Goal: Information Seeking & Learning: Learn about a topic

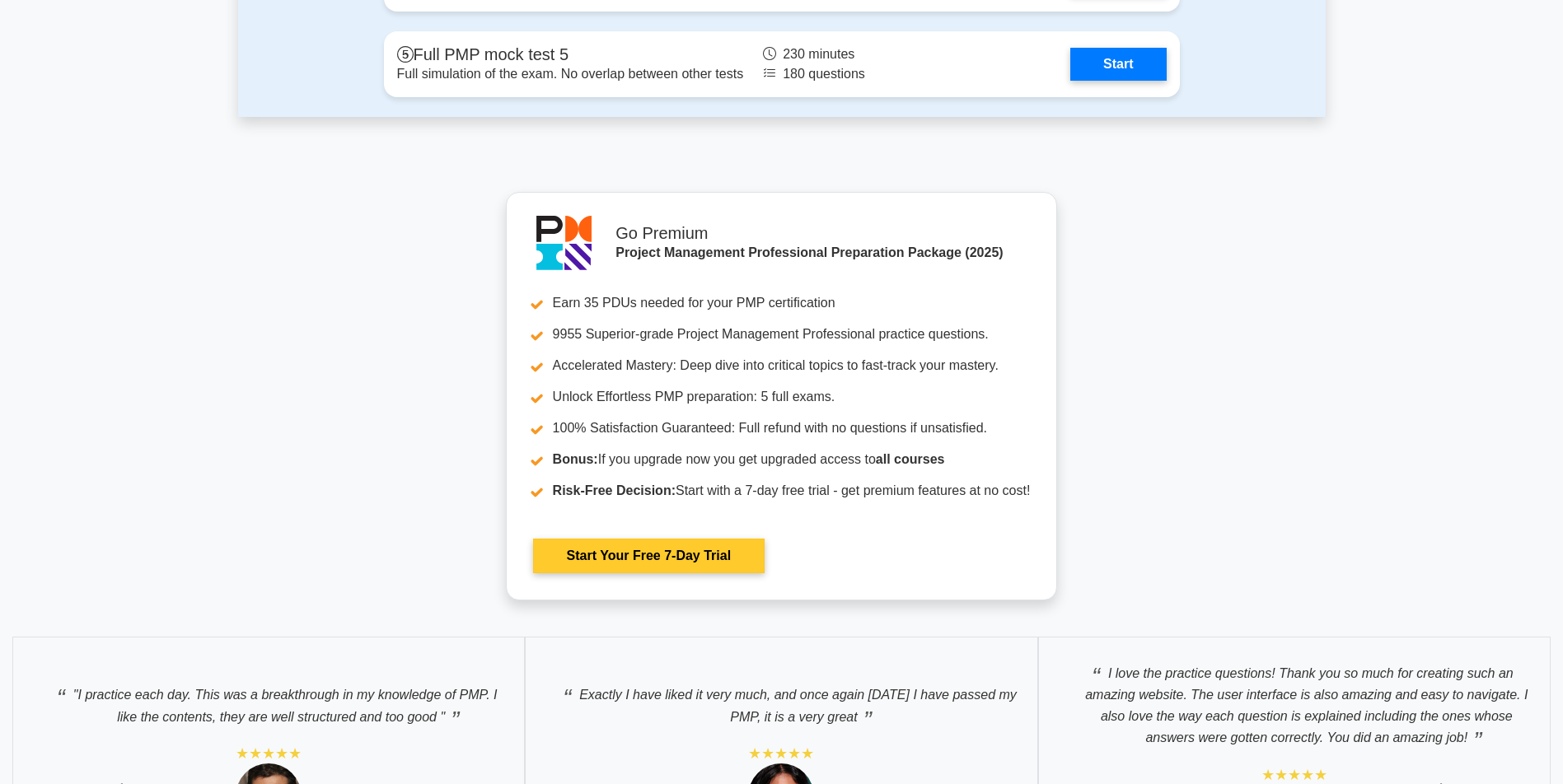
scroll to position [5249, 0]
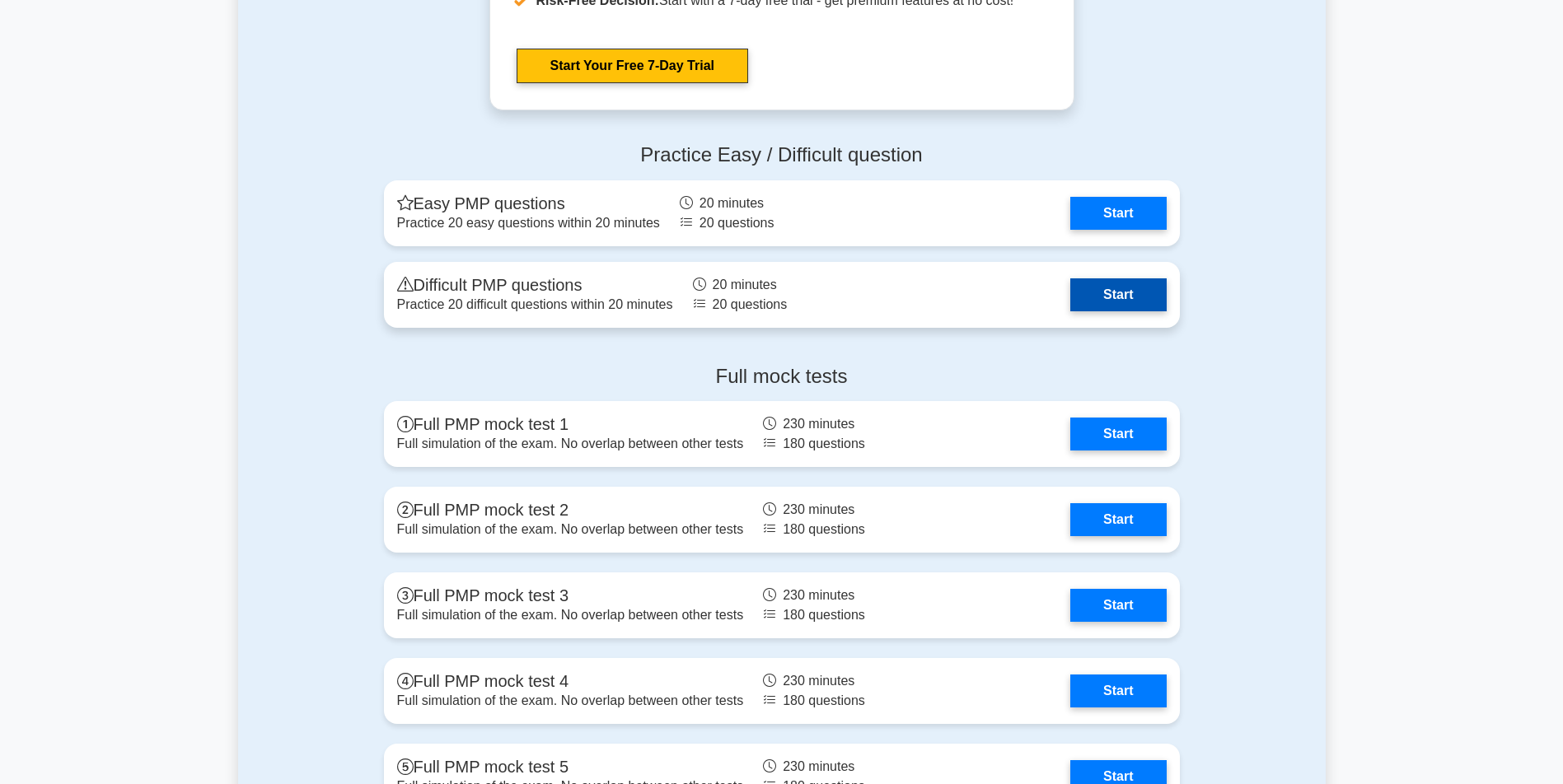
click at [1118, 293] on link "Start" at bounding box center [1118, 295] width 96 height 33
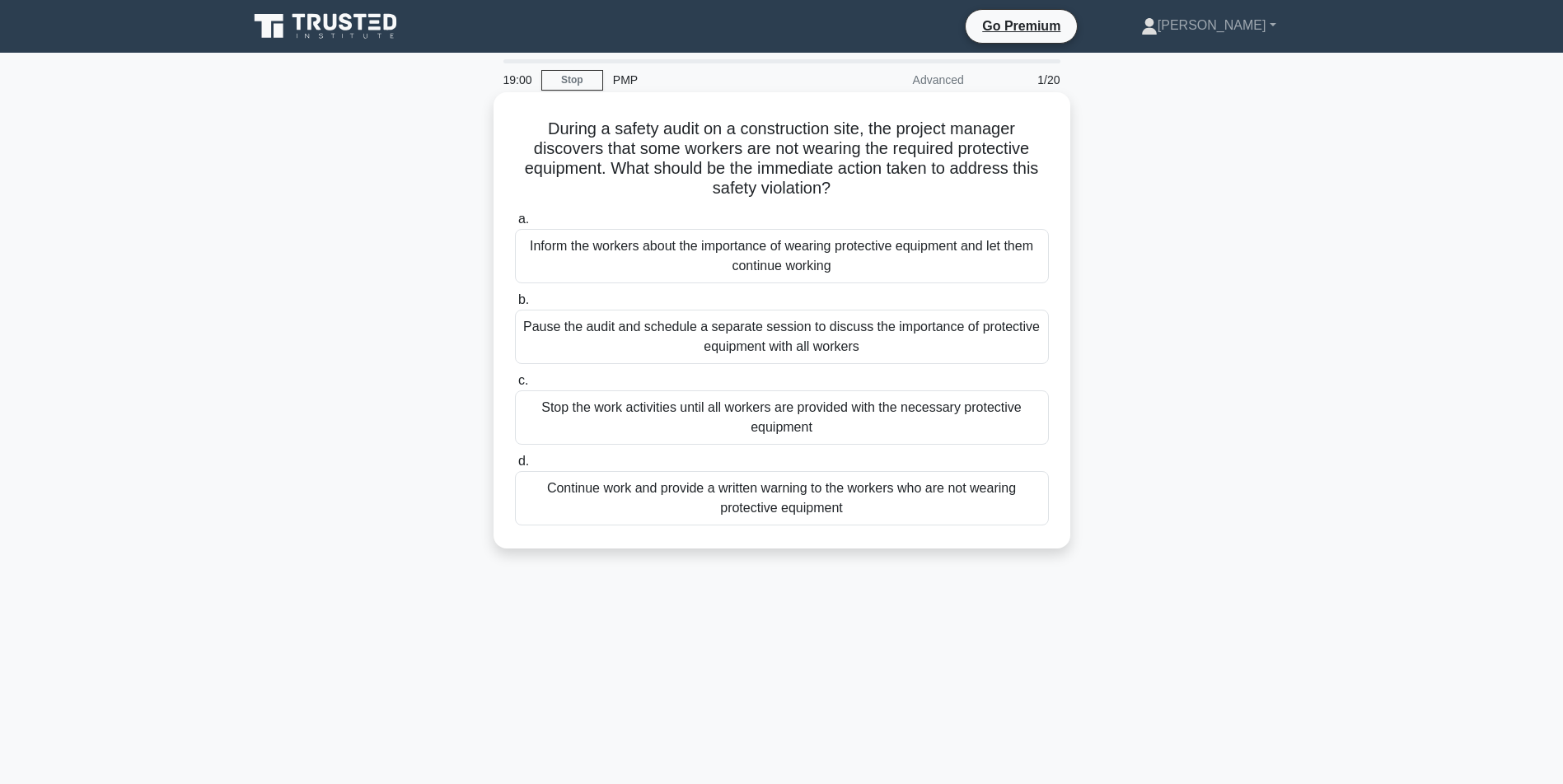
click at [729, 415] on div "Stop the work activities until all workers are provided with the necessary prot…" at bounding box center [782, 417] width 534 height 54
click at [515, 386] on input "c. Stop the work activities until all workers are provided with the necessary p…" at bounding box center [515, 381] width 0 height 11
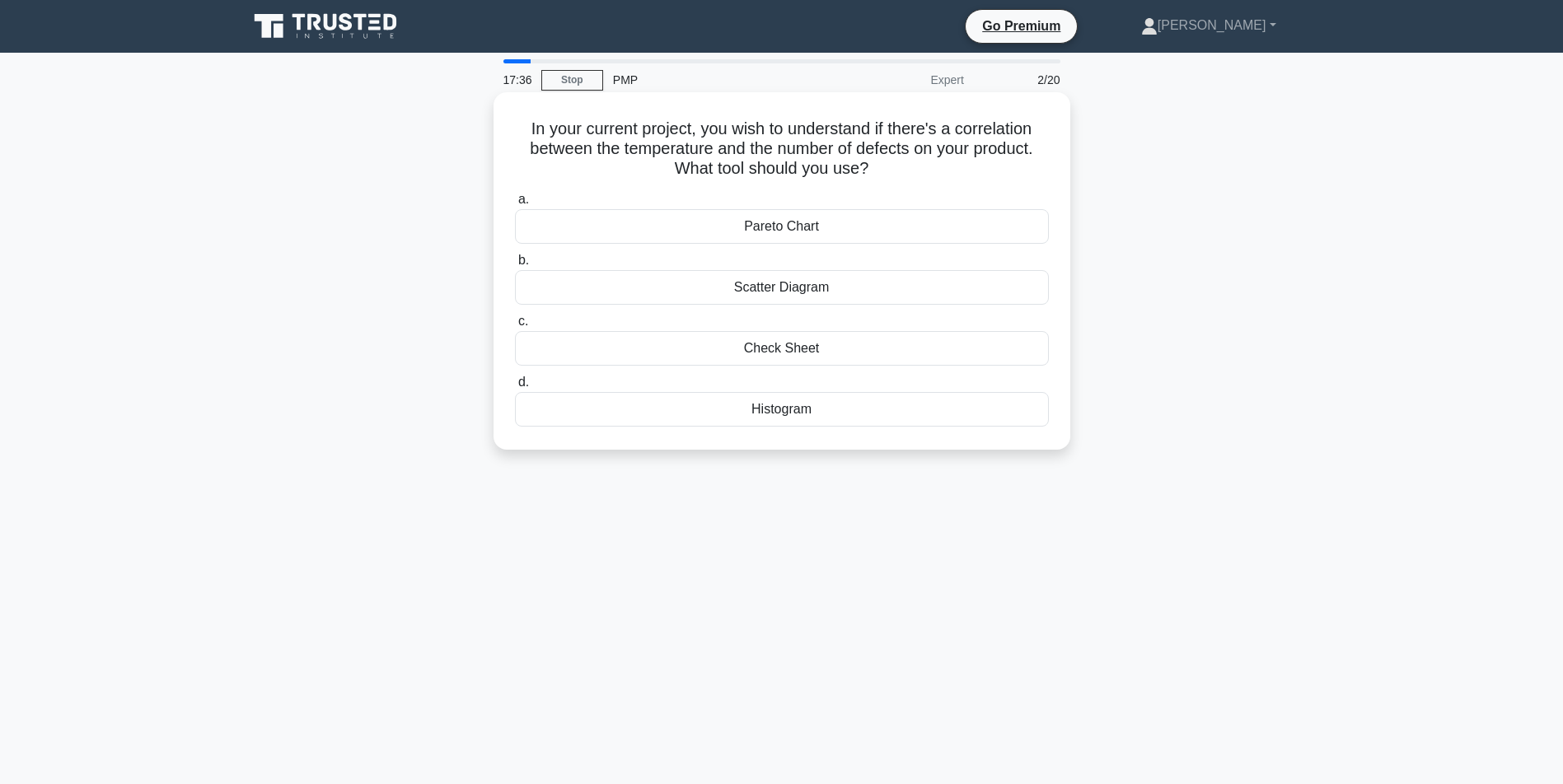
click at [799, 286] on div "Scatter Diagram" at bounding box center [782, 288] width 534 height 35
click at [515, 266] on input "b. Scatter Diagram" at bounding box center [515, 261] width 0 height 11
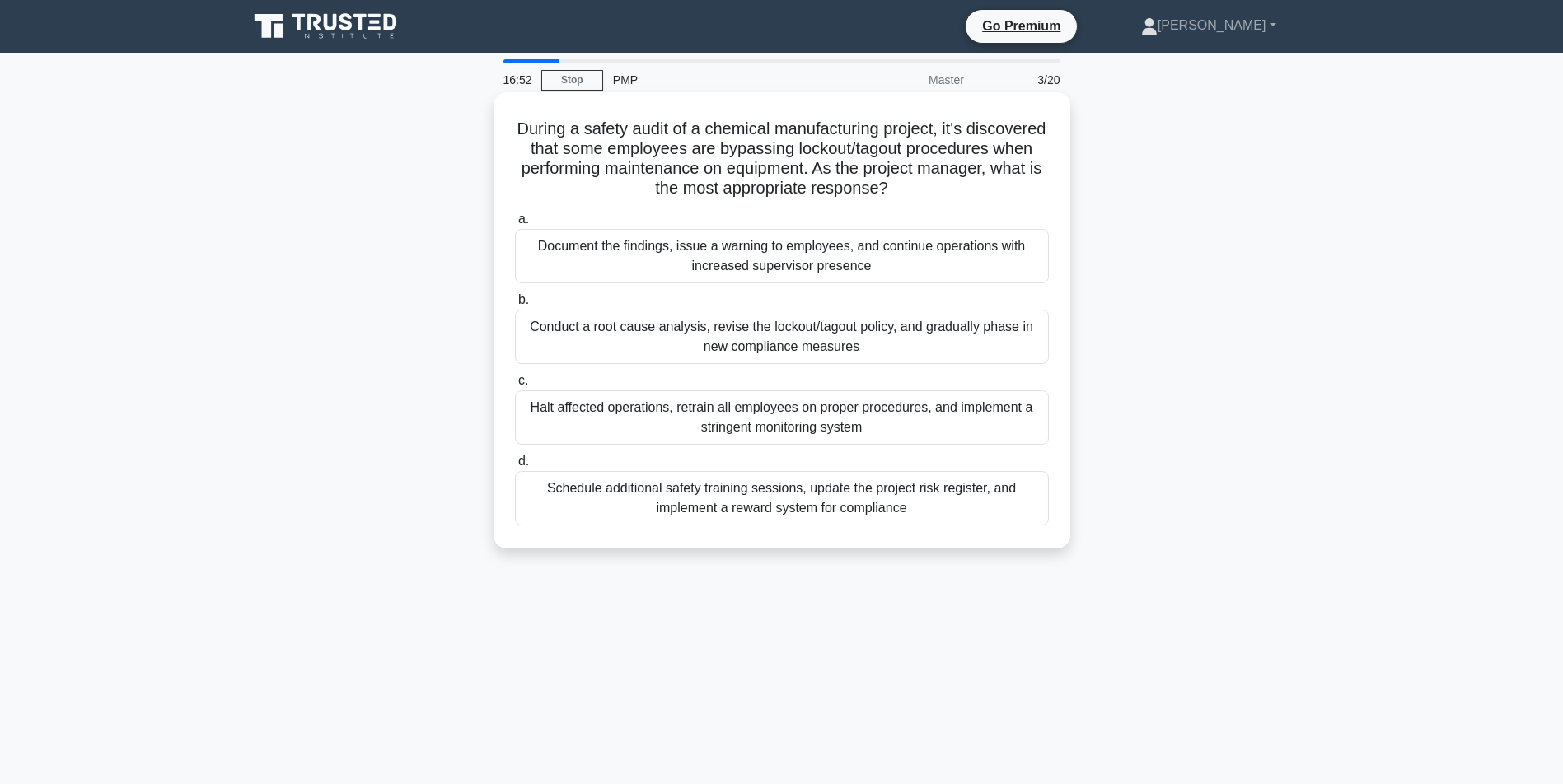
click at [663, 419] on div "Halt affected operations, retrain all employees on proper procedures, and imple…" at bounding box center [782, 417] width 534 height 54
click at [515, 386] on input "c. Halt affected operations, retrain all employees on proper procedures, and im…" at bounding box center [515, 381] width 0 height 11
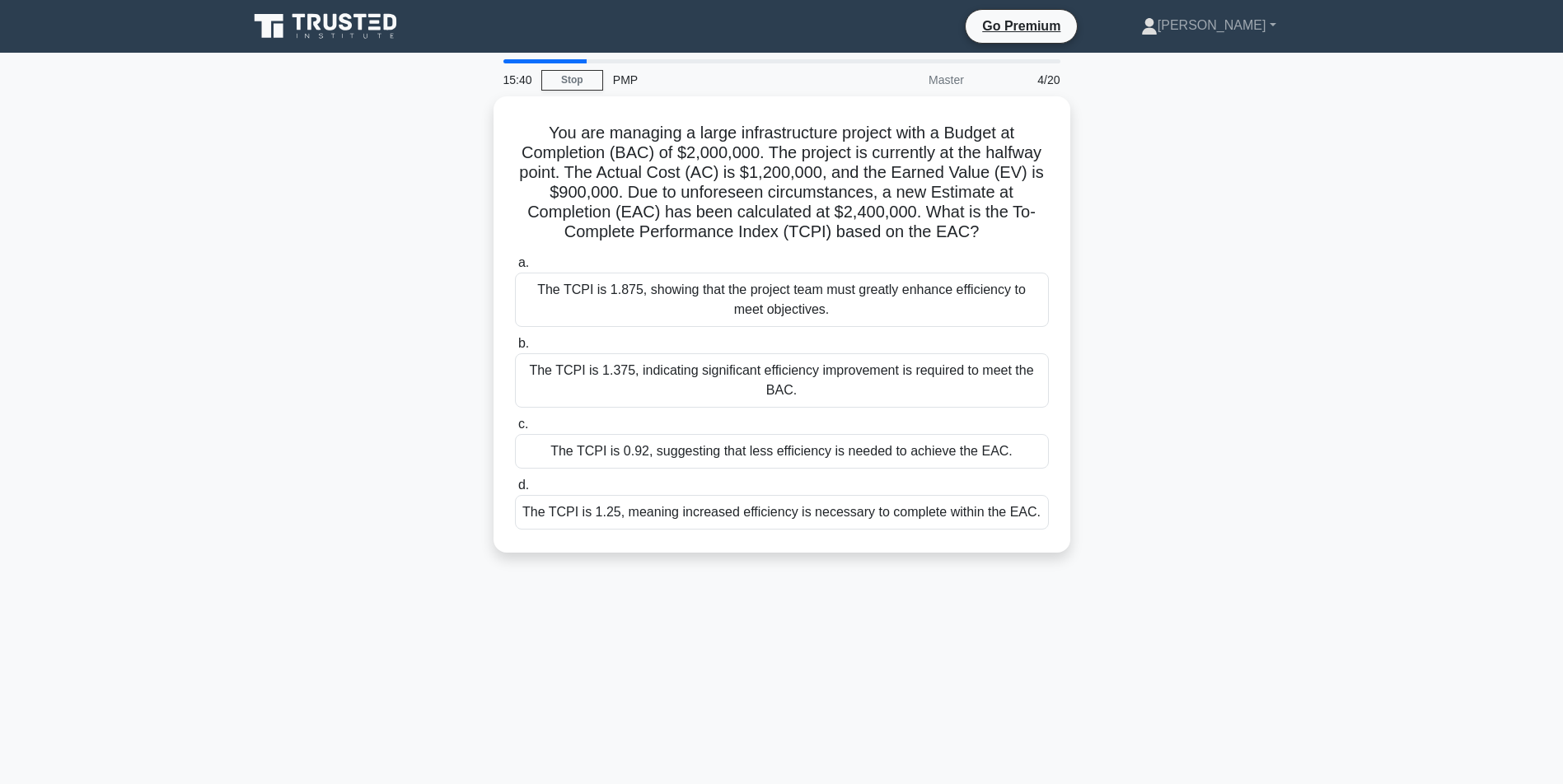
click at [1172, 137] on div "You are managing a large infrastructure project with a Budget at Completion (BA…" at bounding box center [782, 335] width 1088 height 476
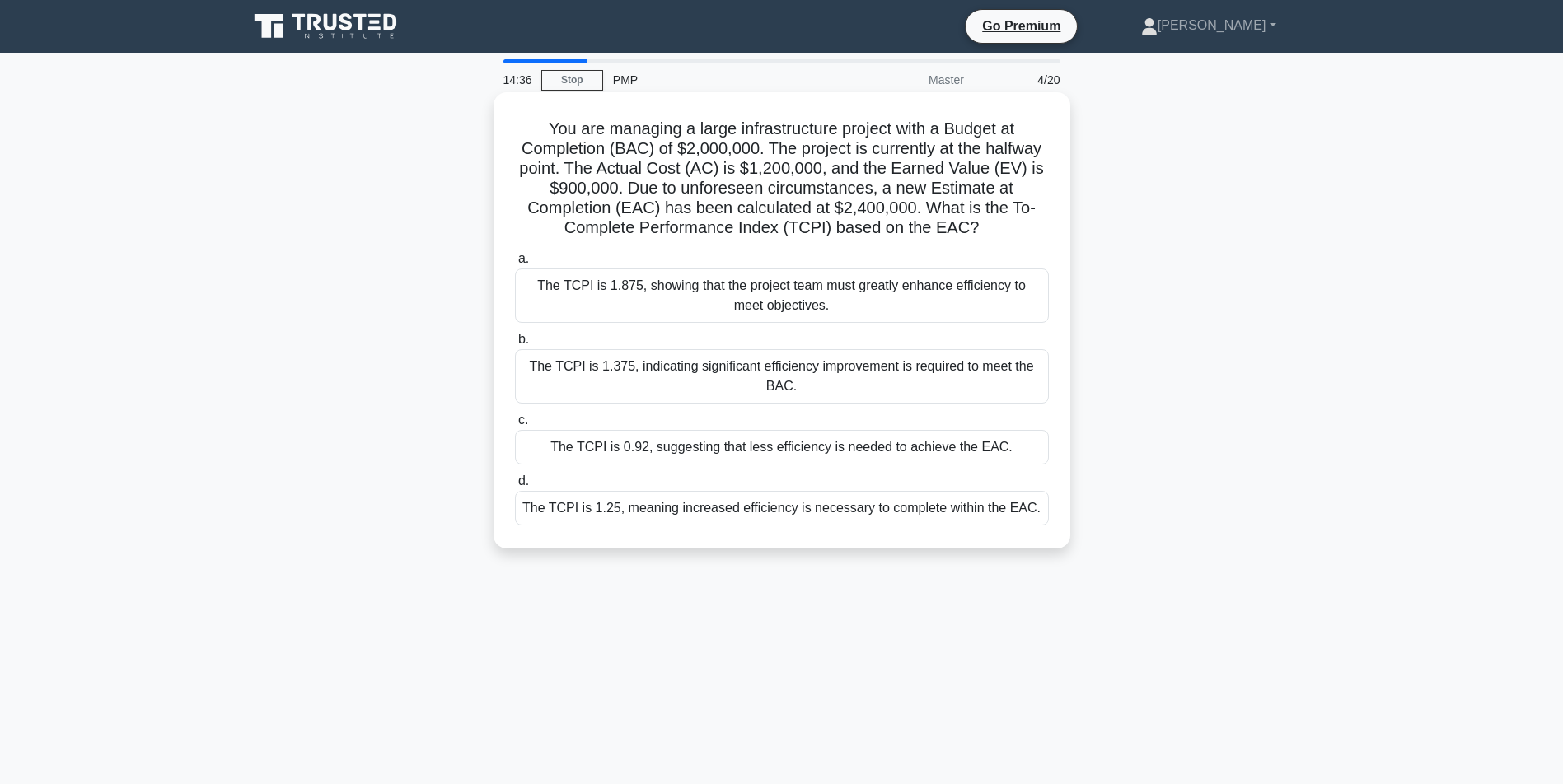
click at [771, 526] on div "The TCPI is 1.25, meaning increased efficiency is necessary to complete within …" at bounding box center [782, 508] width 534 height 35
click at [515, 487] on input "d. The TCPI is 1.25, meaning increased efficiency is necessary to complete with…" at bounding box center [515, 482] width 0 height 11
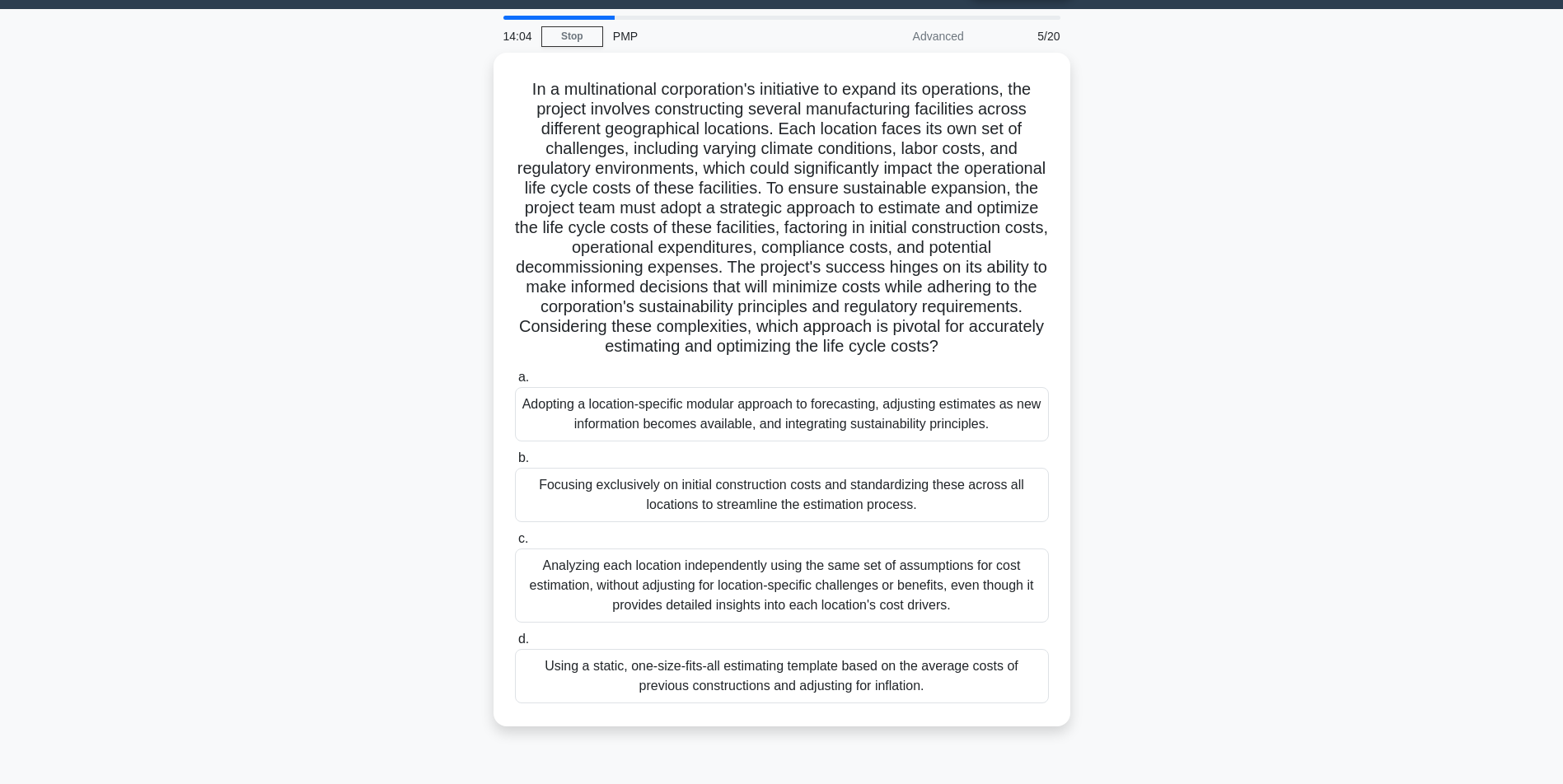
scroll to position [83, 0]
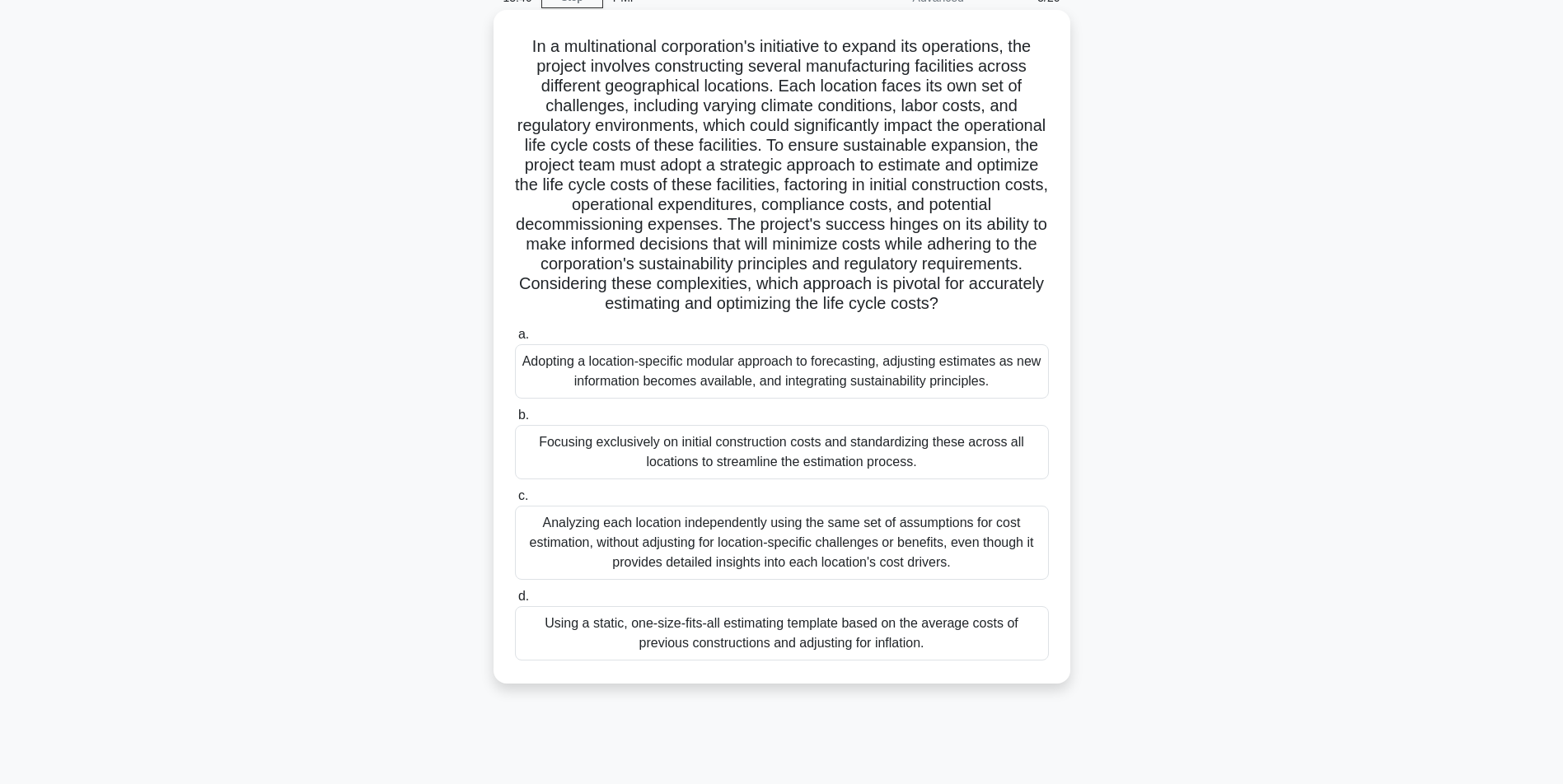
click at [713, 387] on div "Adopting a location-specific modular approach to forecasting, adjusting estimat…" at bounding box center [782, 371] width 534 height 54
click at [515, 340] on input "a. Adopting a location-specific modular approach to forecasting, adjusting esti…" at bounding box center [515, 335] width 0 height 11
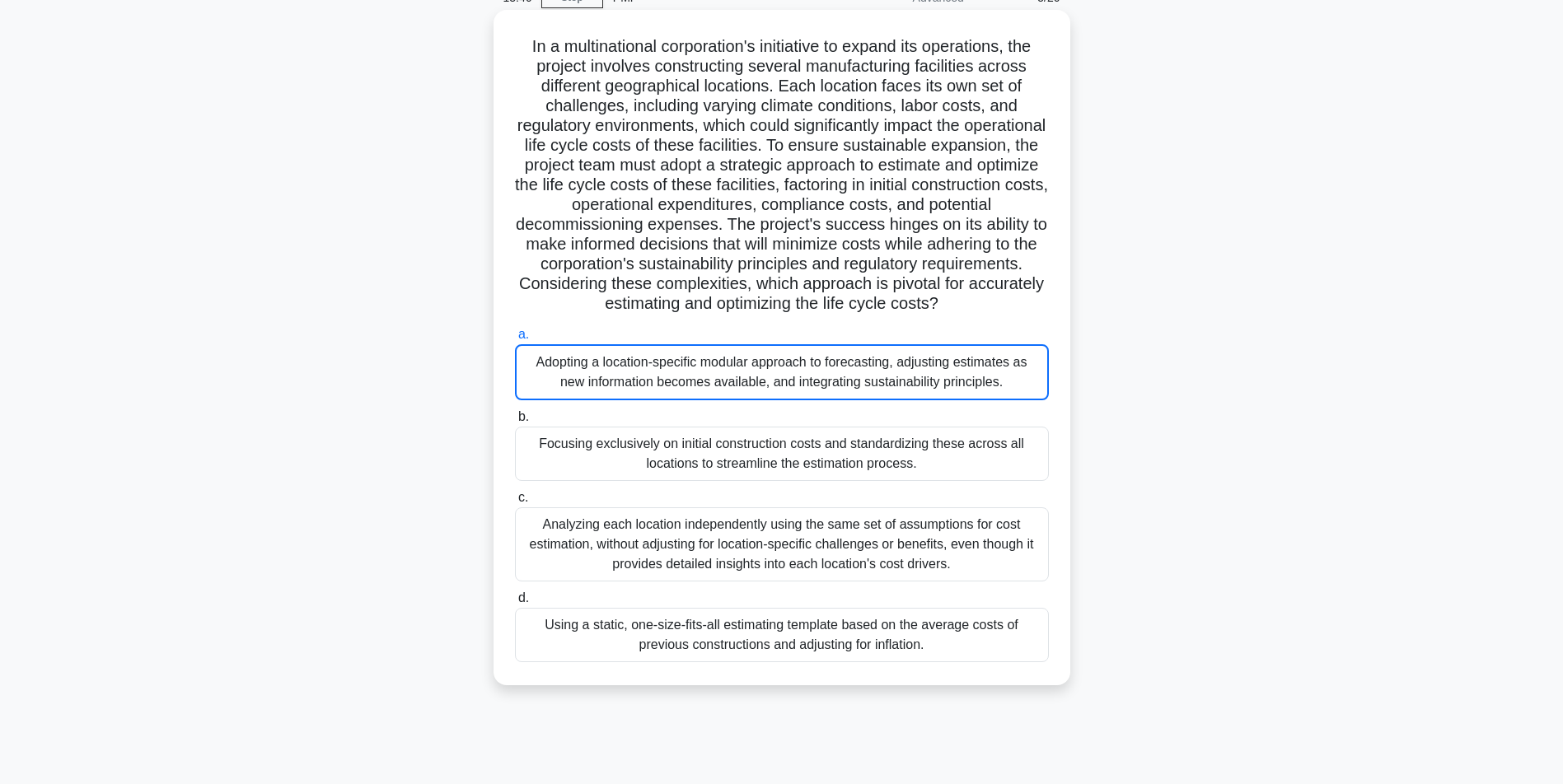
scroll to position [0, 0]
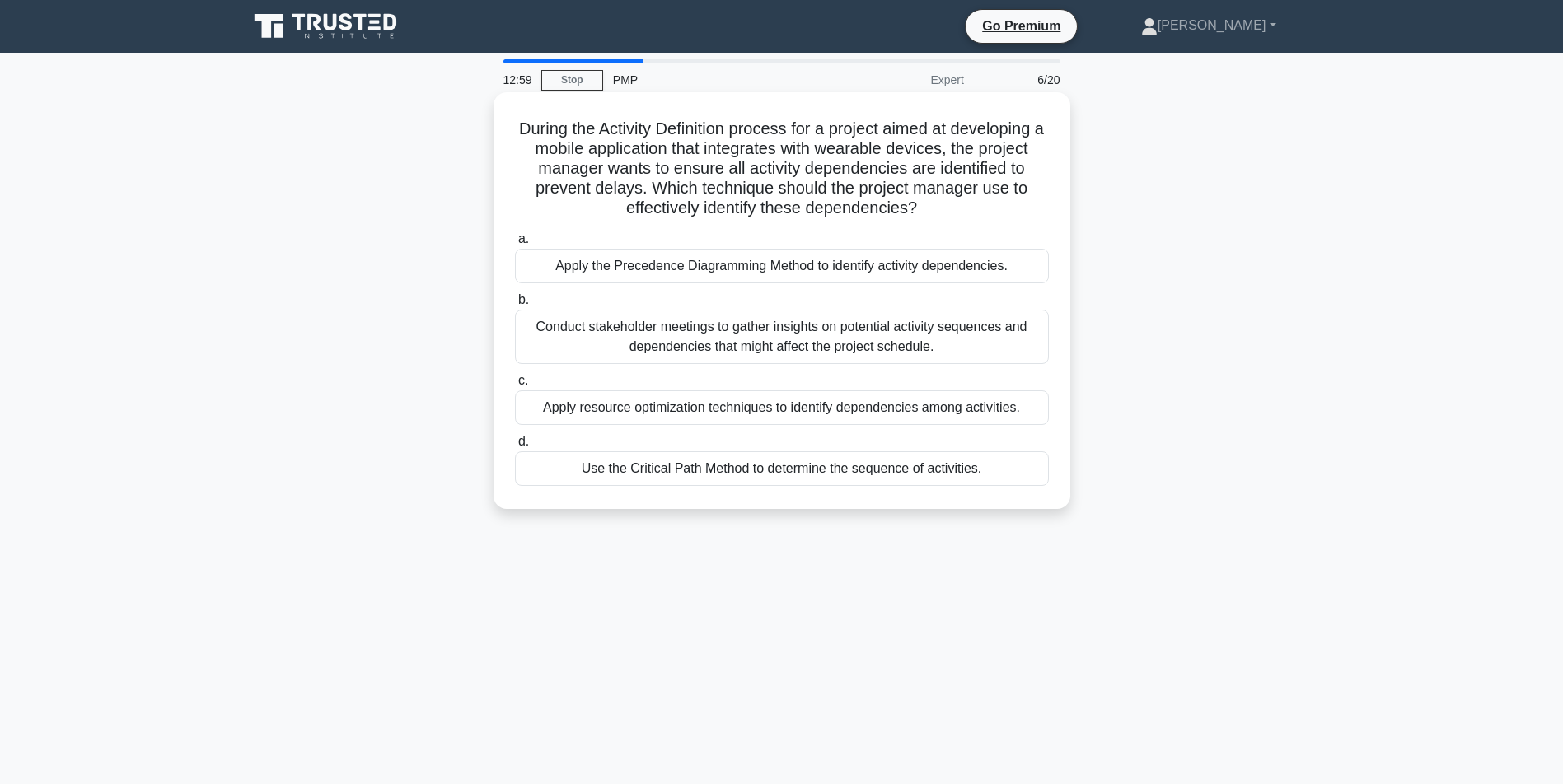
click at [764, 283] on div "Apply the Precedence Diagramming Method to identify activity dependencies." at bounding box center [782, 267] width 534 height 35
click at [515, 244] on input "a. Apply the Precedence Diagramming Method to identify activity dependencies." at bounding box center [515, 239] width 0 height 11
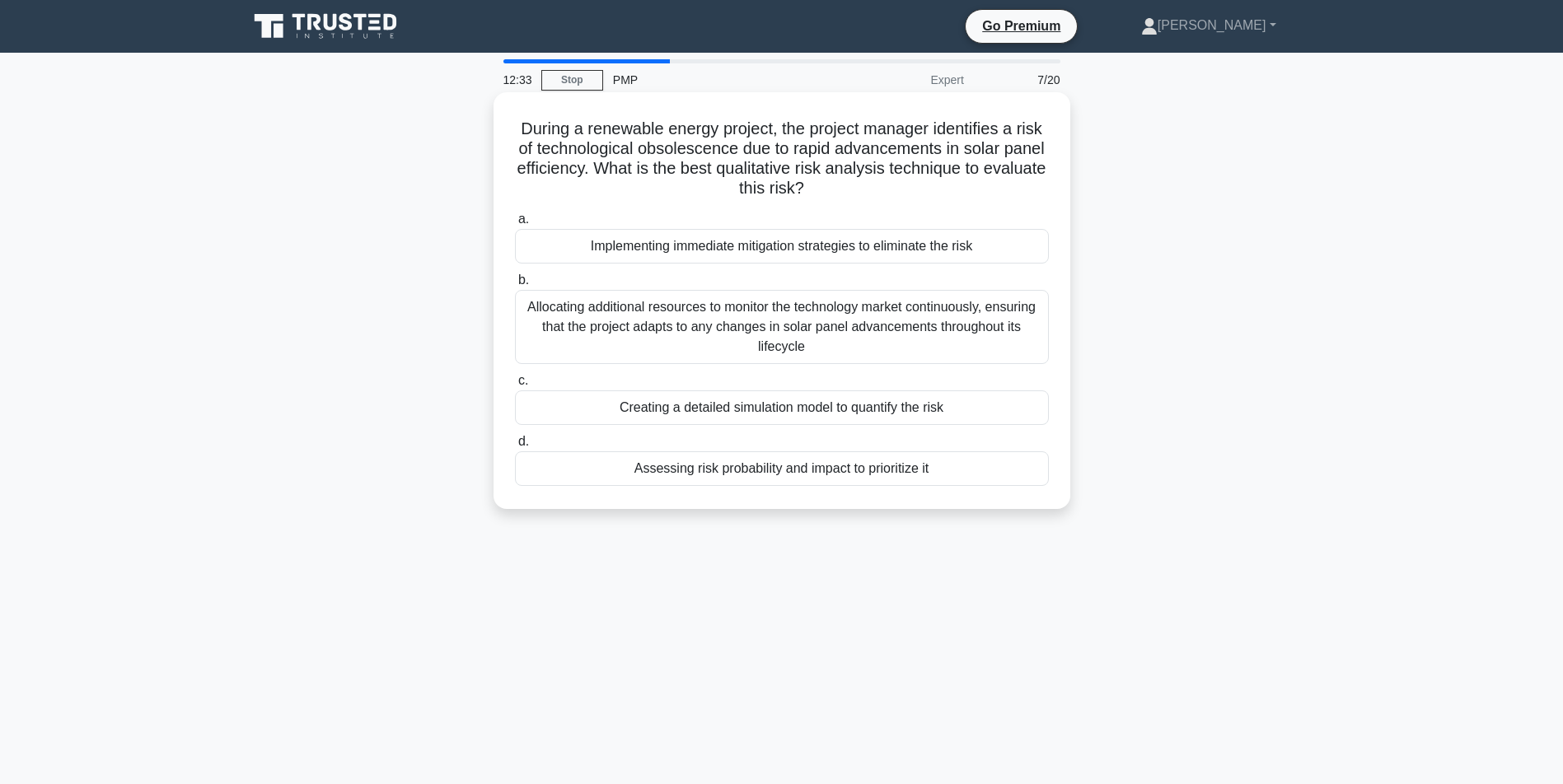
click at [694, 471] on div "Assessing risk probability and impact to prioritize it" at bounding box center [782, 469] width 534 height 35
click at [515, 448] on input "d. Assessing risk probability and impact to prioritize it" at bounding box center [515, 442] width 0 height 11
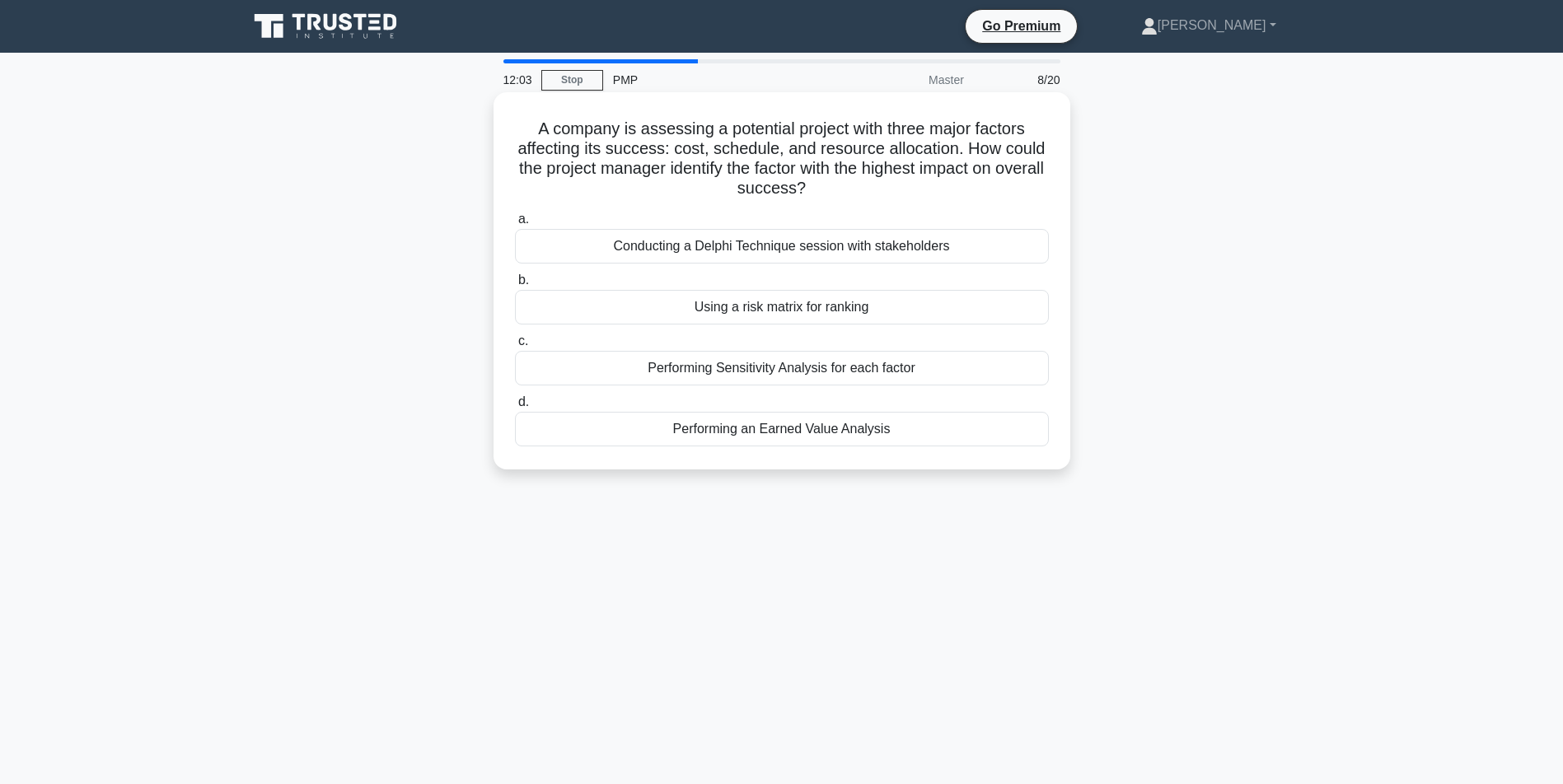
click at [762, 309] on div "Using a risk matrix for ranking" at bounding box center [782, 307] width 534 height 35
click at [515, 286] on input "b. Using a risk matrix for ranking" at bounding box center [515, 280] width 0 height 11
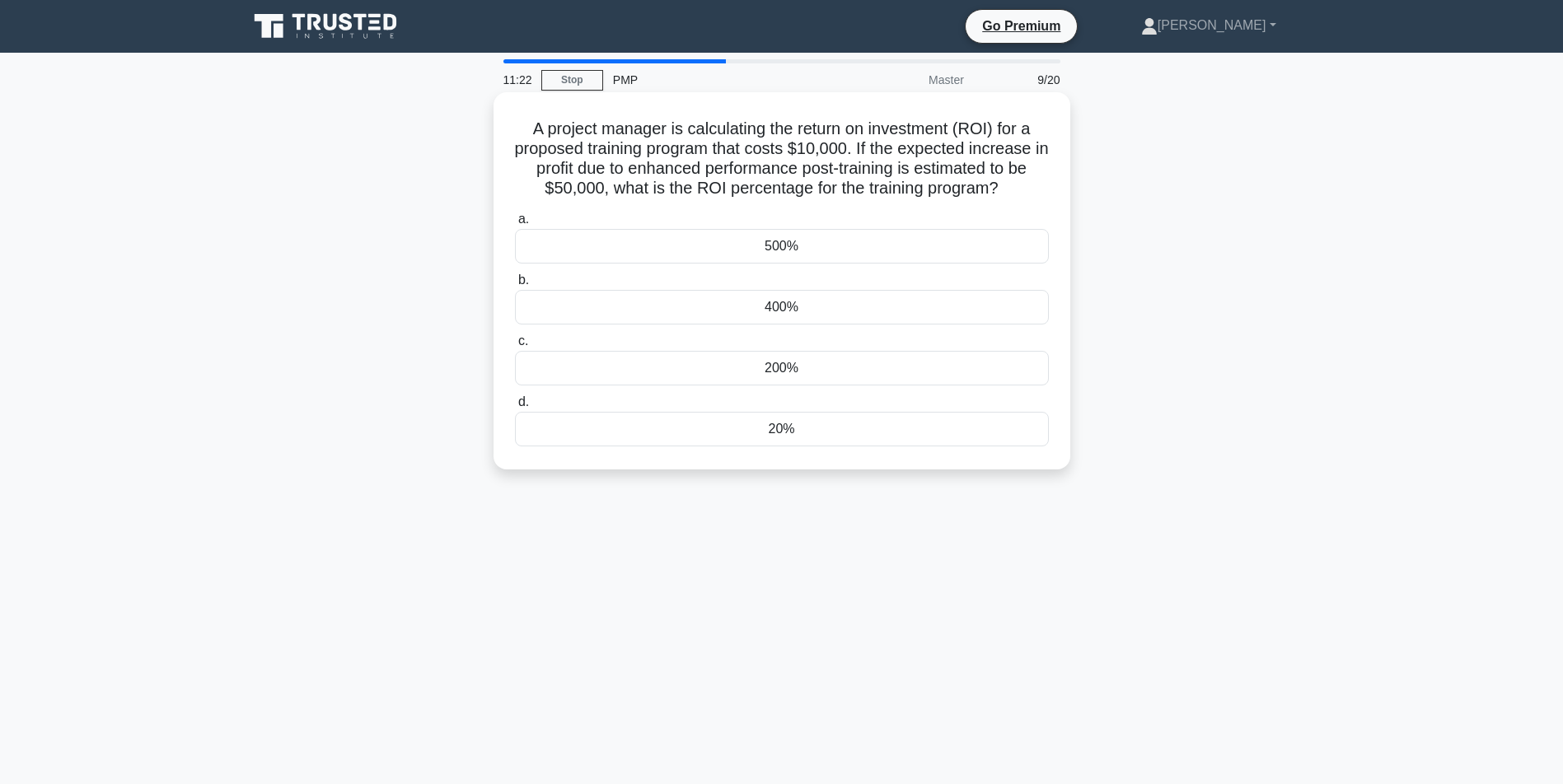
click at [785, 262] on div "500%" at bounding box center [782, 246] width 534 height 35
click at [515, 225] on input "a. 500%" at bounding box center [515, 220] width 0 height 11
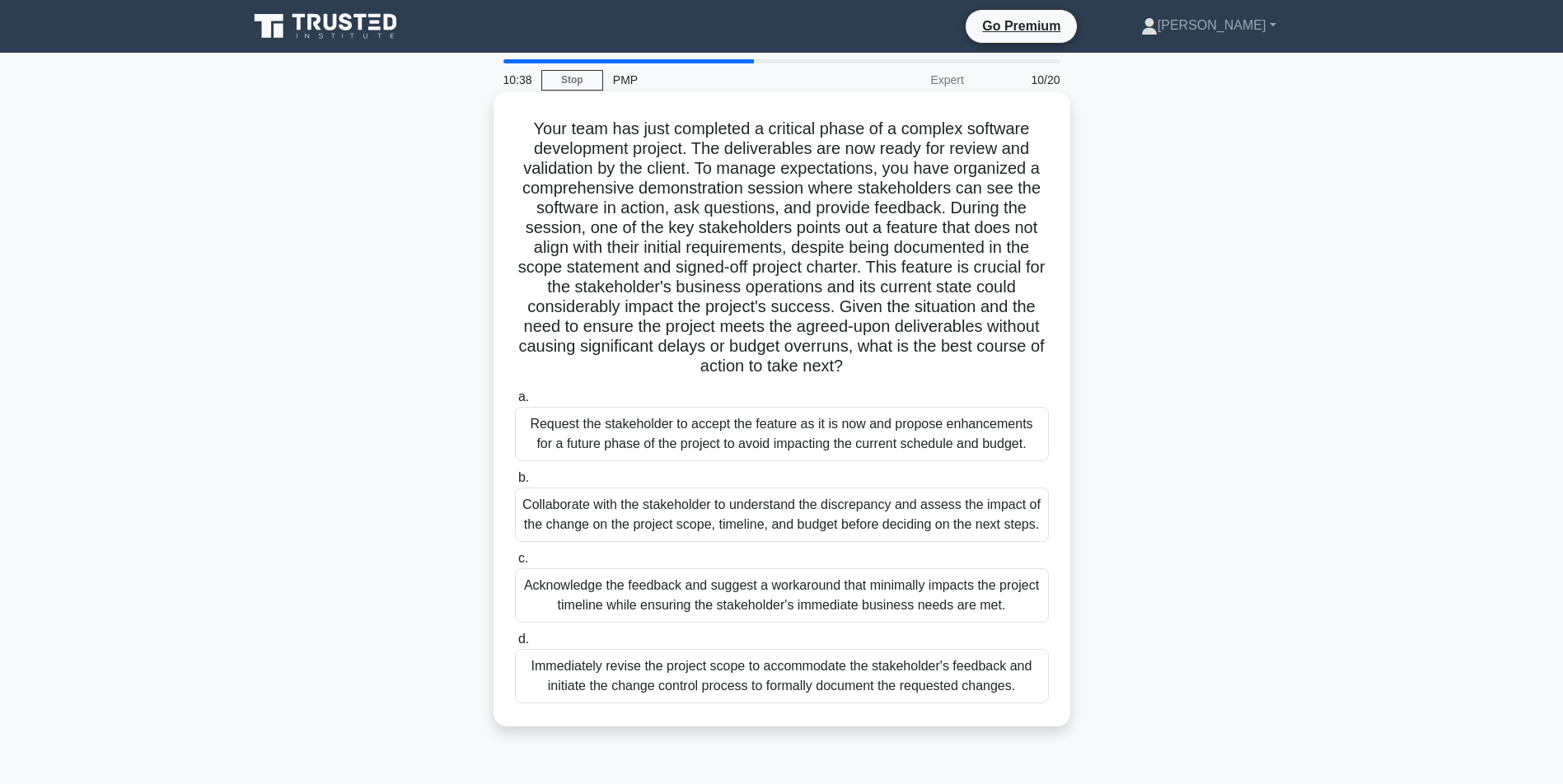
click at [702, 542] on div "Collaborate with the stakeholder to understand the discrepancy and assess the i…" at bounding box center [782, 514] width 534 height 54
click at [515, 483] on input "b. Collaborate with the stakeholder to understand the discrepancy and assess th…" at bounding box center [515, 478] width 0 height 11
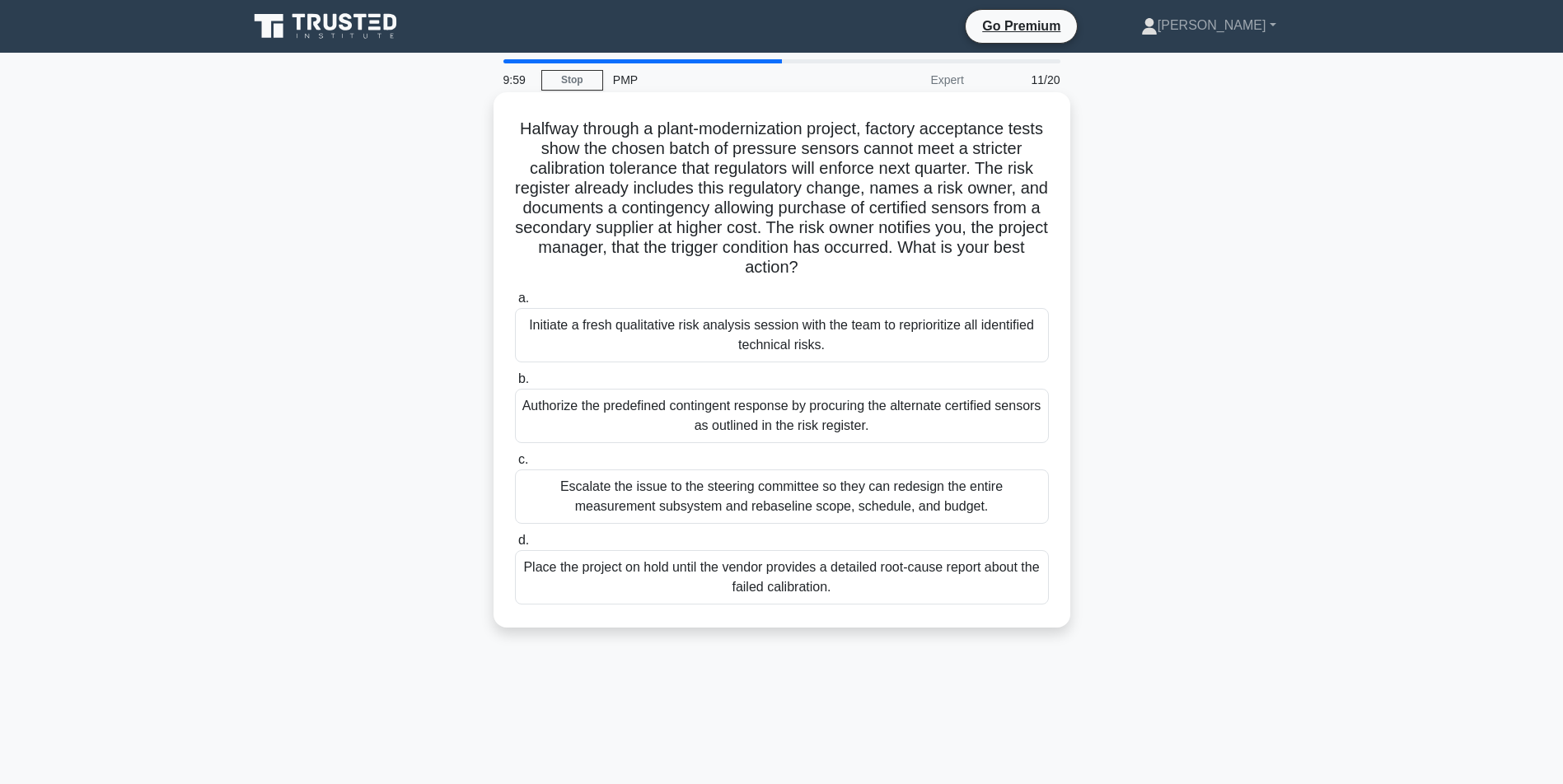
click at [816, 417] on div "Authorize the predefined contingent response by procuring the alternate certifi…" at bounding box center [782, 415] width 534 height 54
click at [515, 384] on input "b. Authorize the predefined contingent response by procuring the alternate cert…" at bounding box center [515, 380] width 0 height 11
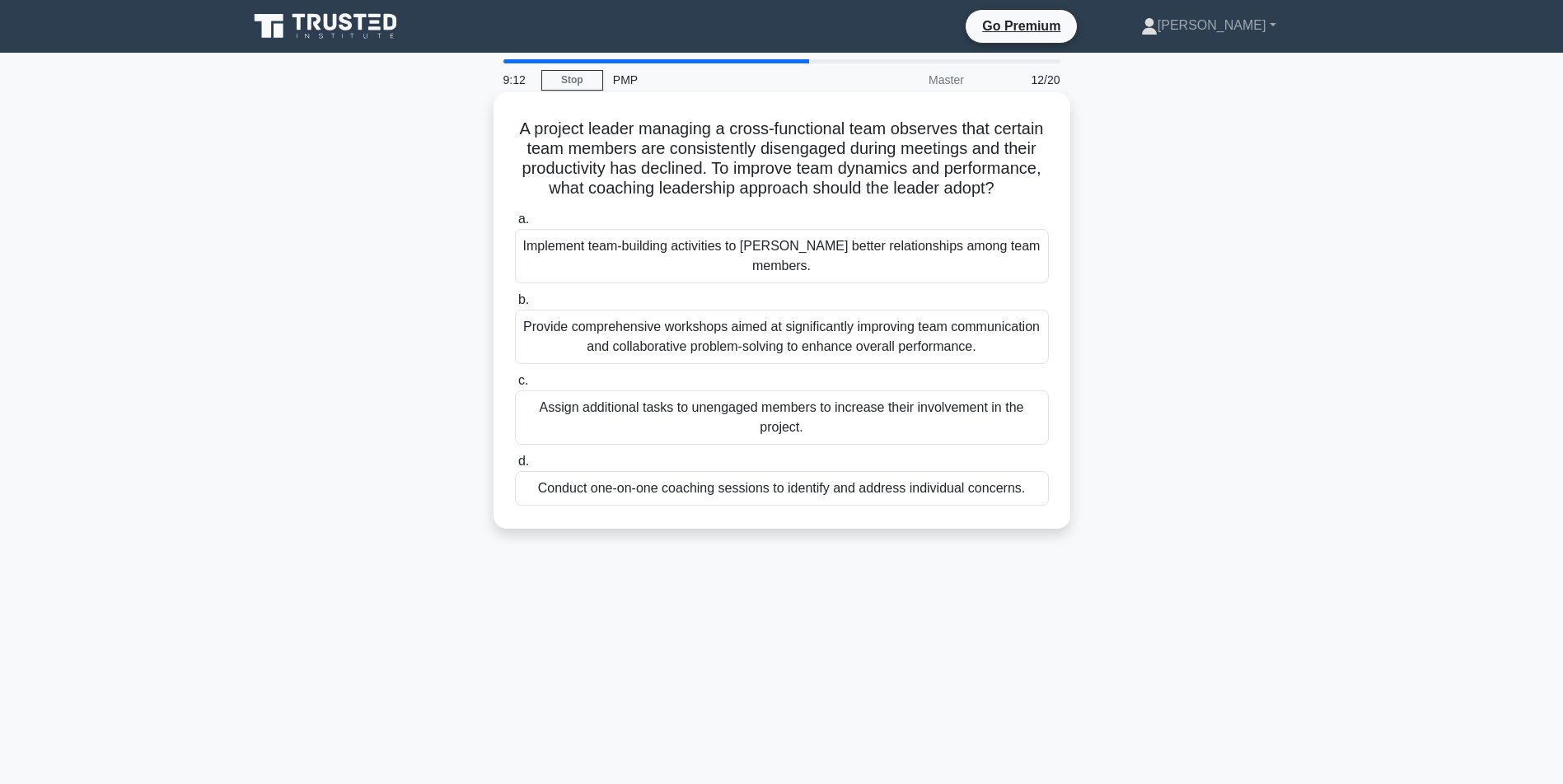
click at [736, 506] on div "Conduct one-on-one coaching sessions to identify and address individual concern…" at bounding box center [782, 489] width 534 height 35
click at [515, 467] on input "d. Conduct one-on-one coaching sessions to identify and address individual conc…" at bounding box center [515, 461] width 0 height 11
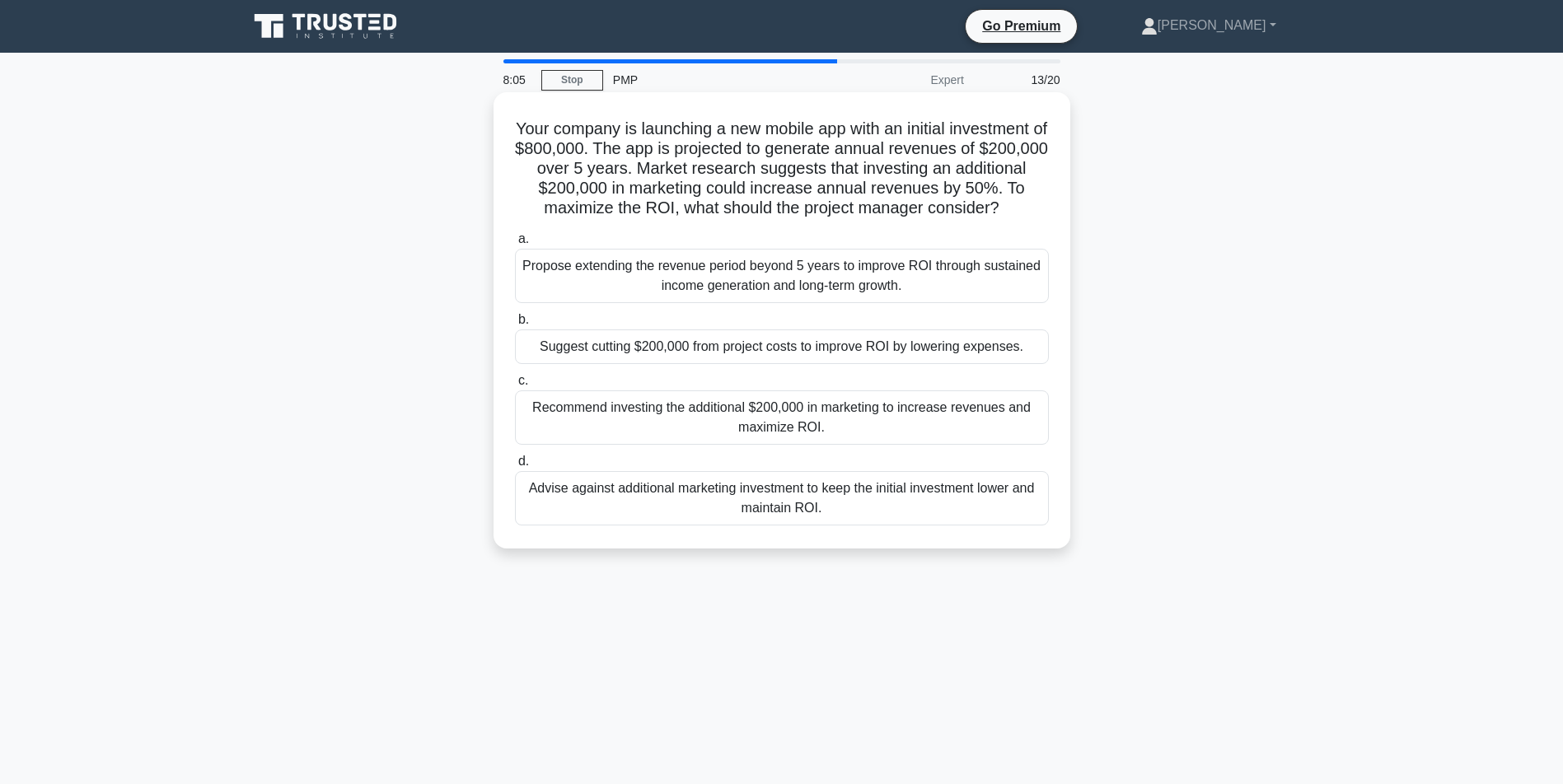
click at [710, 290] on div "Propose extending the revenue period beyond 5 years to improve ROI through sust…" at bounding box center [782, 276] width 534 height 54
click at [515, 244] on input "a. Propose extending the revenue period beyond 5 years to improve ROI through s…" at bounding box center [515, 239] width 0 height 11
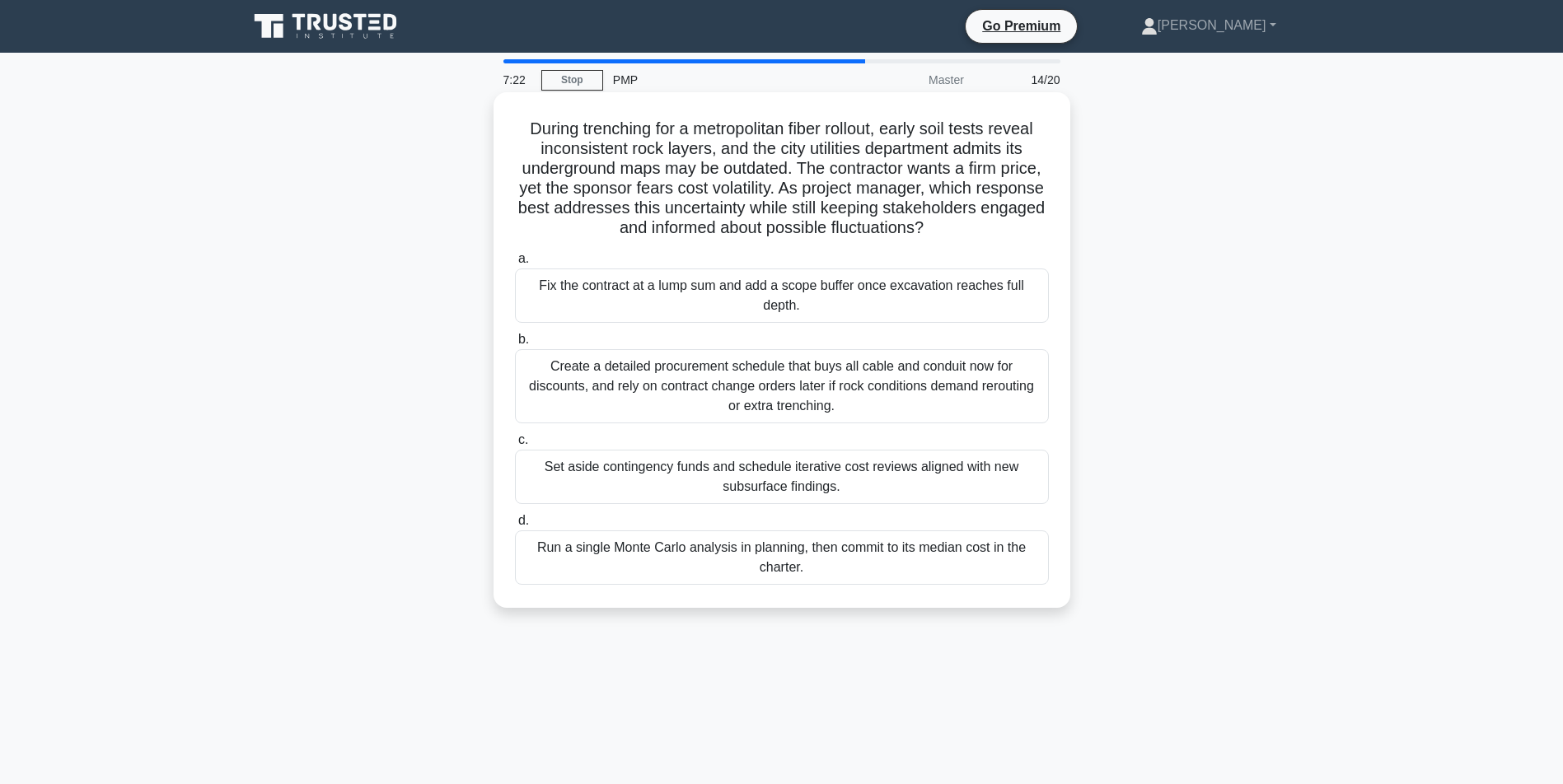
click at [770, 323] on div "Fix the contract at a lump sum and add a scope buffer once excavation reaches f…" at bounding box center [782, 295] width 534 height 54
click at [515, 265] on input "a. Fix the contract at a lump sum and add a scope buffer once excavation reache…" at bounding box center [515, 259] width 0 height 11
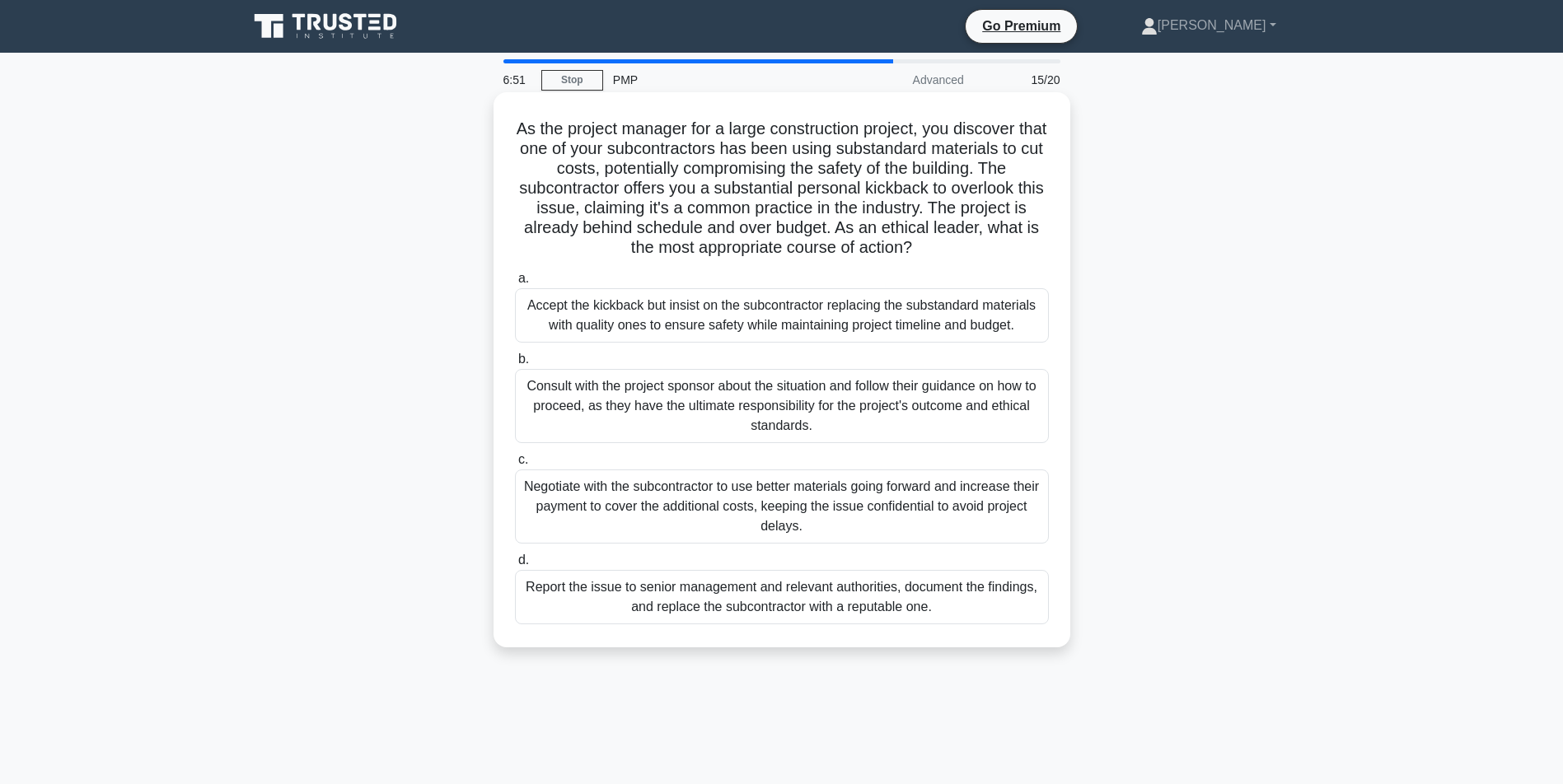
click at [758, 624] on div "Report the issue to senior management and relevant authorities, document the fi…" at bounding box center [782, 597] width 534 height 54
click at [515, 566] on input "d. Report the issue to senior management and relevant authorities, document the…" at bounding box center [515, 561] width 0 height 11
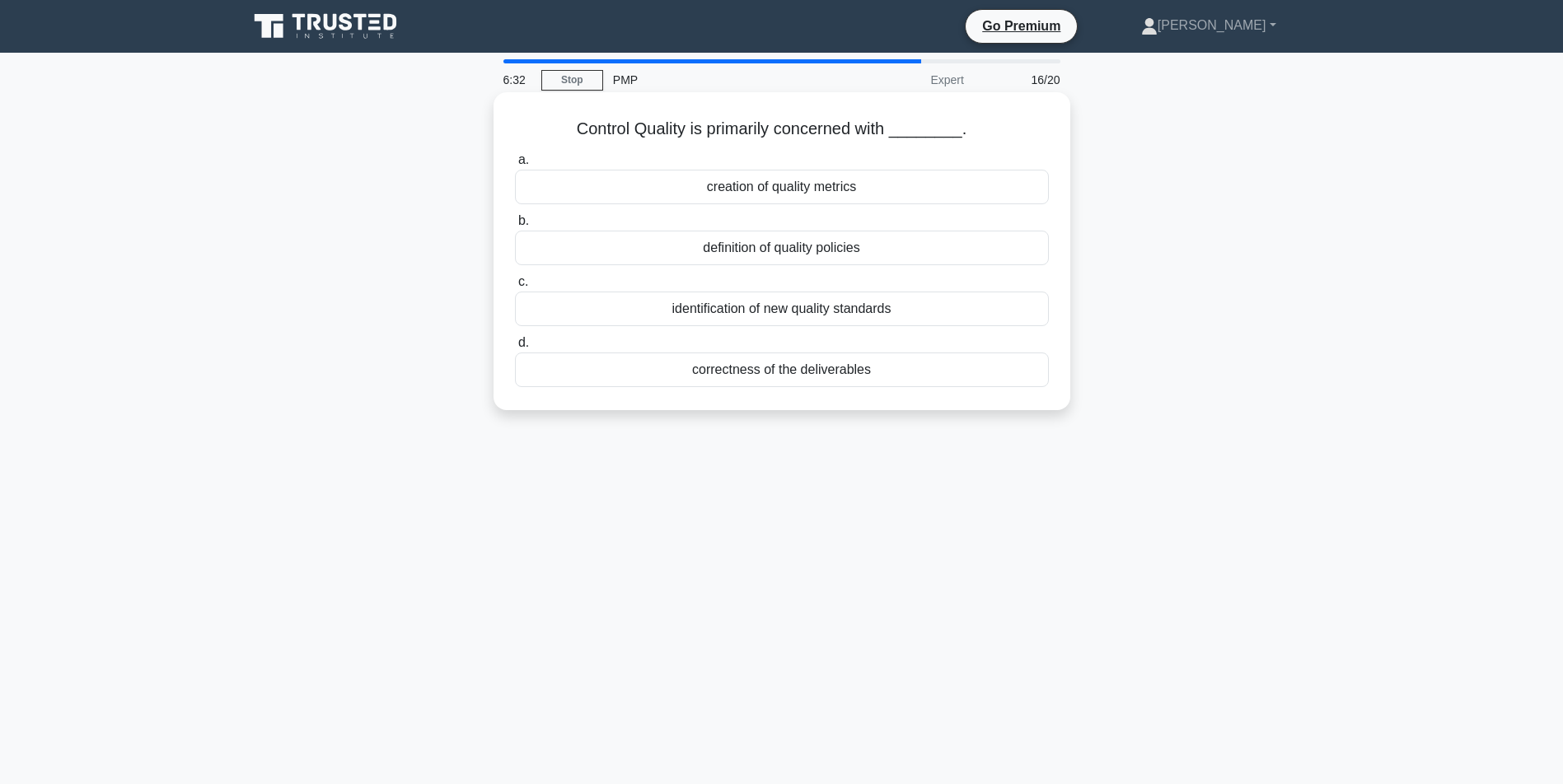
click at [784, 369] on div "correctness of the deliverables" at bounding box center [782, 370] width 534 height 35
click at [515, 348] on input "d. correctness of the deliverables" at bounding box center [515, 343] width 0 height 11
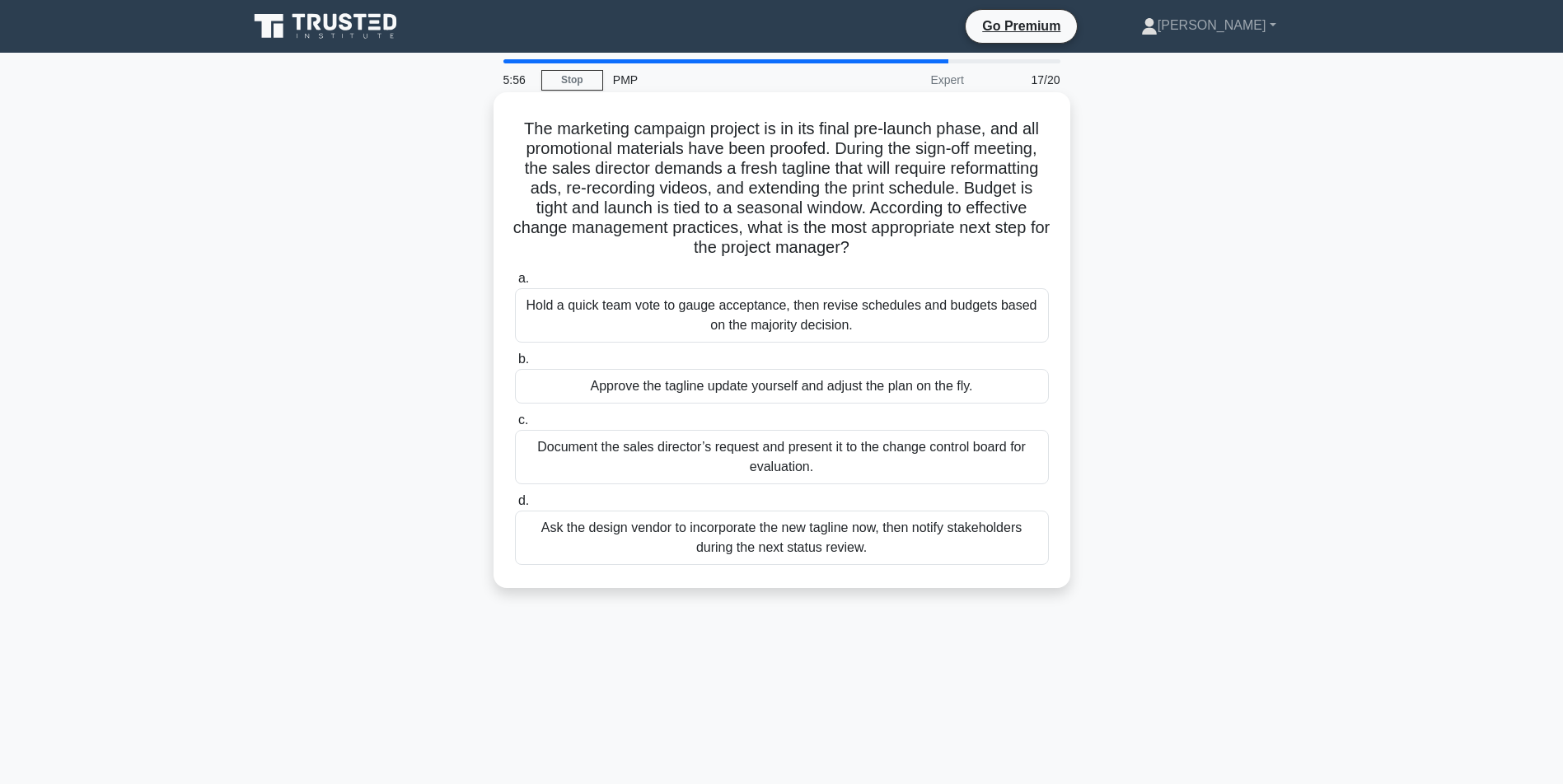
click at [647, 463] on div "Document the sales director’s request and present it to the change control boar…" at bounding box center [782, 457] width 534 height 54
click at [515, 426] on input "c. Document the sales director’s request and present it to the change control b…" at bounding box center [515, 421] width 0 height 11
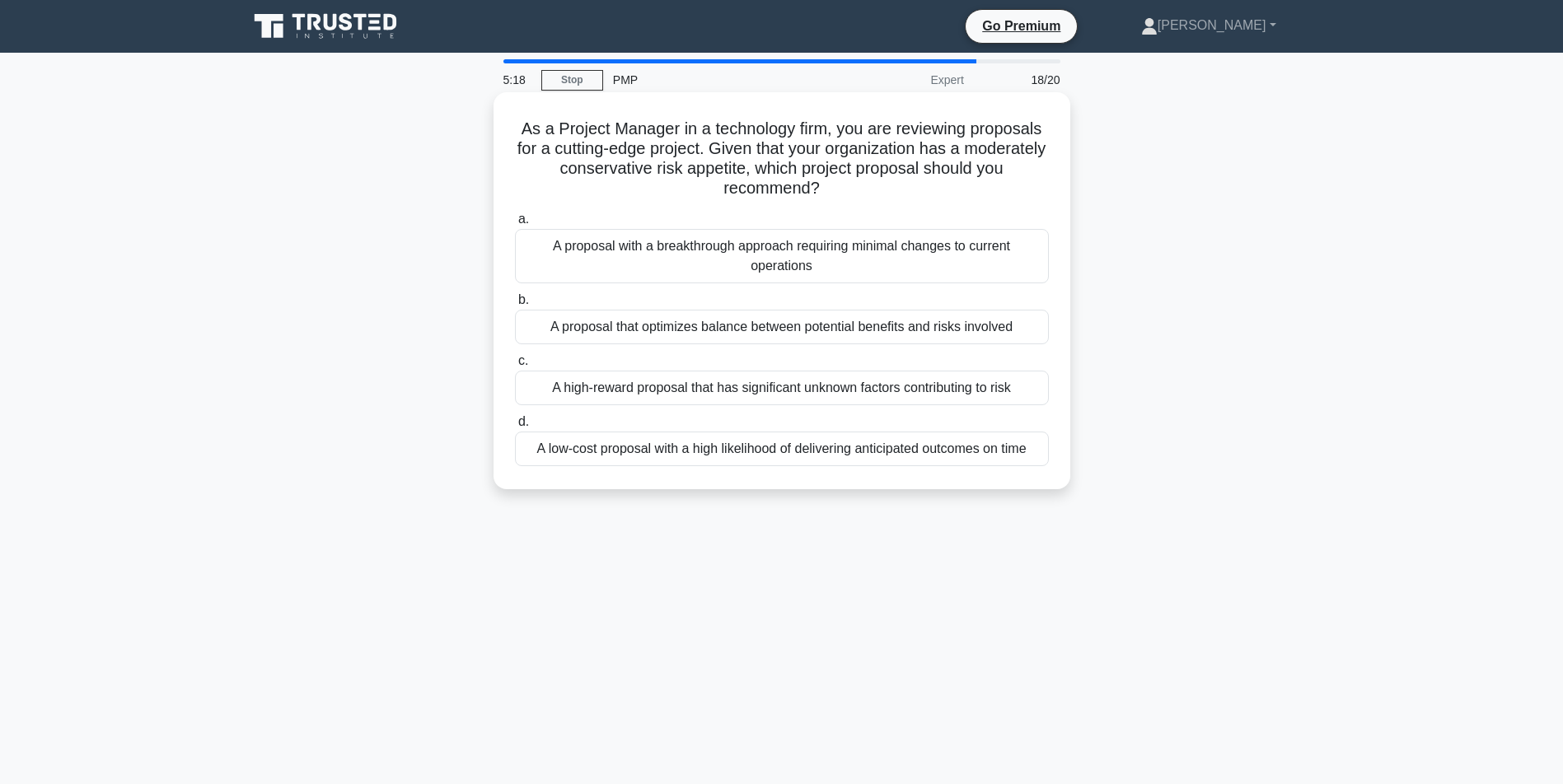
click at [736, 334] on div "A proposal that optimizes balance between potential benefits and risks involved" at bounding box center [782, 327] width 534 height 35
click at [515, 305] on input "b. A proposal that optimizes balance between potential benefits and risks invol…" at bounding box center [515, 301] width 0 height 11
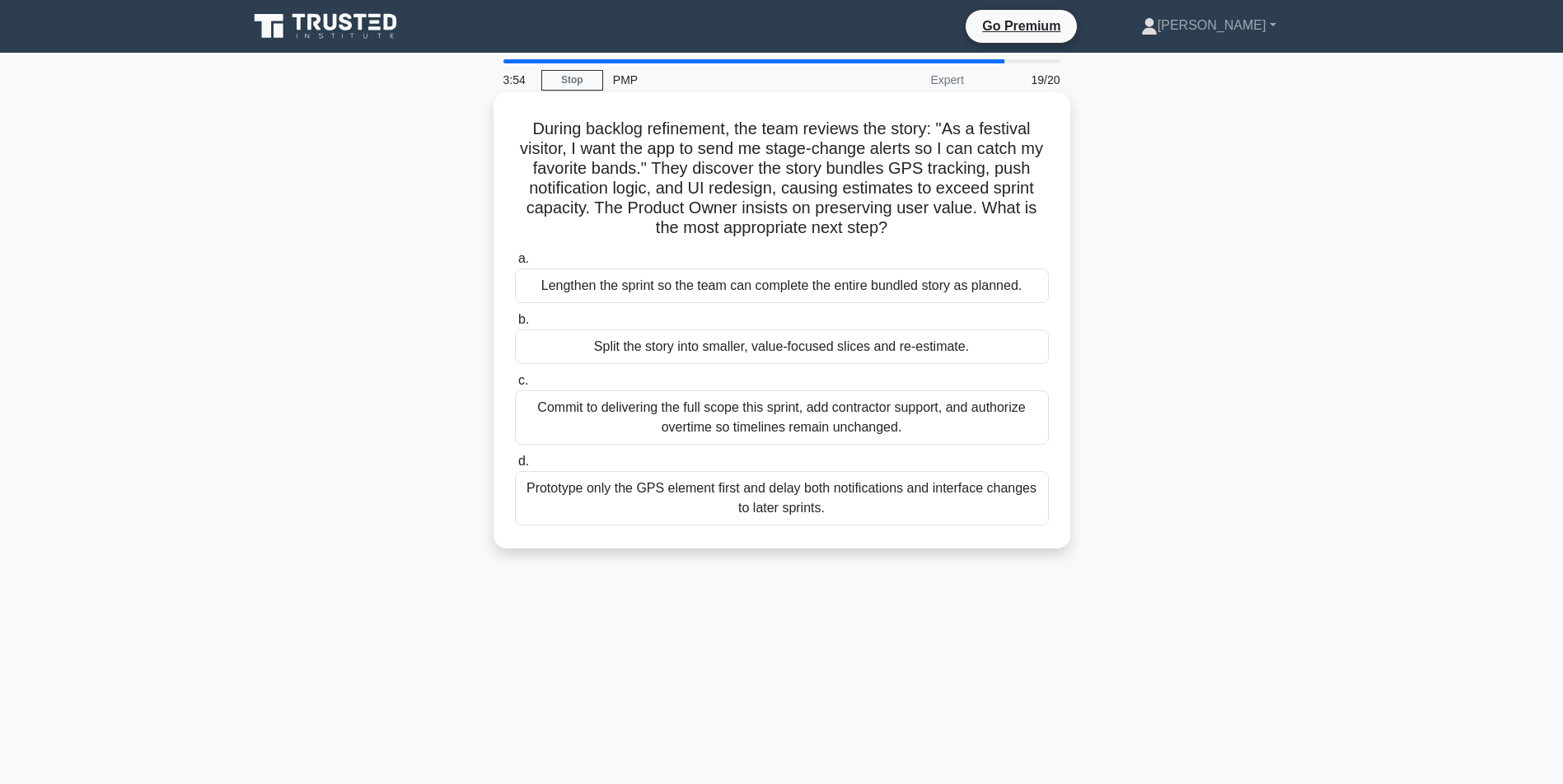
click at [725, 344] on div "Split the story into smaller, value-focused slices and re-estimate." at bounding box center [782, 347] width 534 height 35
click at [515, 325] on input "b. Split the story into smaller, value-focused slices and re-estimate." at bounding box center [515, 320] width 0 height 11
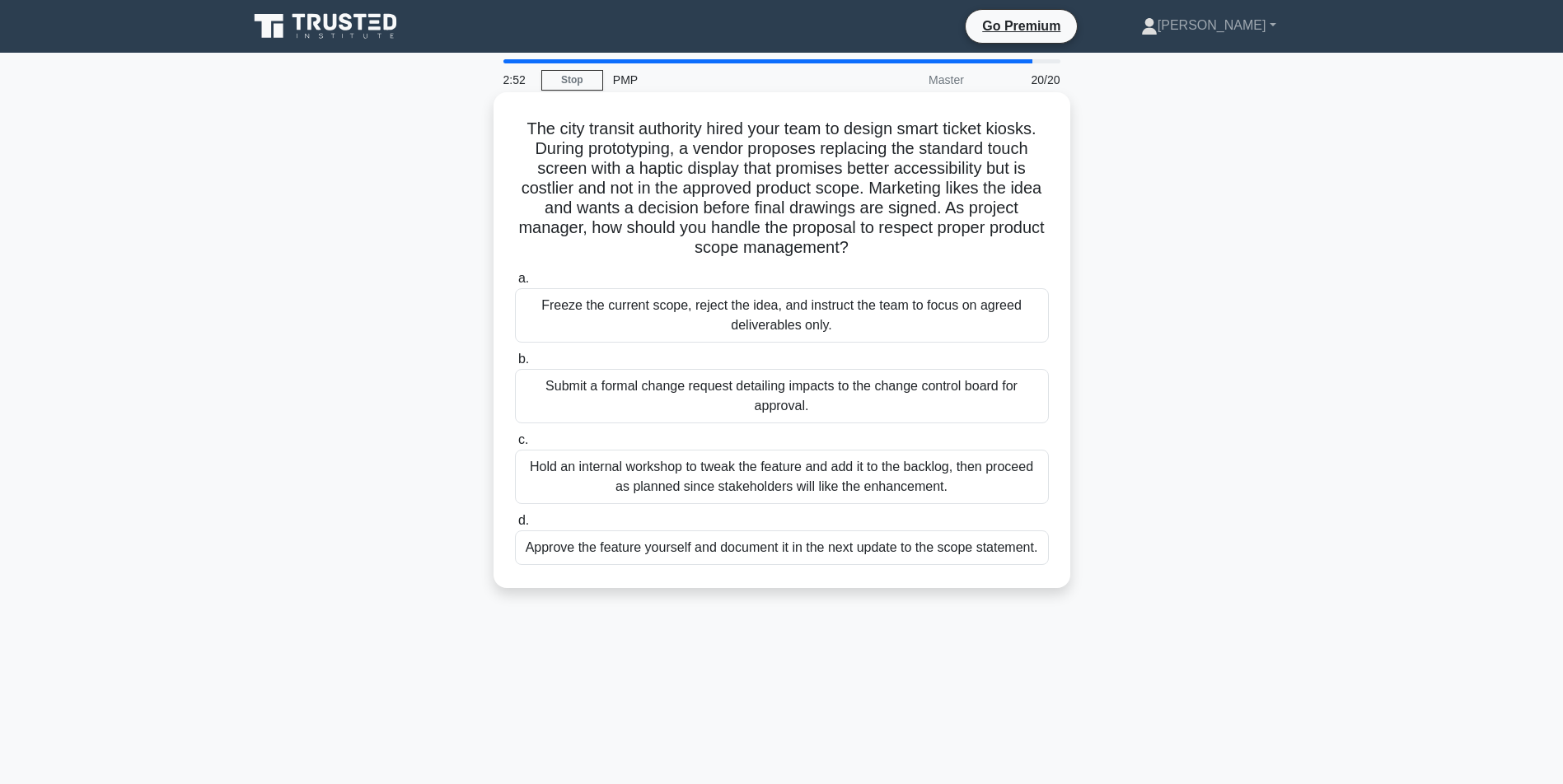
click at [796, 396] on div "Submit a formal change request detailing impacts to the change control board fo…" at bounding box center [782, 395] width 534 height 54
click at [515, 365] on input "b. Submit a formal change request detailing impacts to the change control board…" at bounding box center [515, 359] width 0 height 11
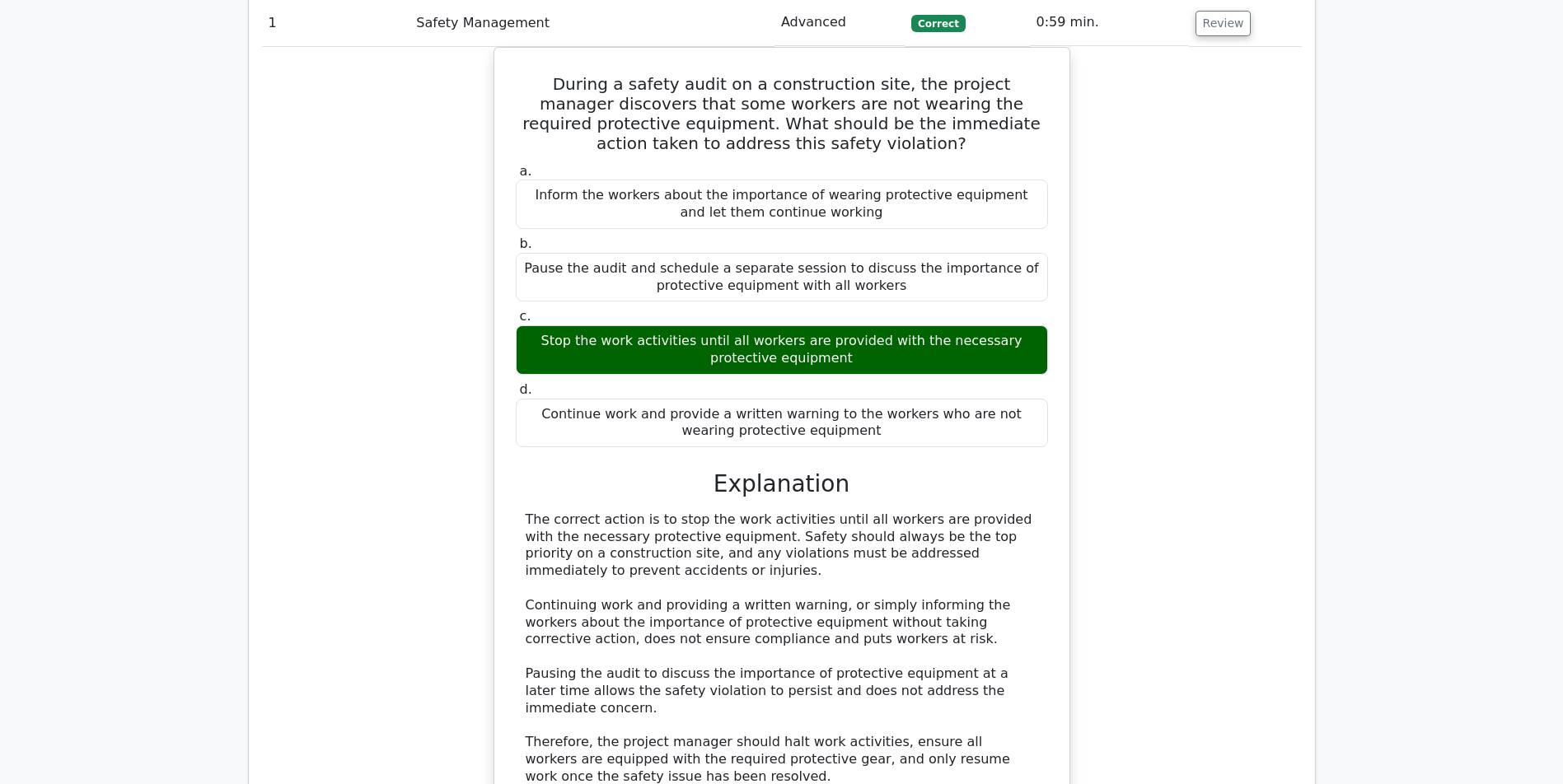
scroll to position [2303, 0]
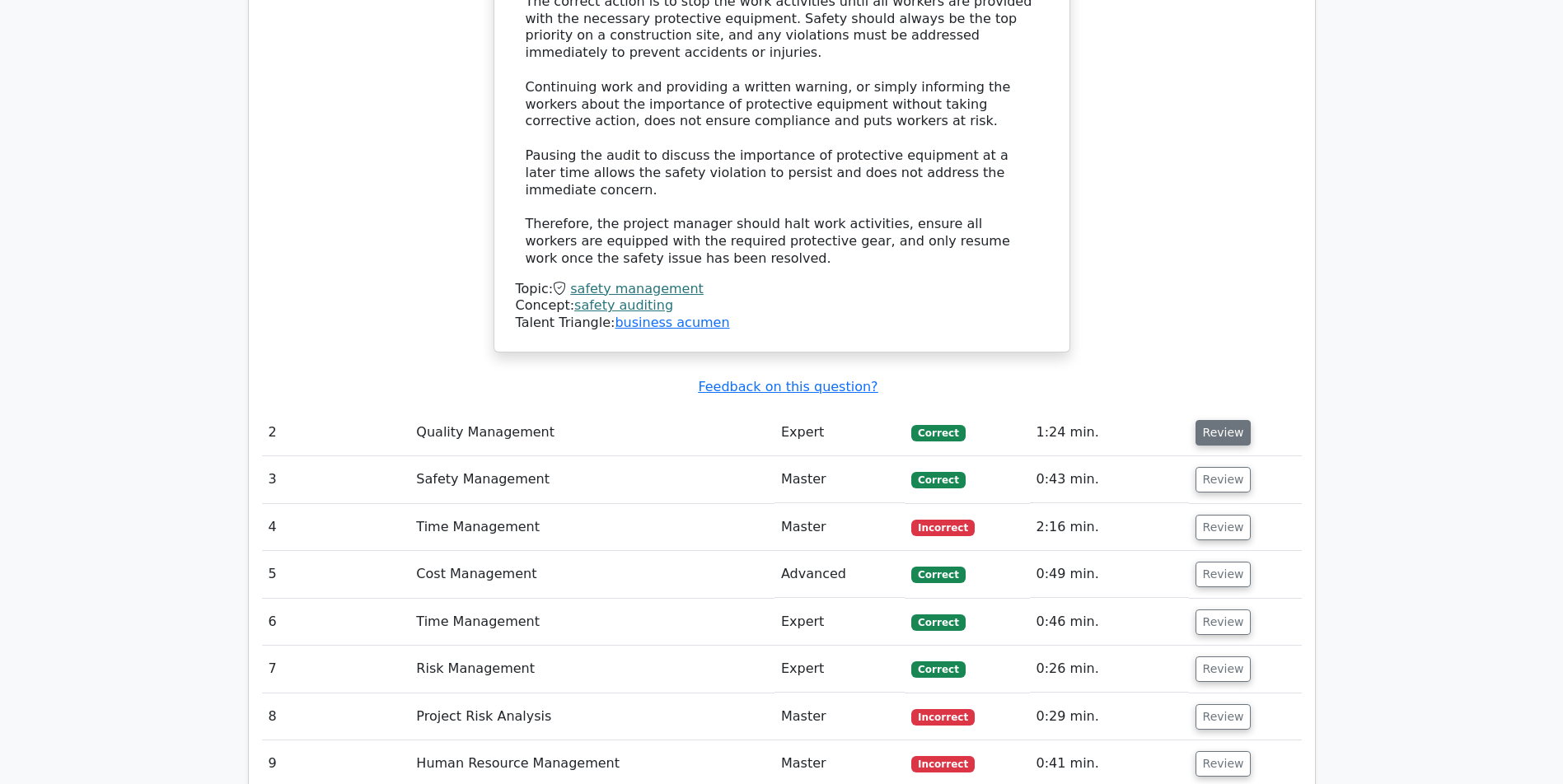
click at [1214, 433] on button "Review" at bounding box center [1223, 433] width 56 height 26
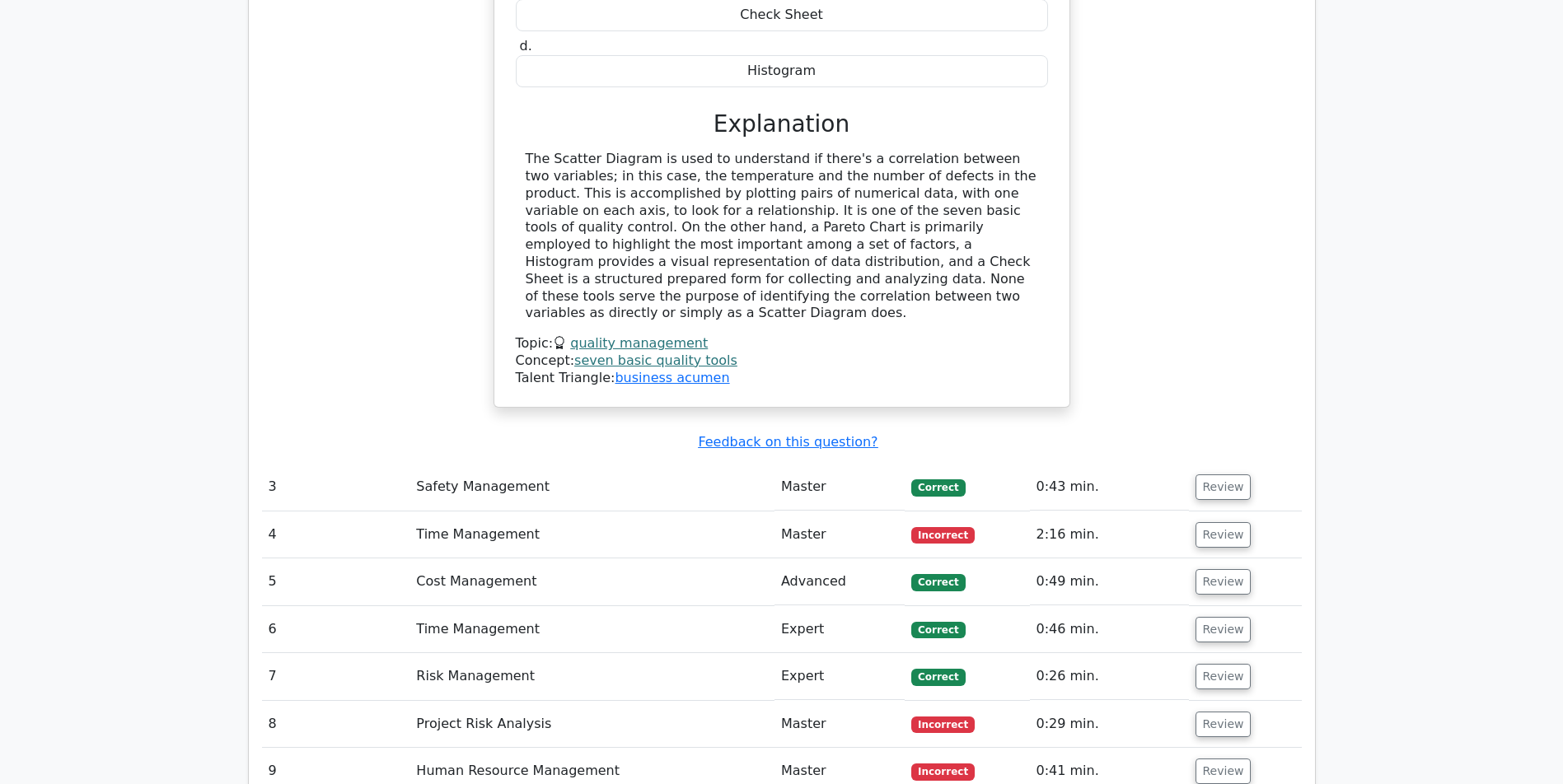
scroll to position [3155, 0]
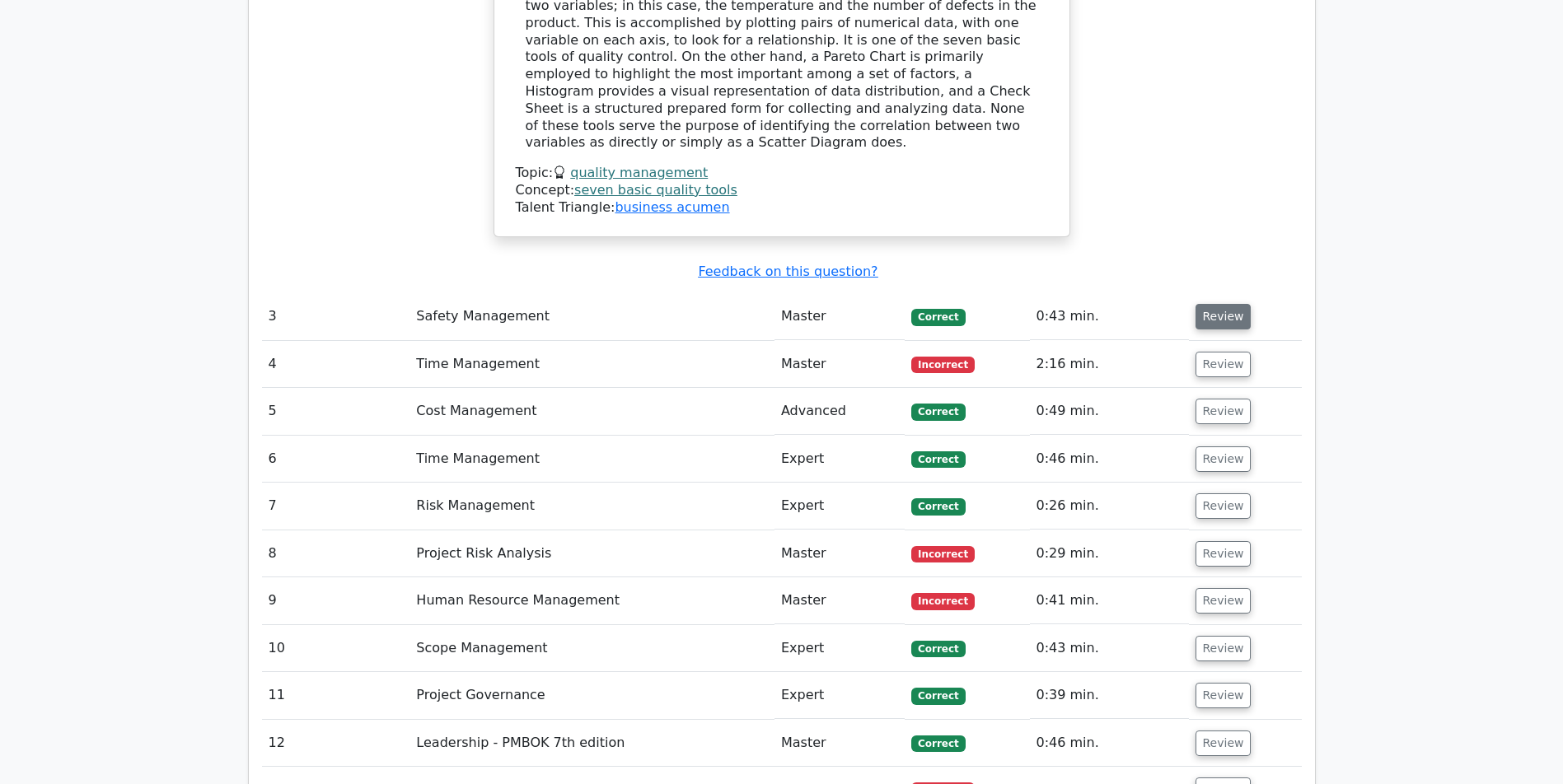
click at [1215, 318] on button "Review" at bounding box center [1223, 317] width 56 height 26
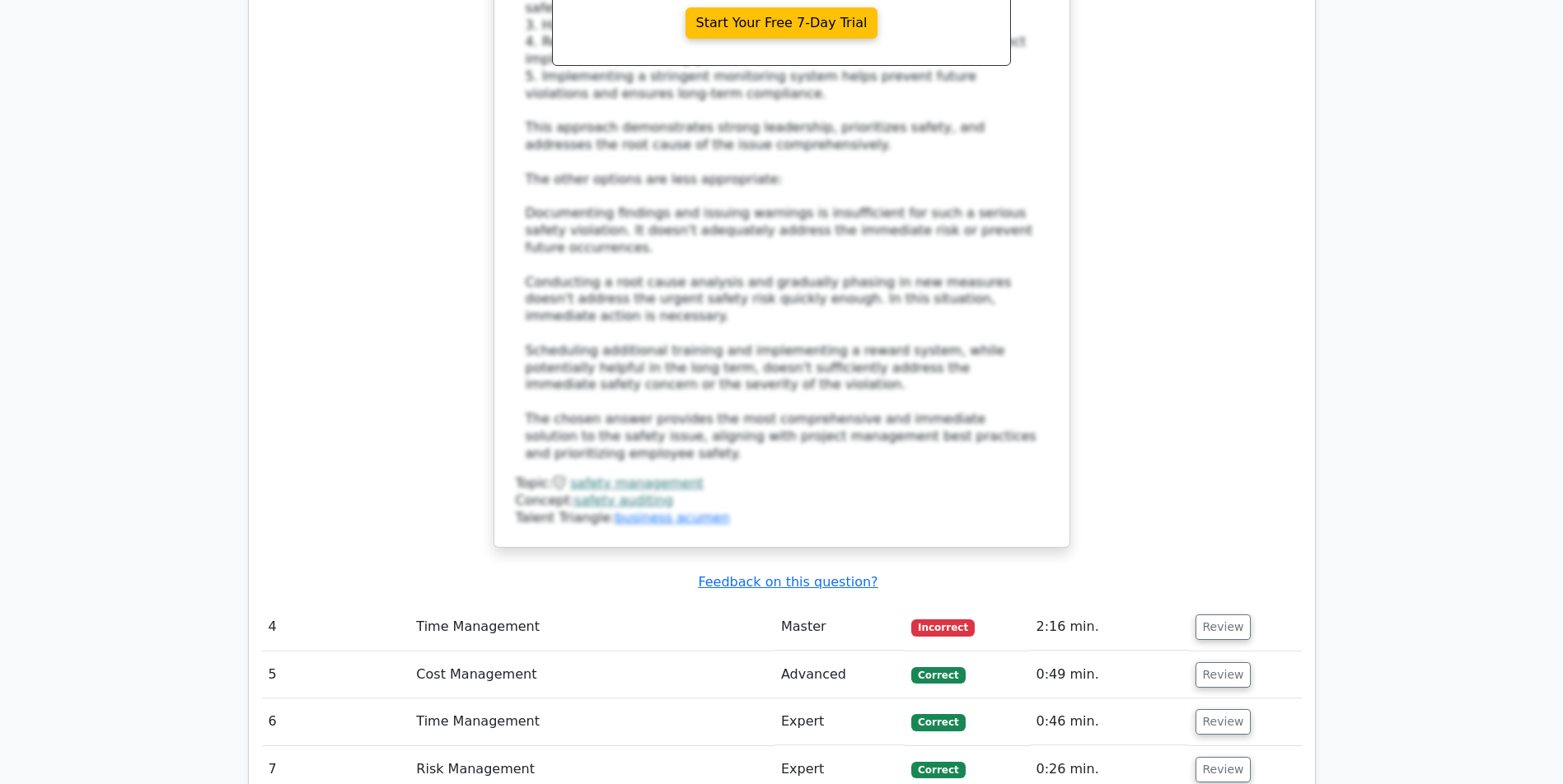
scroll to position [4405, 0]
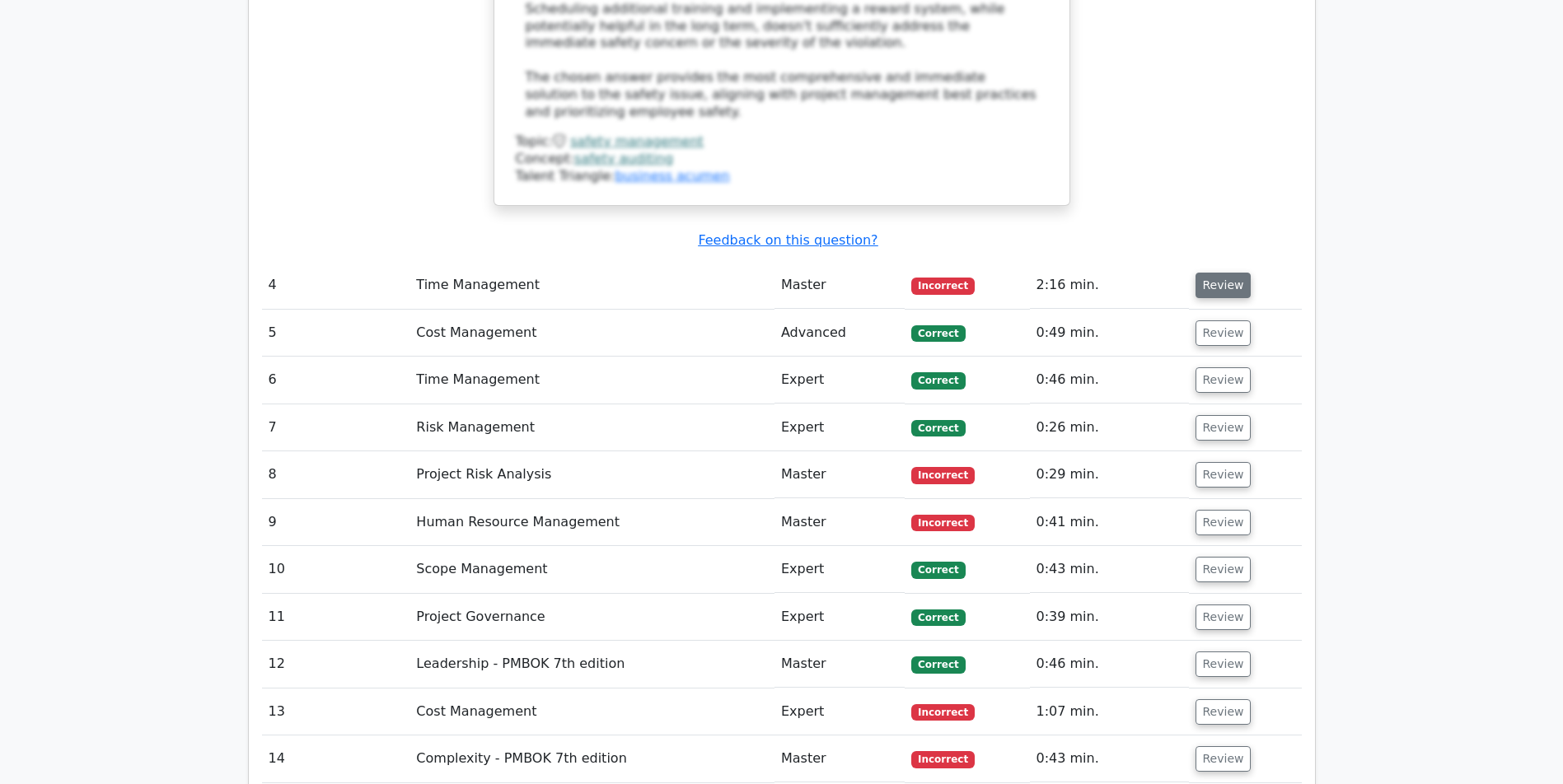
click at [1220, 290] on button "Review" at bounding box center [1223, 286] width 56 height 26
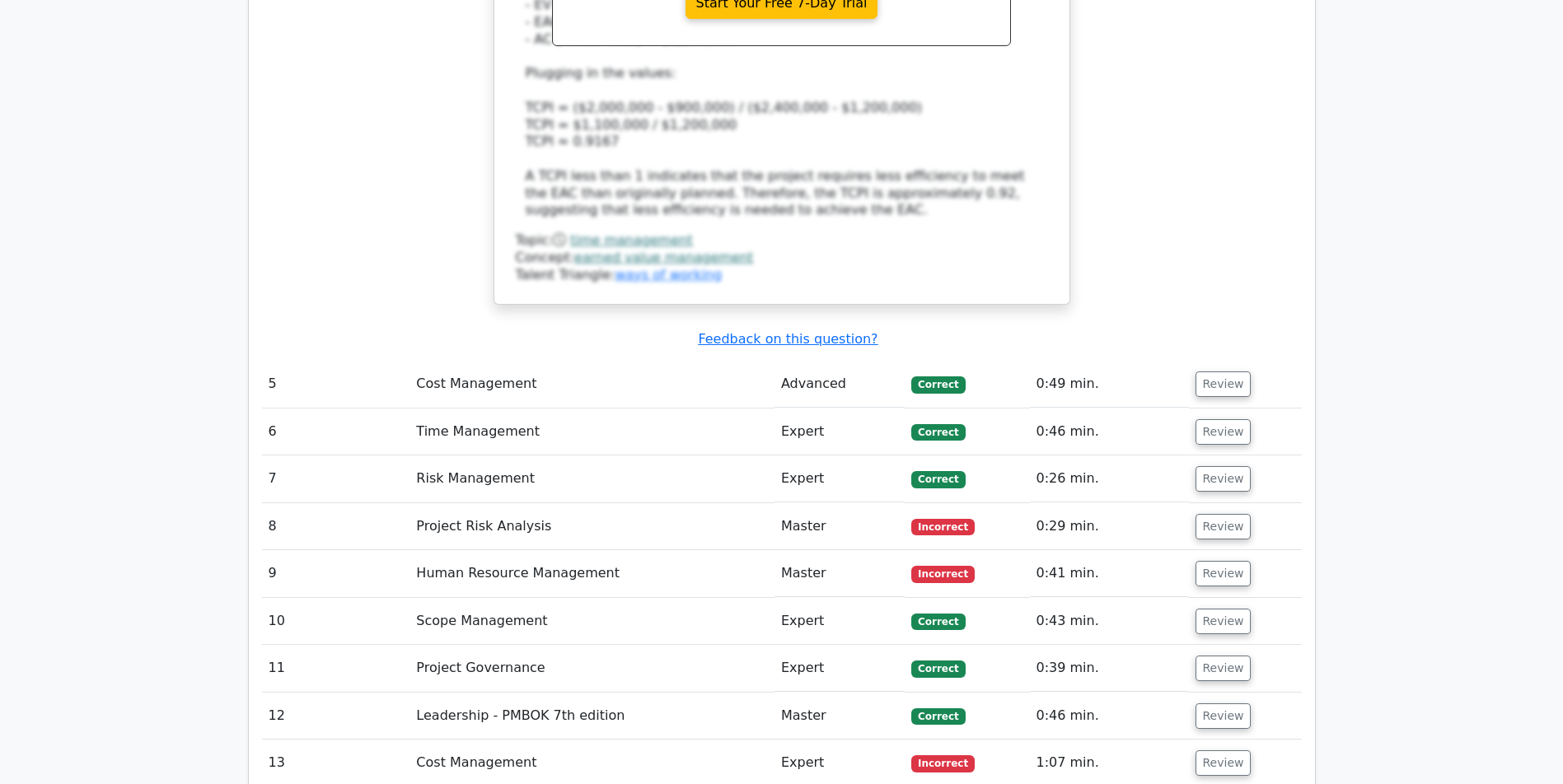
scroll to position [5601, 0]
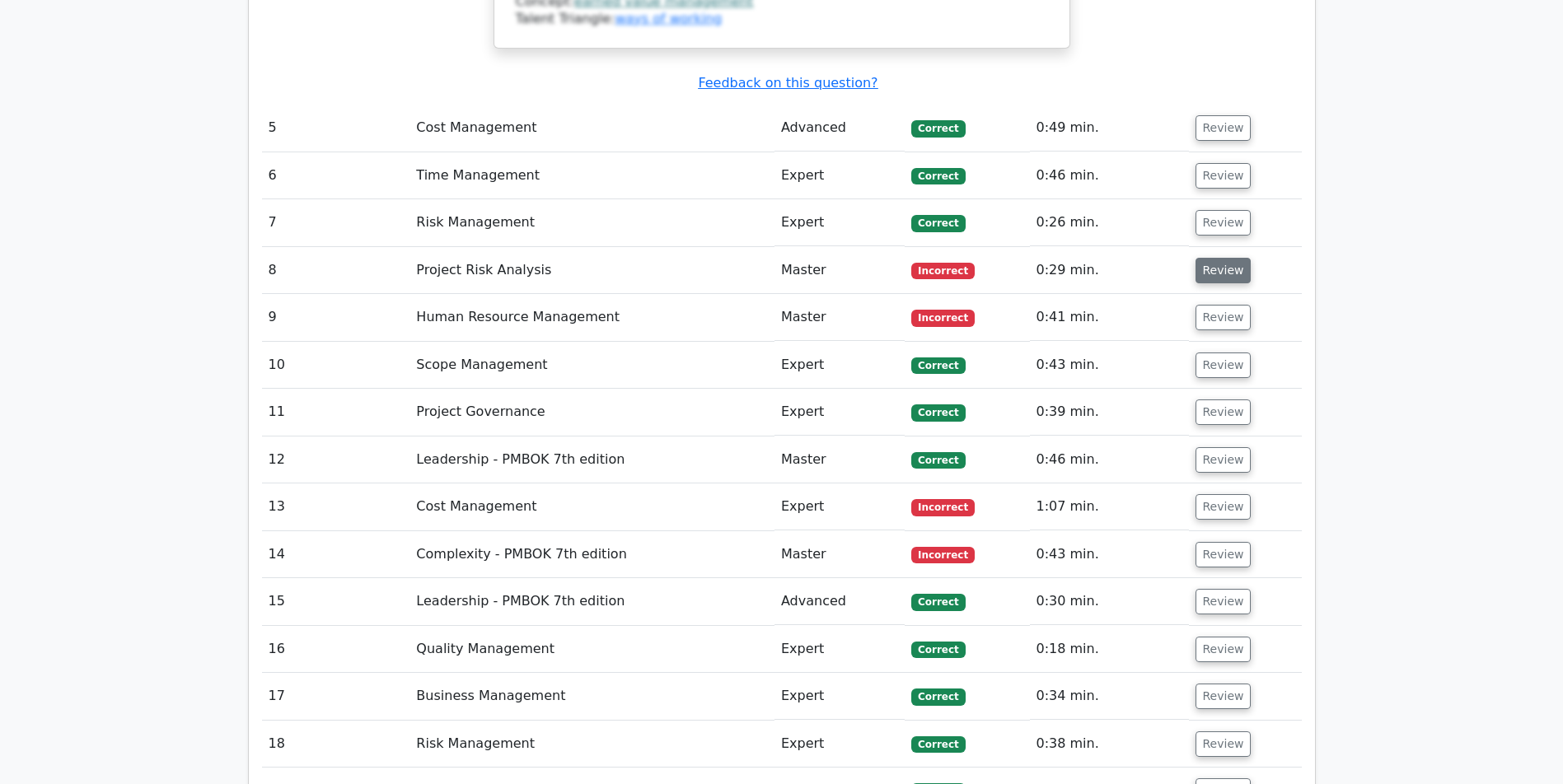
click at [1221, 262] on button "Review" at bounding box center [1223, 270] width 56 height 26
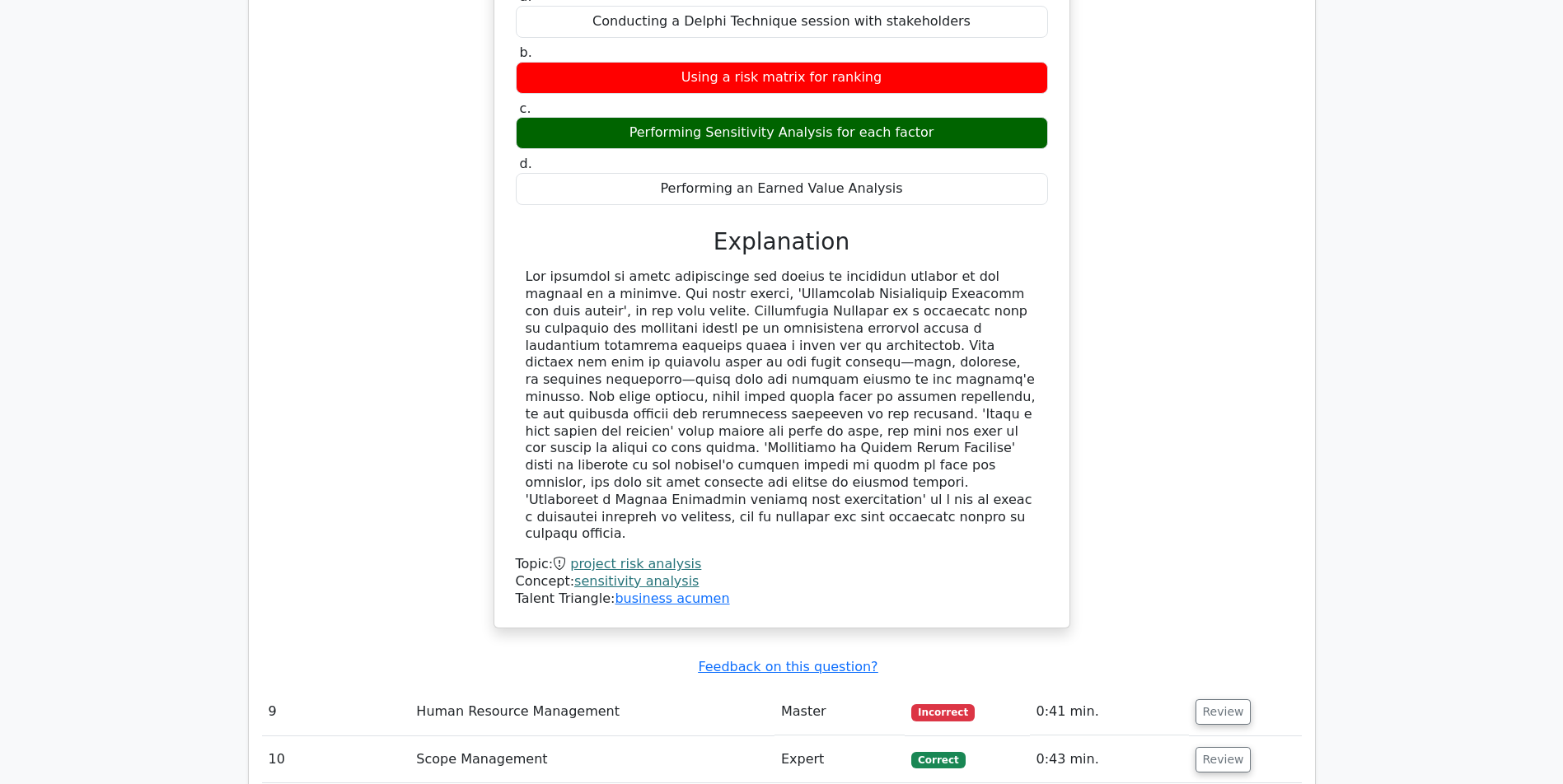
scroll to position [6360, 0]
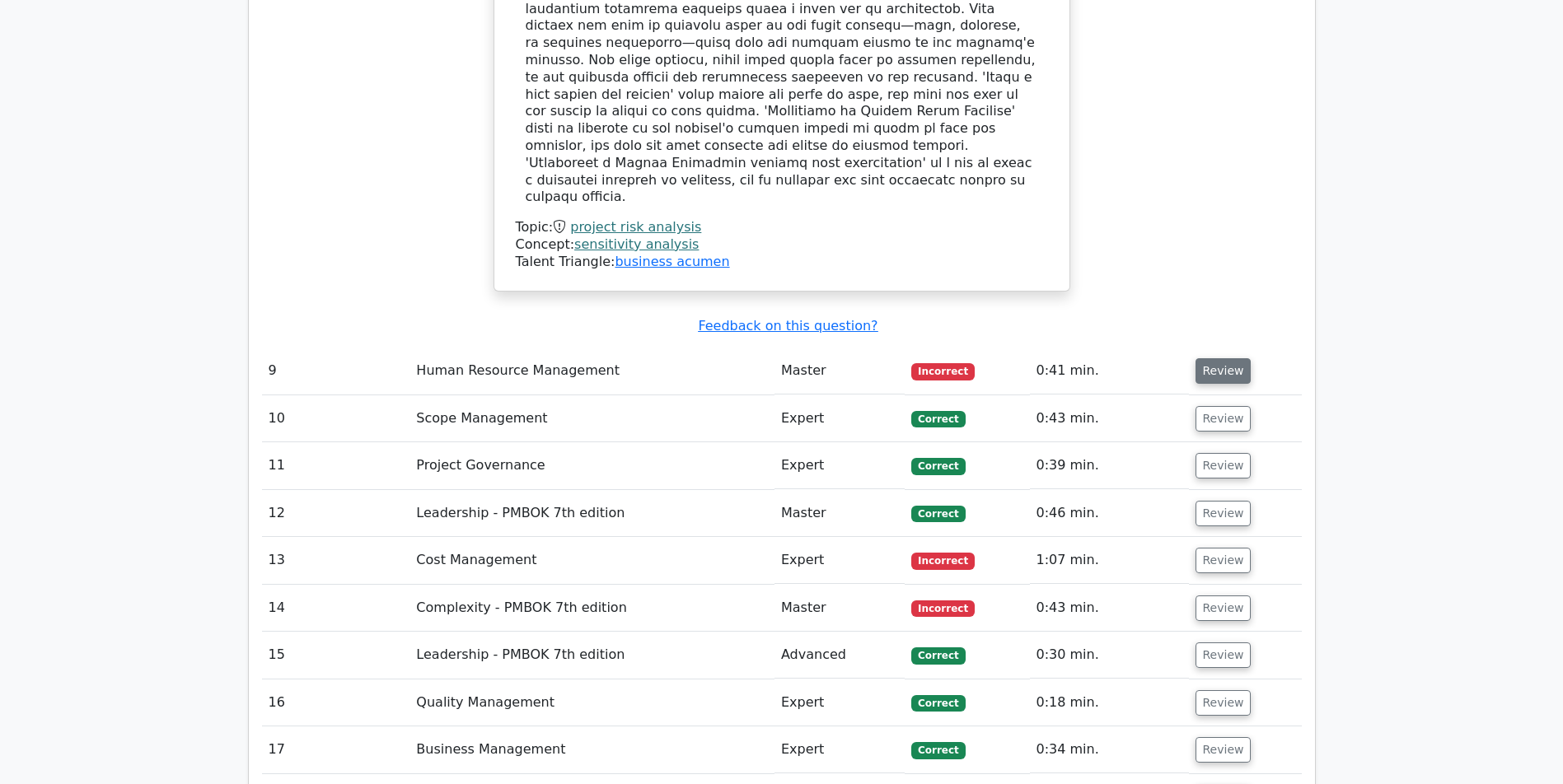
click at [1214, 358] on button "Review" at bounding box center [1223, 371] width 56 height 26
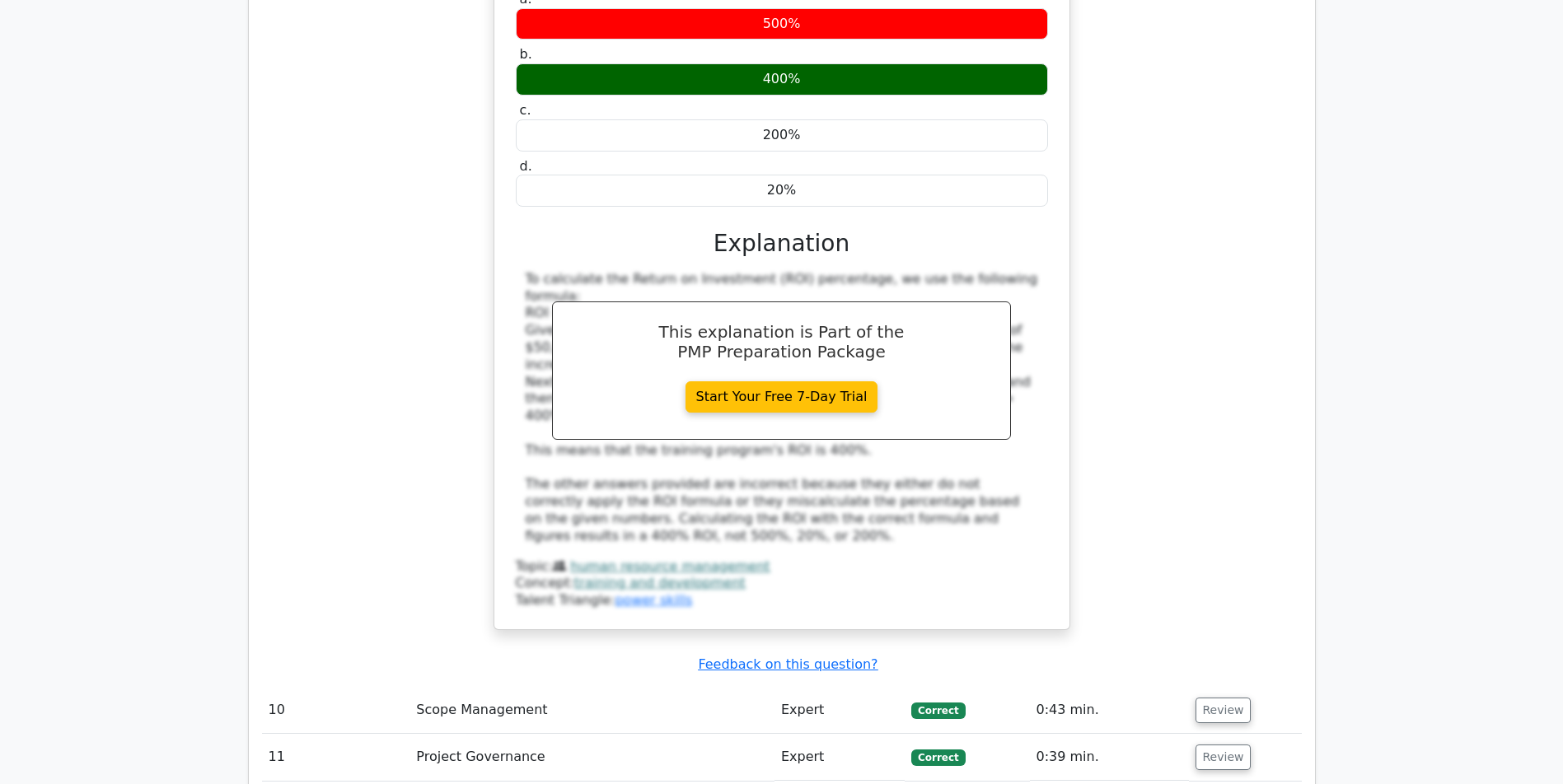
scroll to position [7236, 0]
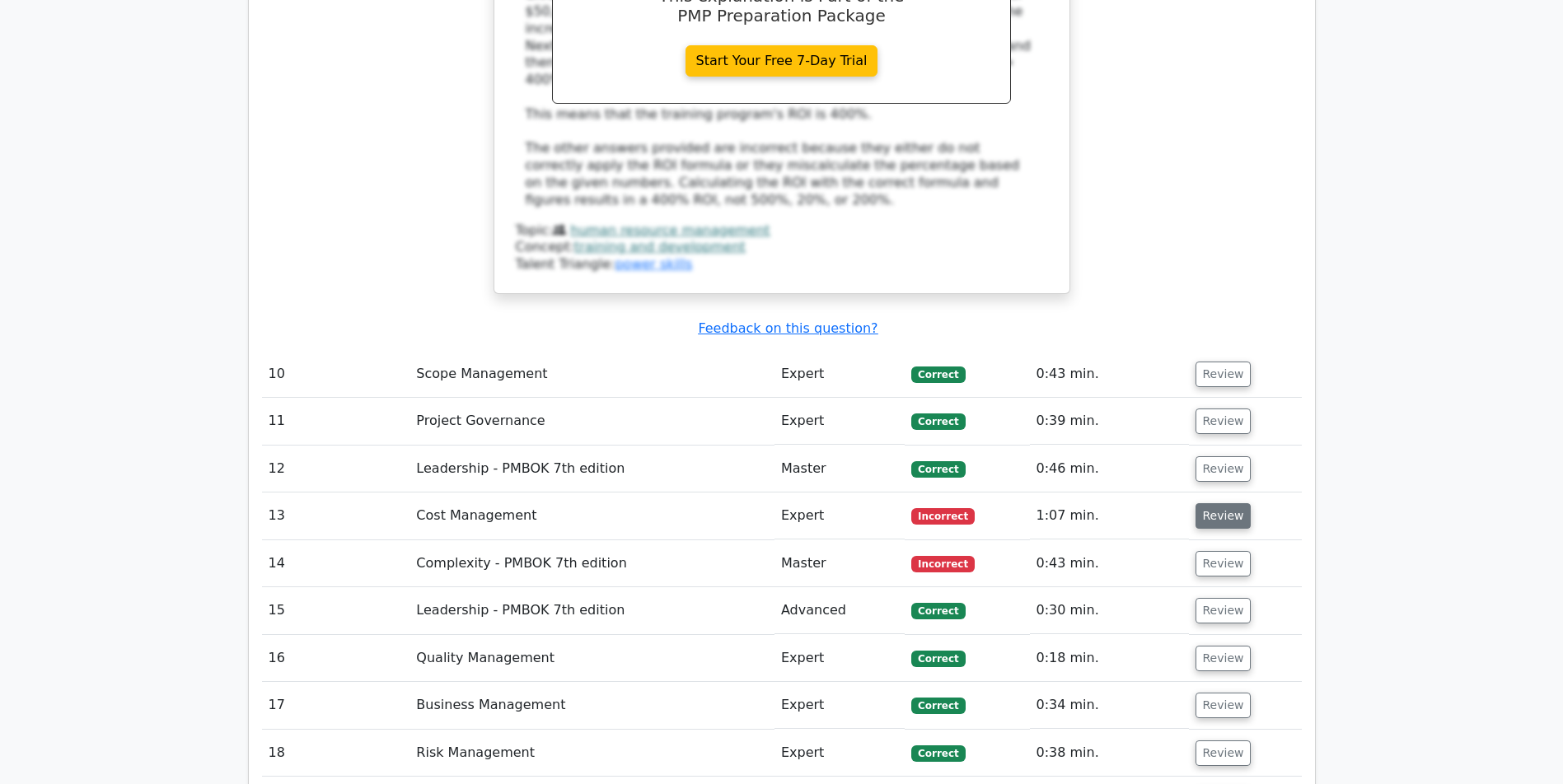
click at [1238, 504] on button "Review" at bounding box center [1223, 517] width 56 height 26
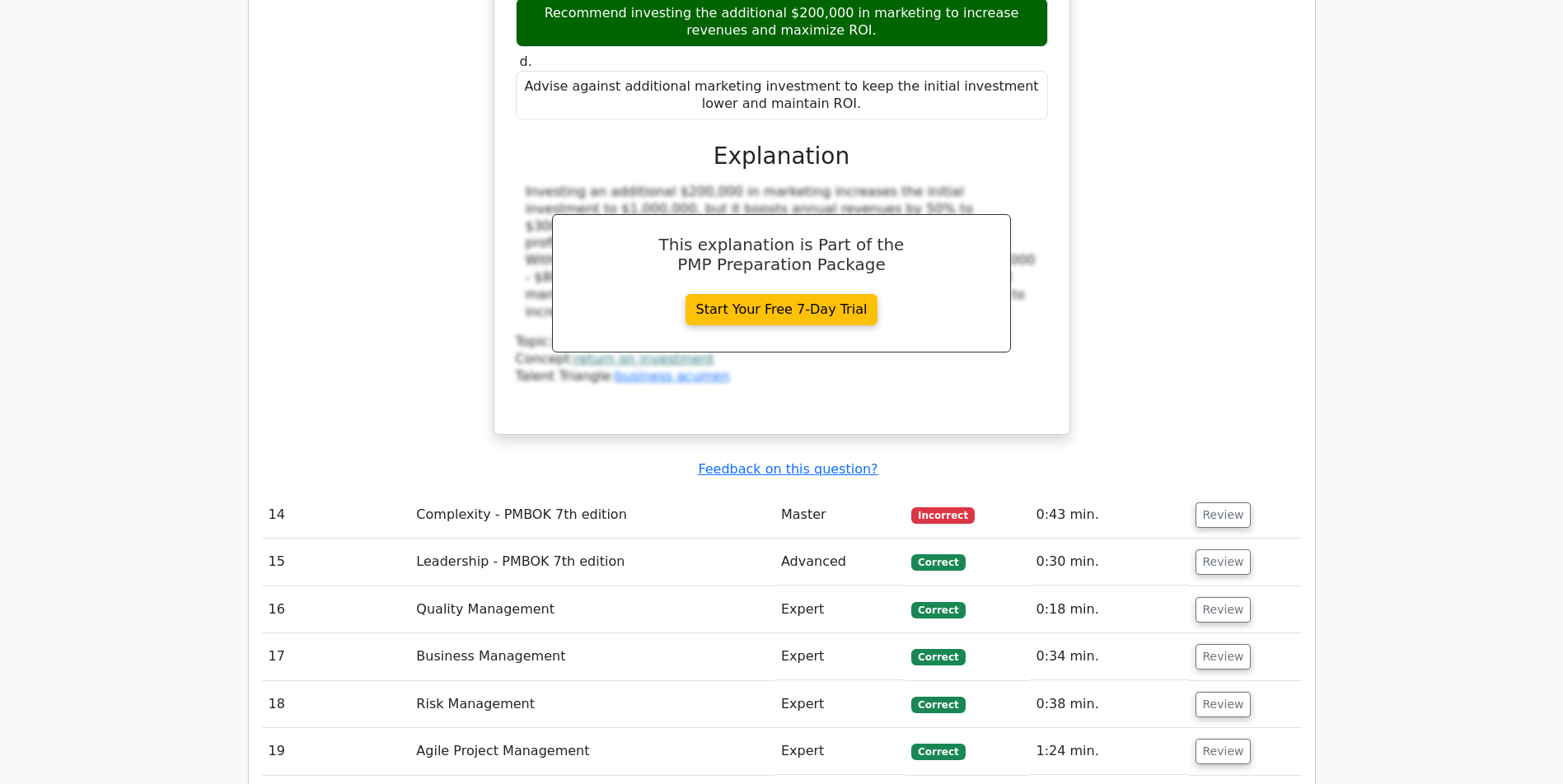
scroll to position [8268, 0]
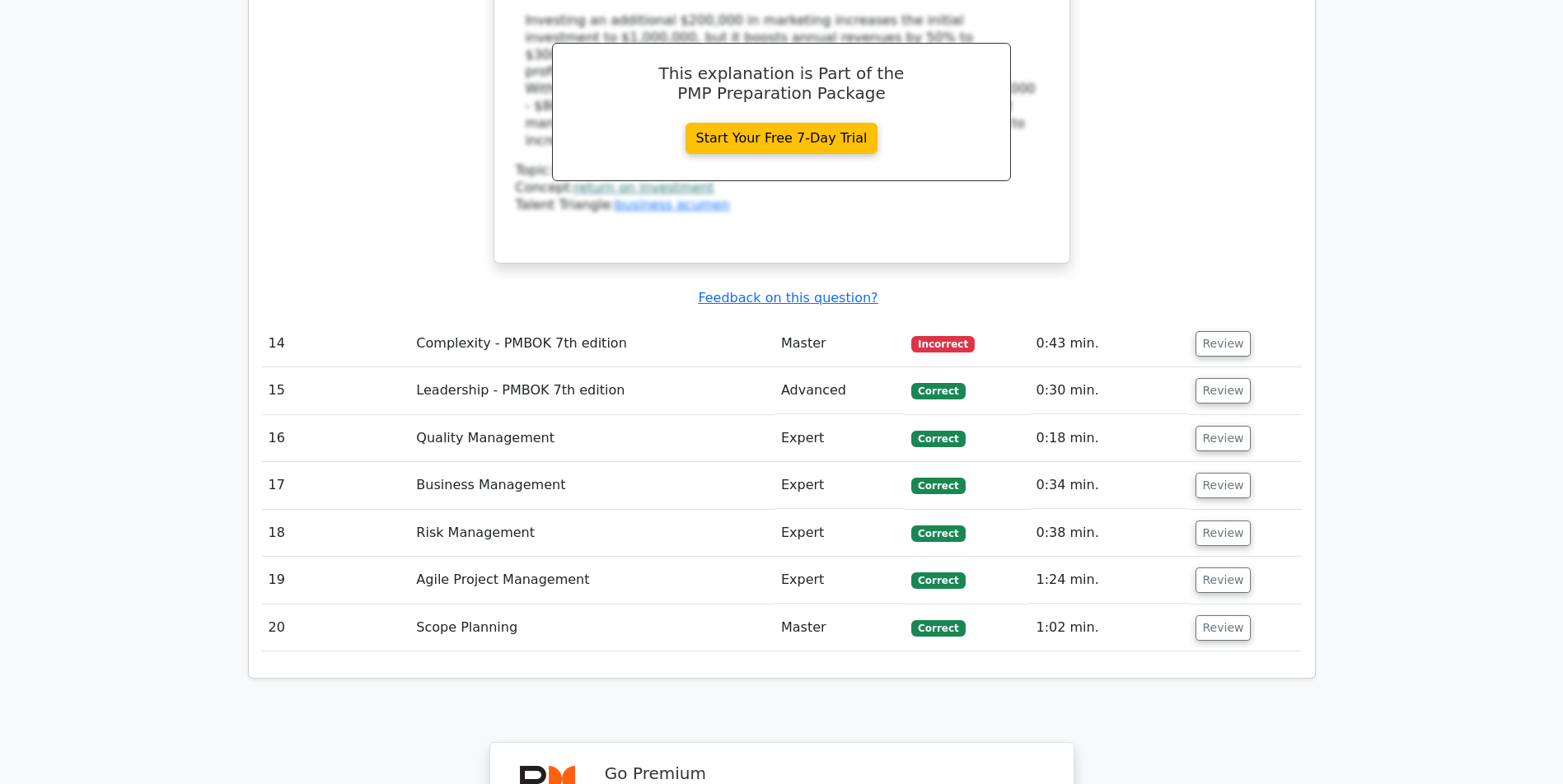
click at [1237, 321] on td "Review" at bounding box center [1245, 344] width 113 height 47
drag, startPoint x: 1230, startPoint y: 321, endPoint x: 1224, endPoint y: 329, distance: 10.0
click at [1224, 331] on button "Review" at bounding box center [1223, 344] width 56 height 26
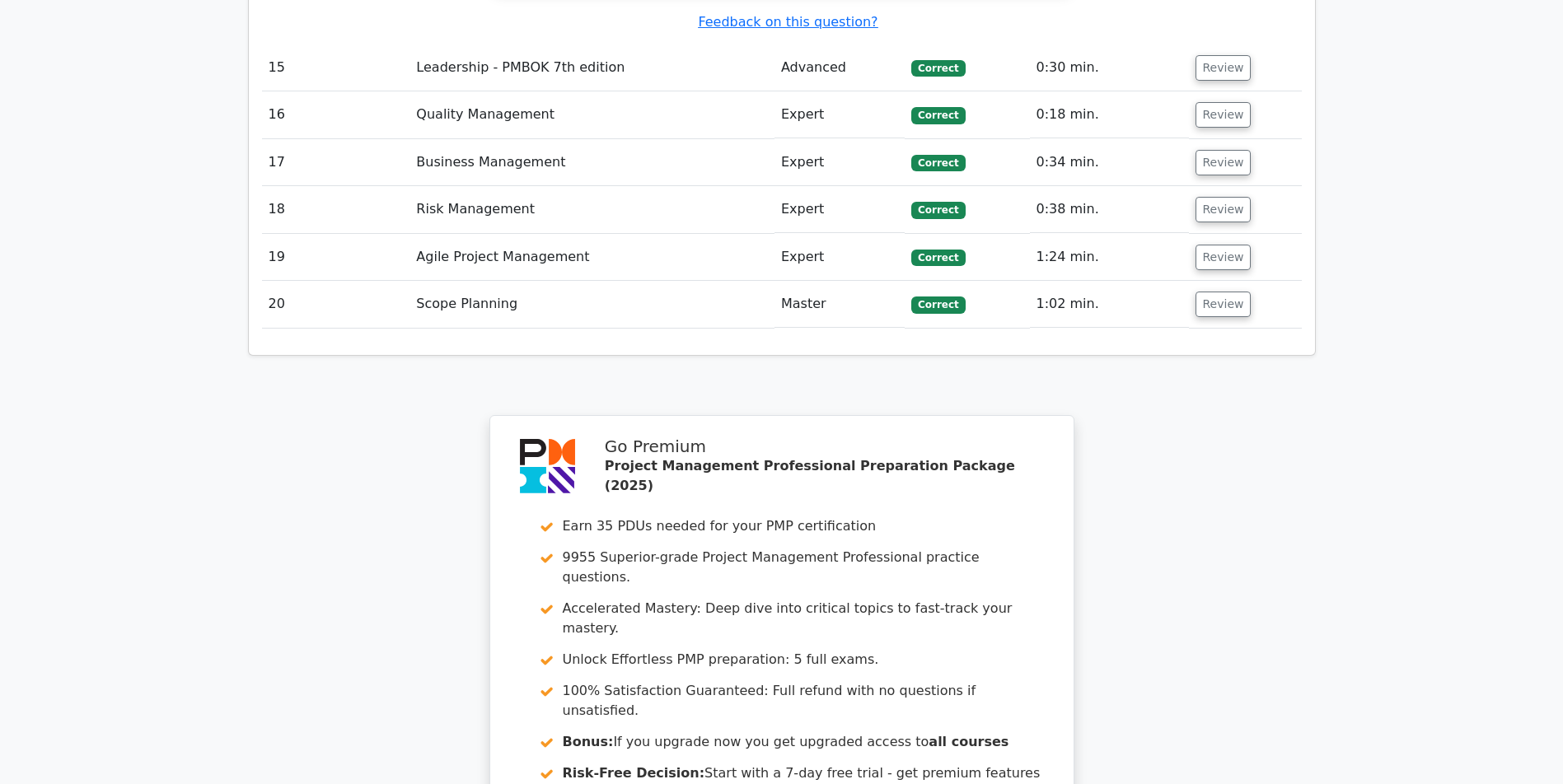
scroll to position [9913, 0]
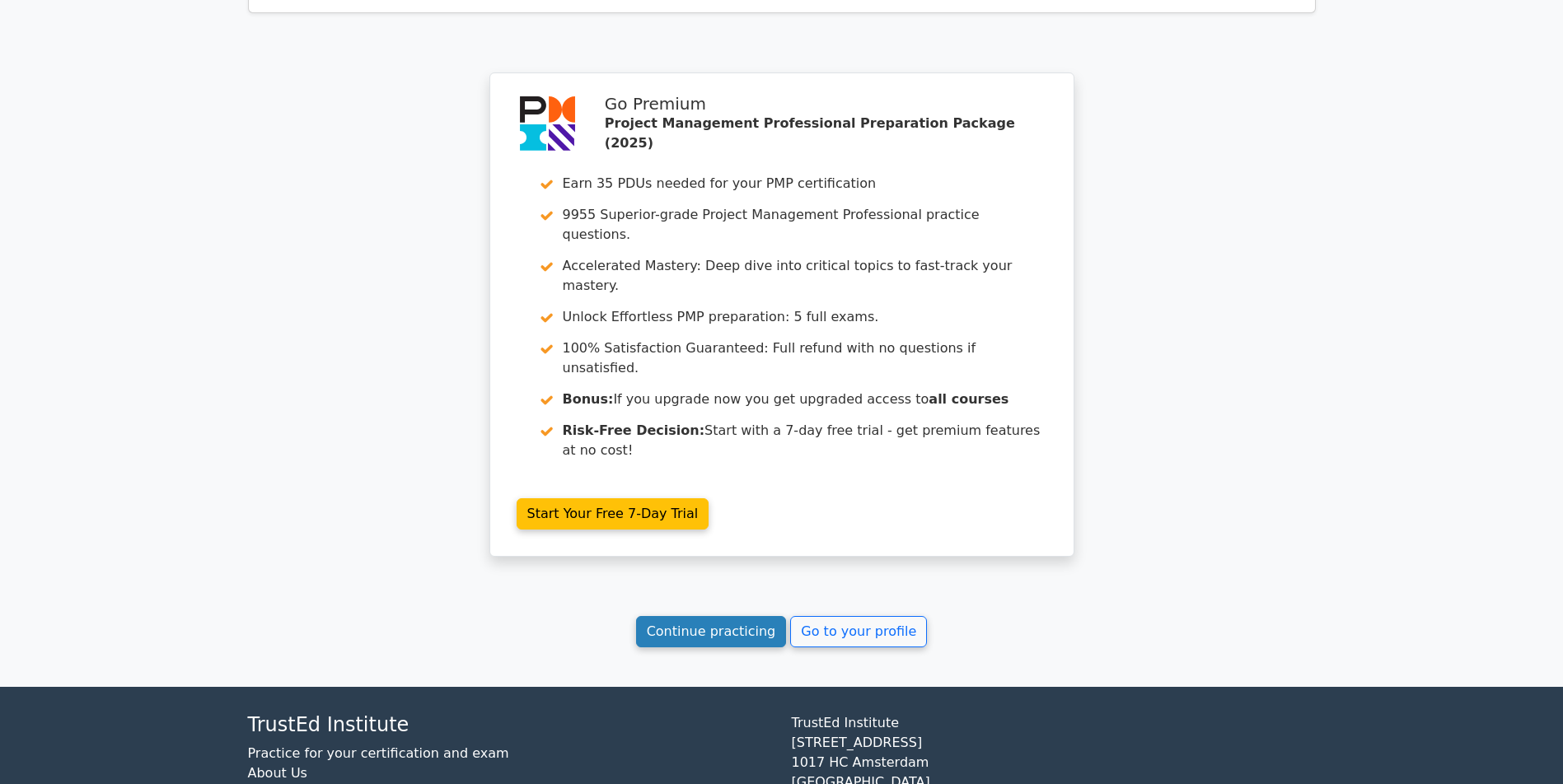
click at [644, 631] on link "Continue practicing" at bounding box center [712, 631] width 151 height 31
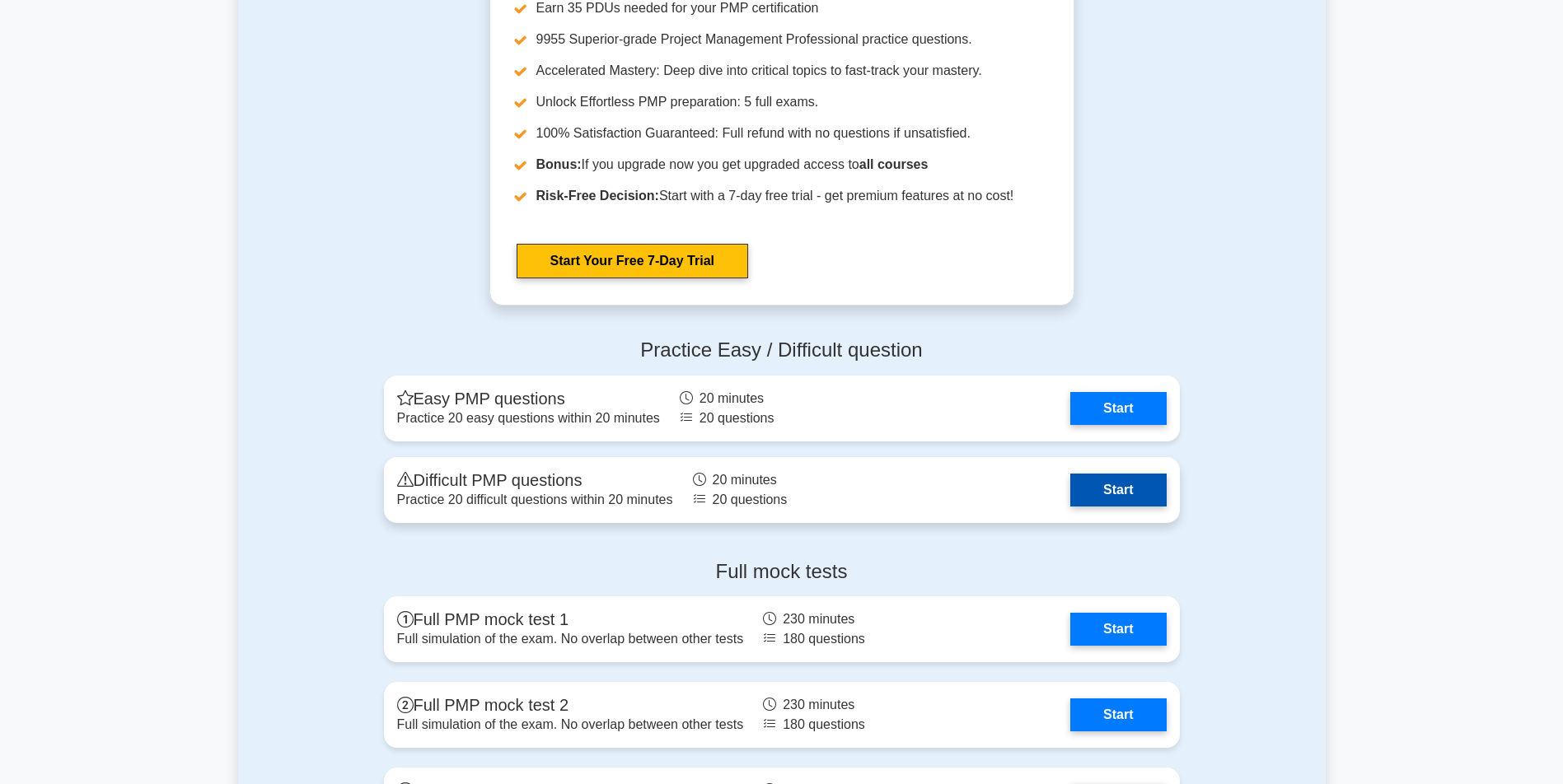
scroll to position [5272, 0]
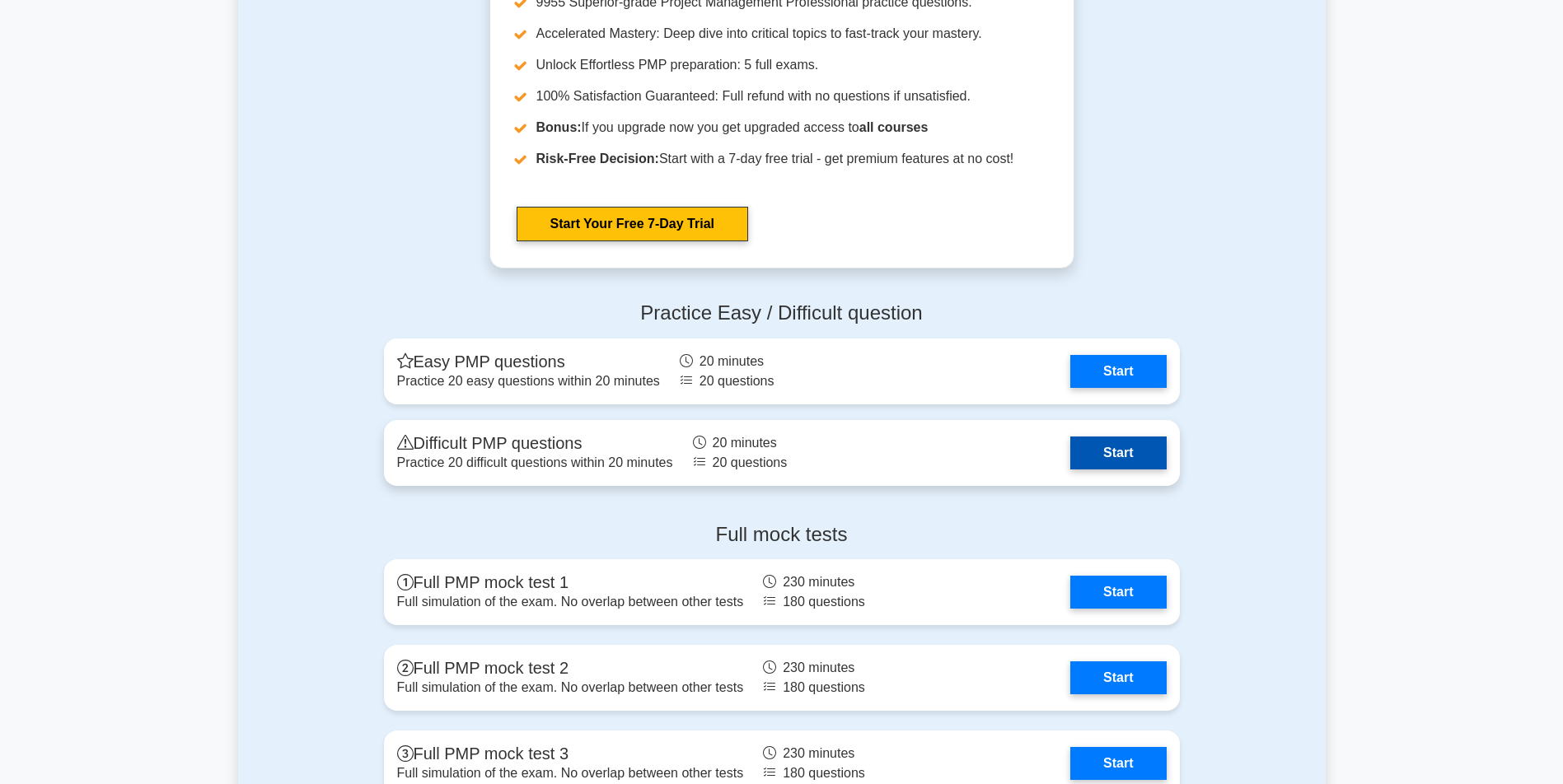
click at [1105, 448] on link "Start" at bounding box center [1118, 453] width 96 height 33
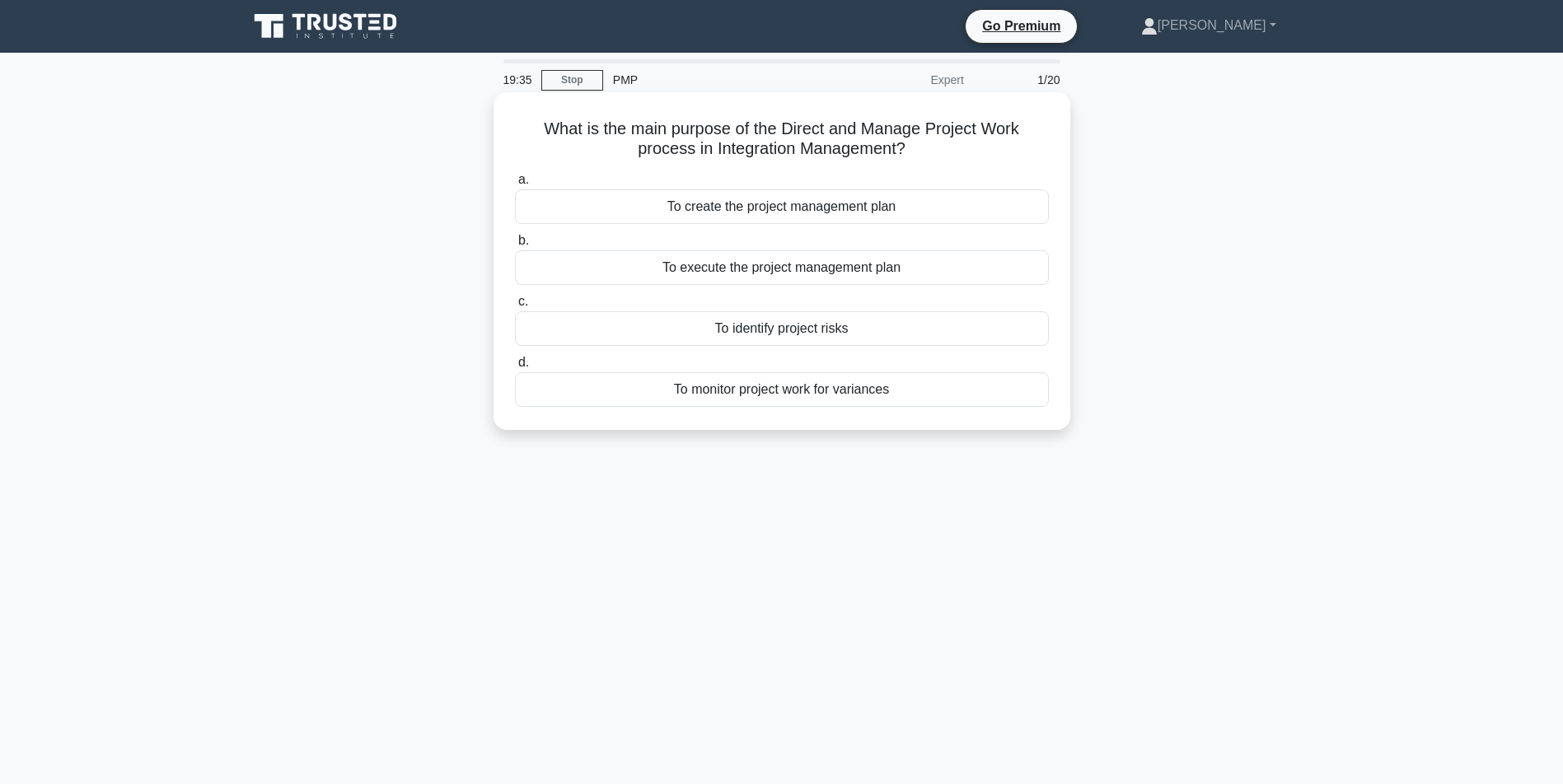
click at [769, 399] on div "To monitor project work for variances" at bounding box center [782, 390] width 534 height 35
click at [515, 369] on input "d. To monitor project work for variances" at bounding box center [515, 363] width 0 height 11
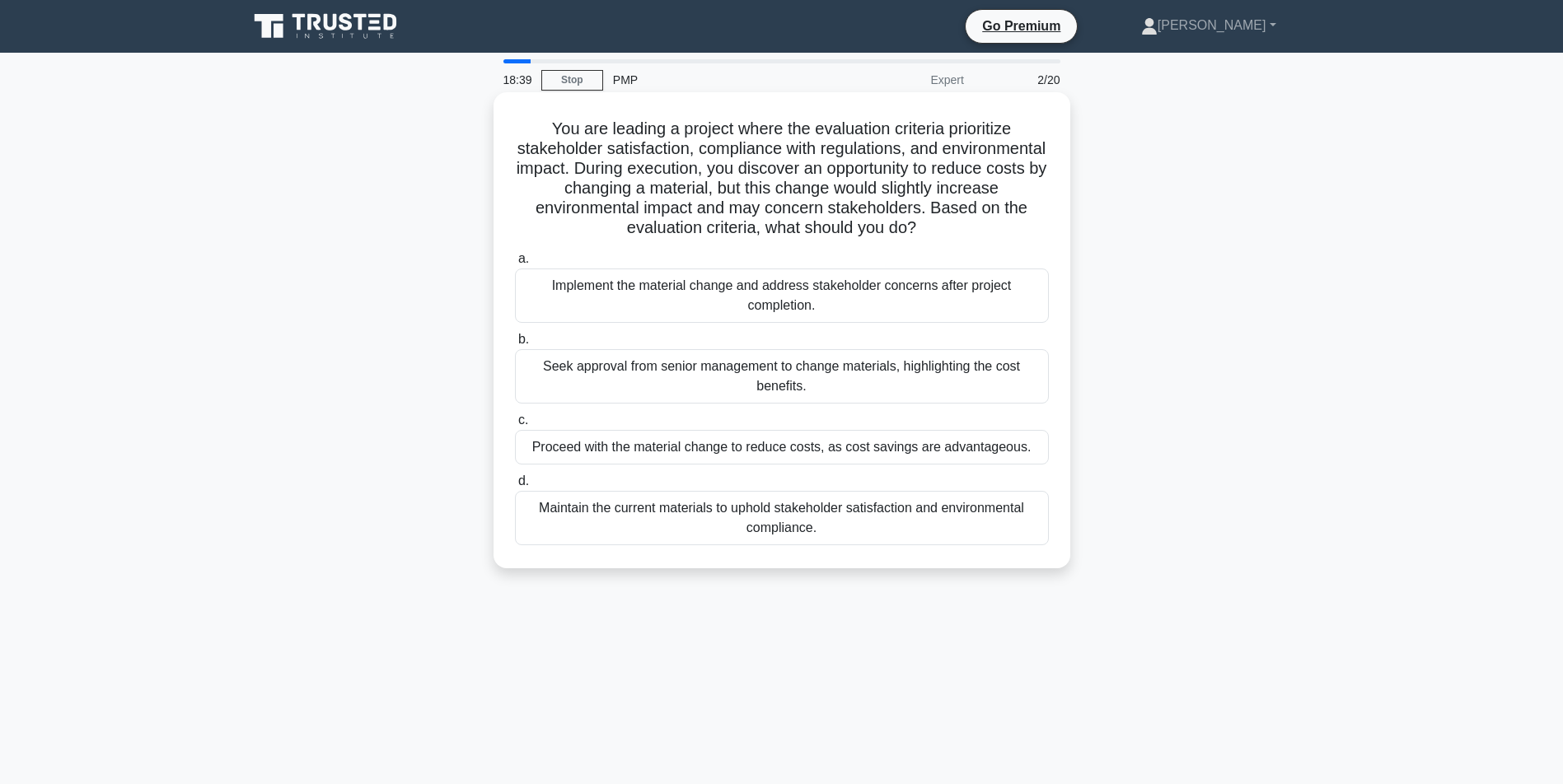
click at [790, 545] on div "Maintain the current materials to uphold stakeholder satisfaction and environme…" at bounding box center [782, 517] width 534 height 54
click at [515, 487] on input "d. Maintain the current materials to uphold stakeholder satisfaction and enviro…" at bounding box center [515, 482] width 0 height 11
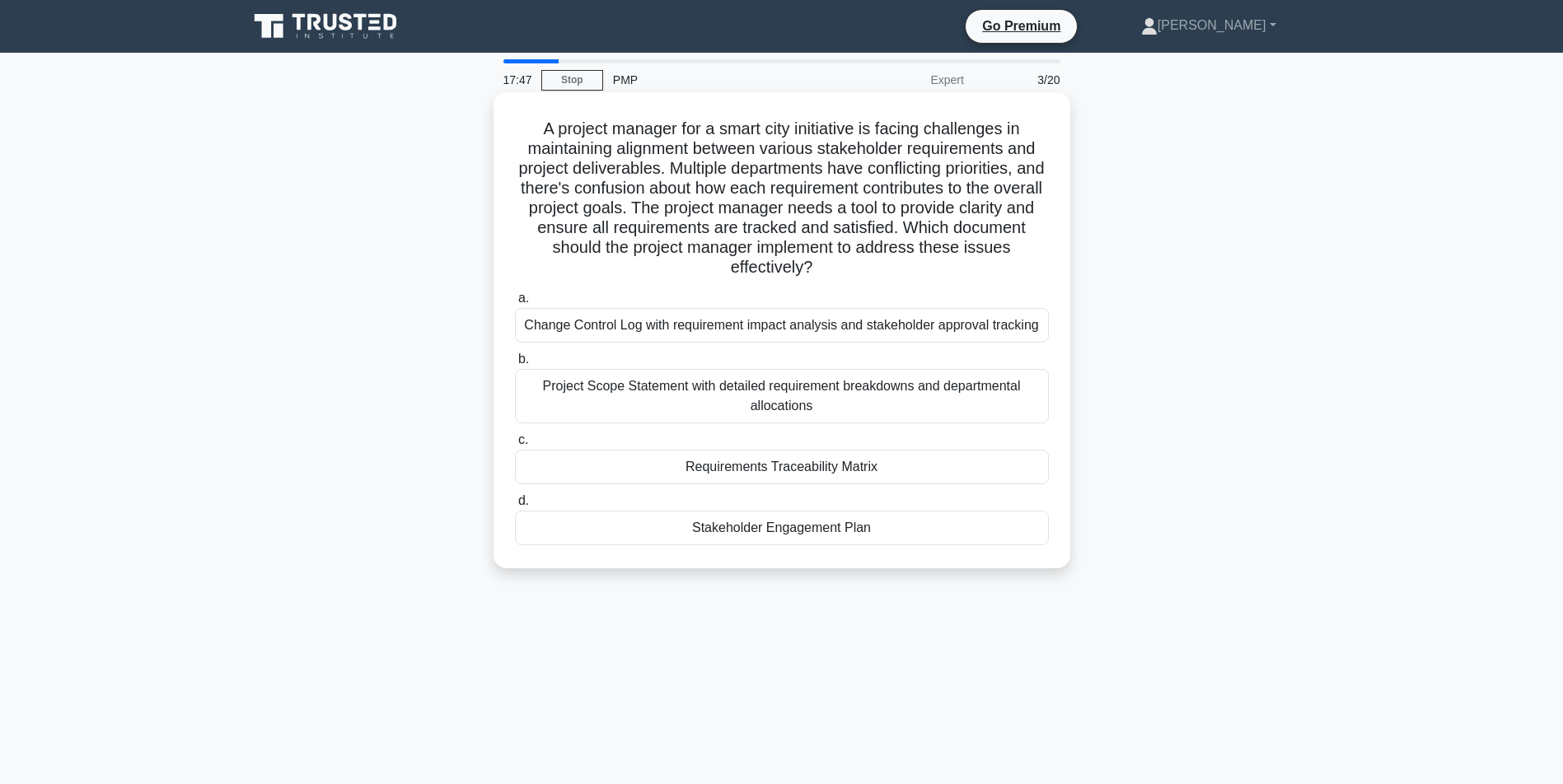
click at [732, 484] on div "Requirements Traceability Matrix" at bounding box center [782, 467] width 534 height 35
click at [515, 446] on input "c. Requirements Traceability Matrix" at bounding box center [515, 440] width 0 height 11
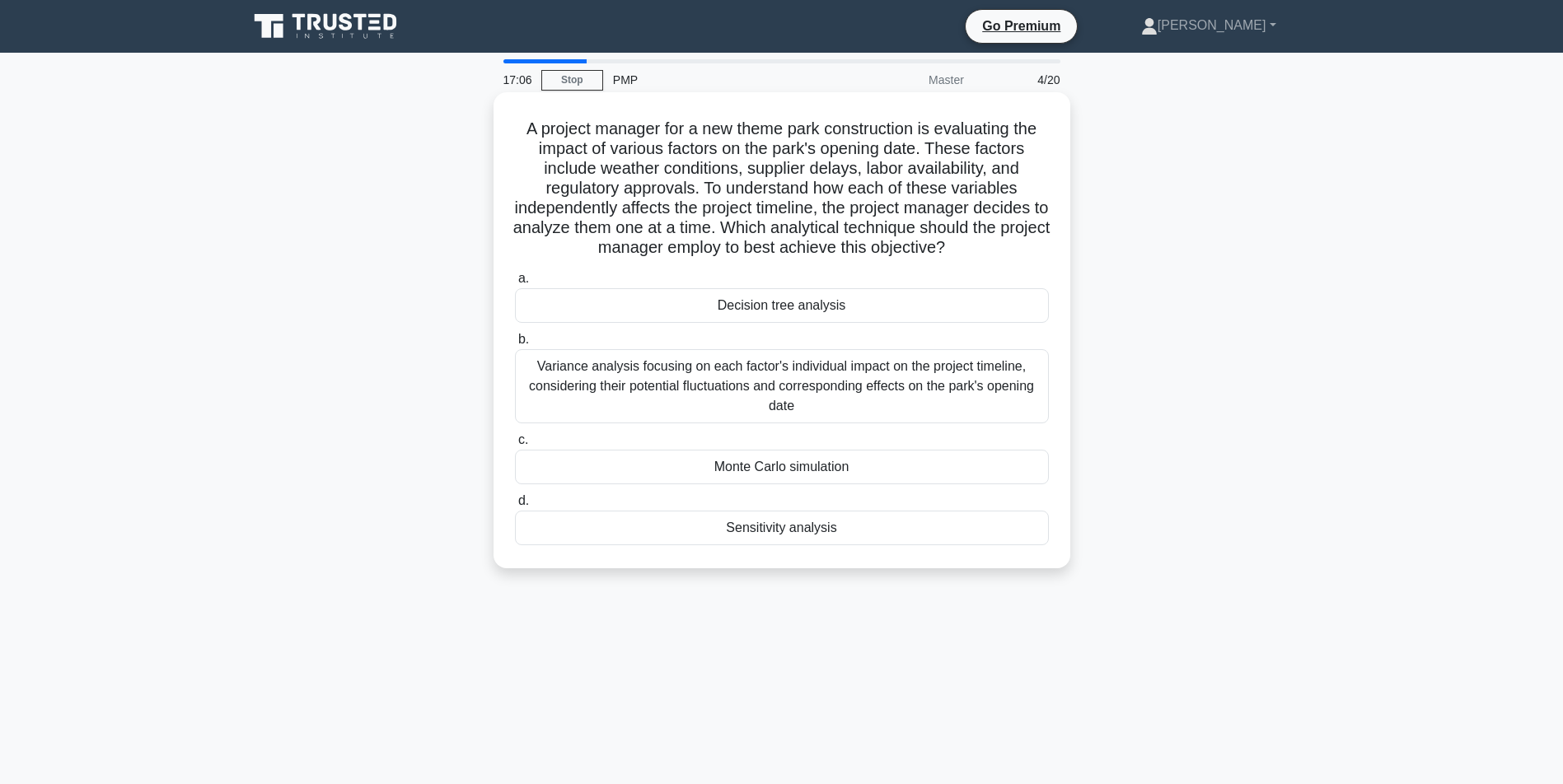
click at [761, 545] on div "Sensitivity analysis" at bounding box center [782, 528] width 534 height 35
click at [515, 506] on input "d. Sensitivity analysis" at bounding box center [515, 501] width 0 height 11
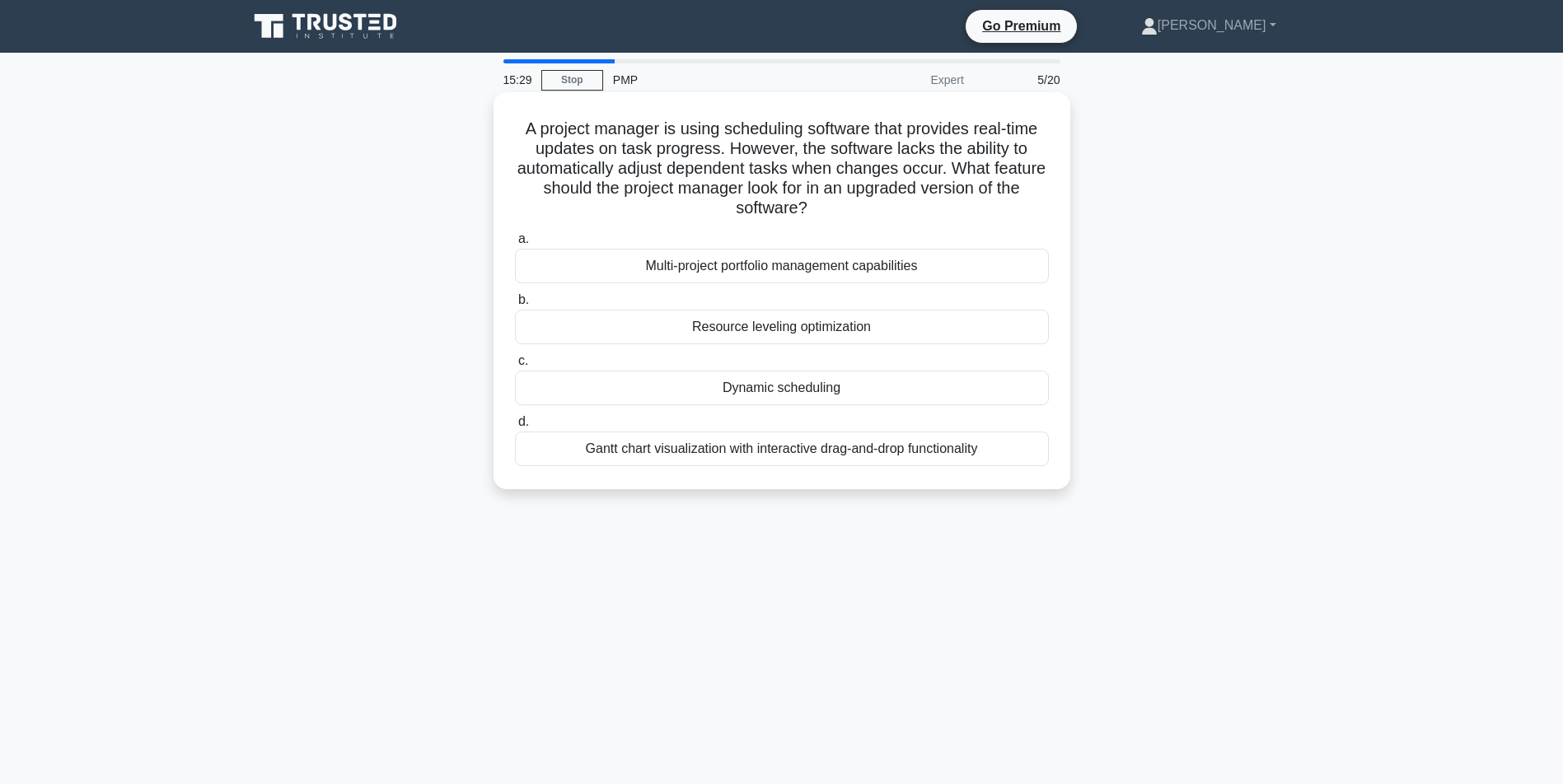
click at [788, 448] on div "Gantt chart visualization with interactive drag-and-drop functionality" at bounding box center [782, 449] width 534 height 35
click at [515, 427] on input "d. Gantt chart visualization with interactive drag-and-drop functionality" at bounding box center [515, 422] width 0 height 11
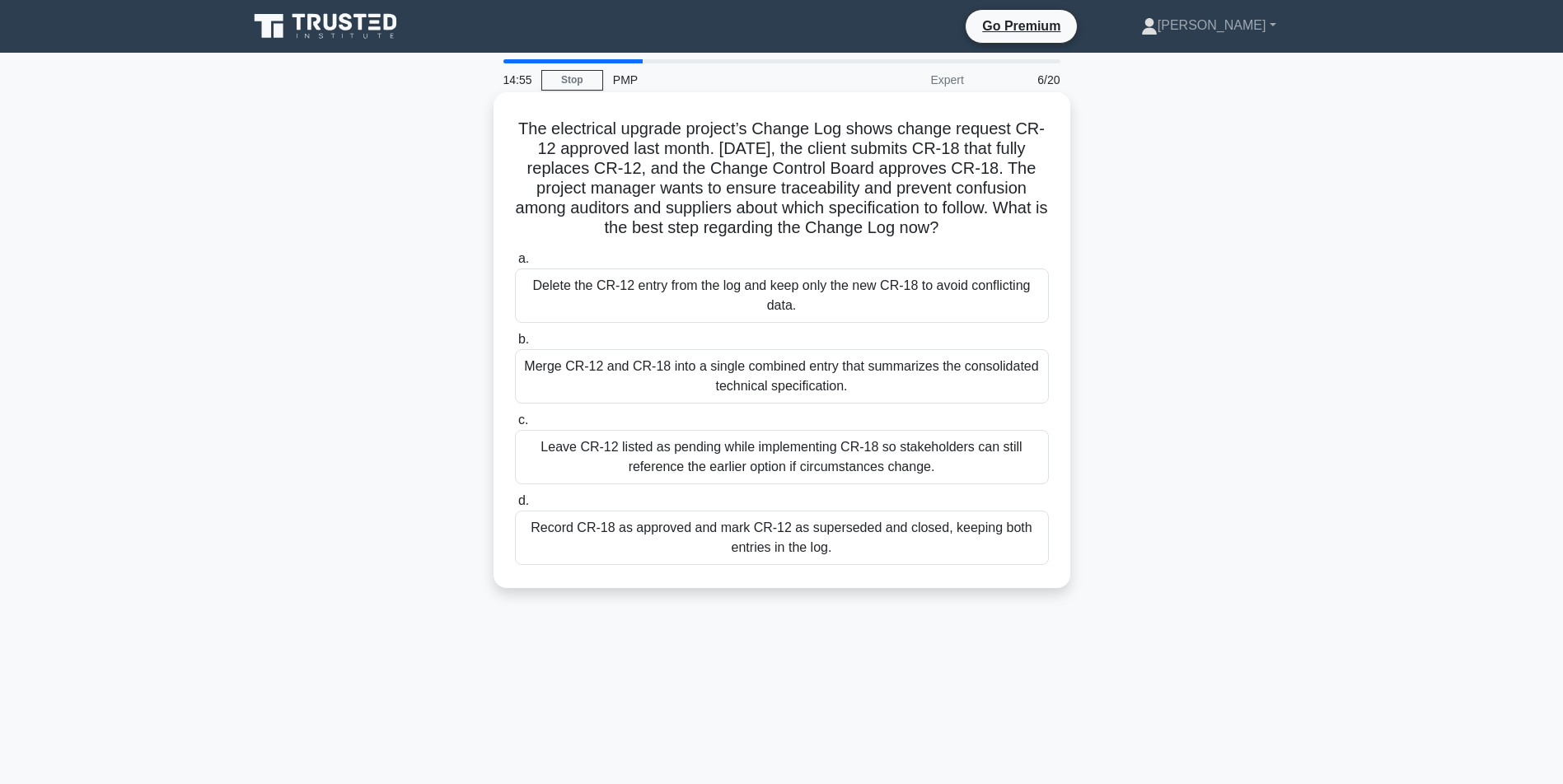
click at [739, 548] on div "Record CR-18 as approved and mark CR-12 as superseded and closed, keeping both …" at bounding box center [782, 538] width 534 height 54
click at [515, 506] on input "d. Record CR-18 as approved and mark CR-12 as superseded and closed, keeping bo…" at bounding box center [515, 501] width 0 height 11
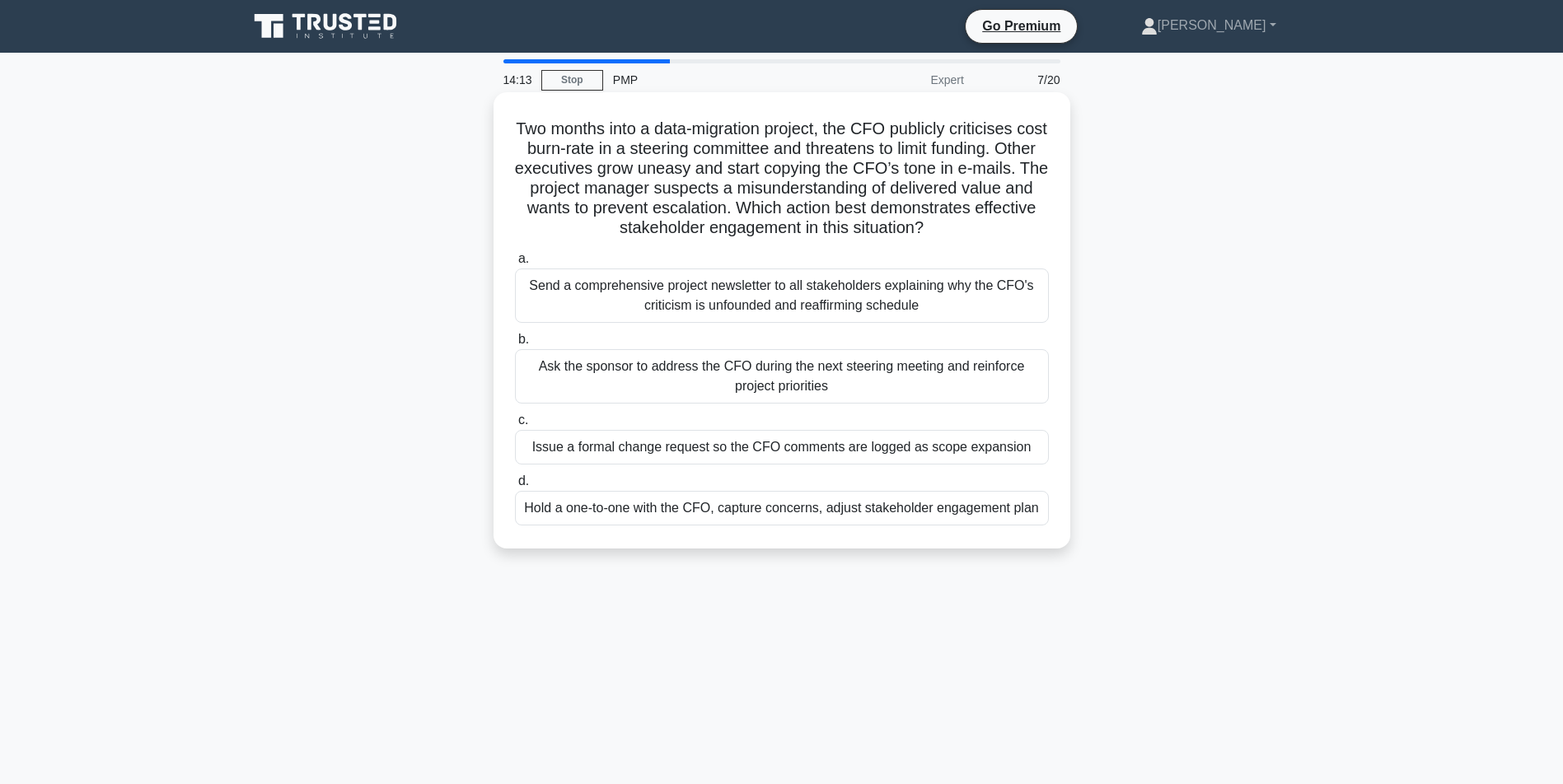
click at [761, 526] on div "Hold a one-to-one with the CFO, capture concerns, adjust stakeholder engagement…" at bounding box center [782, 508] width 534 height 35
click at [515, 487] on input "d. Hold a one-to-one with the CFO, capture concerns, adjust stakeholder engagem…" at bounding box center [515, 482] width 0 height 11
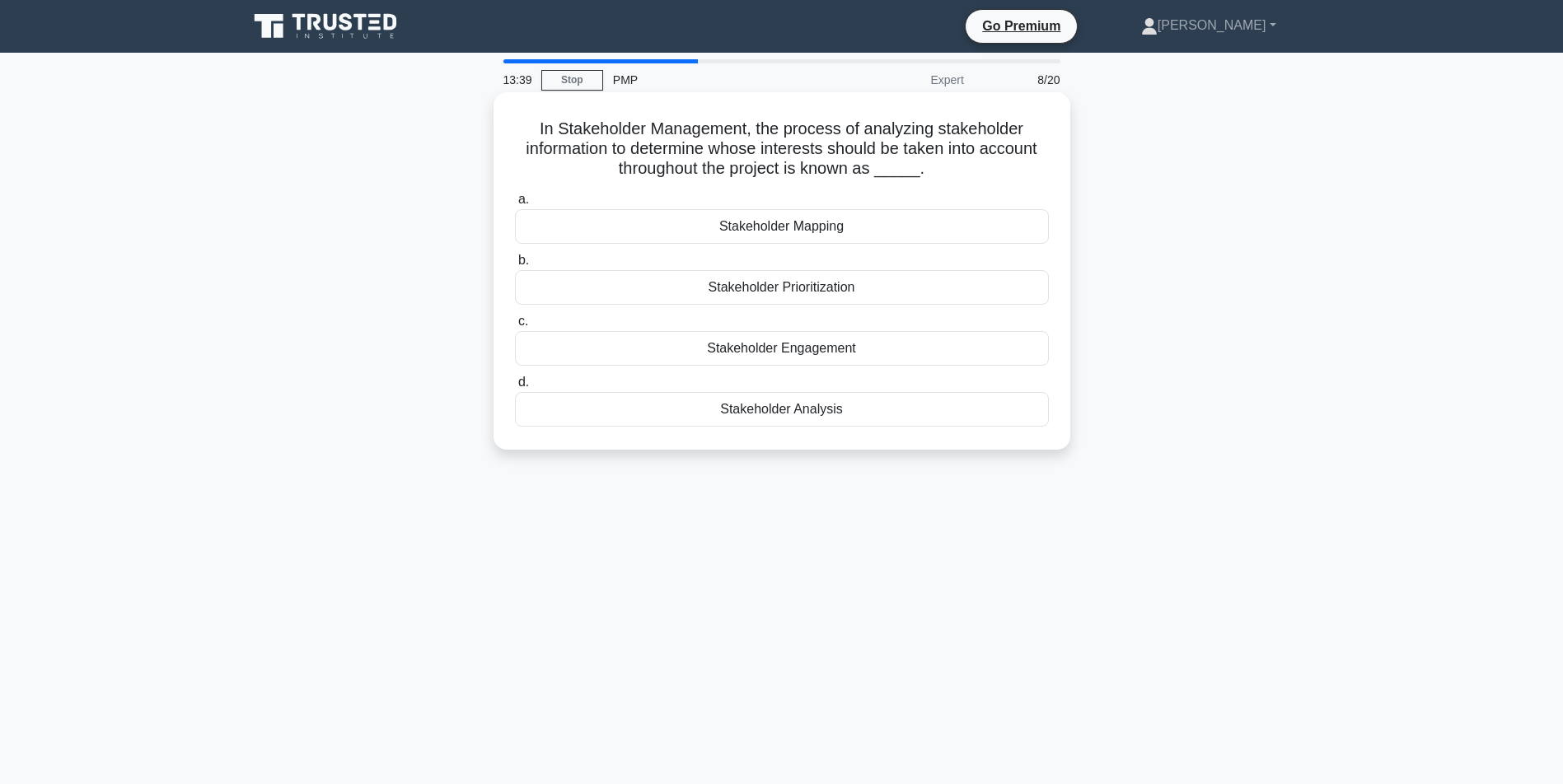
click at [766, 229] on div "Stakeholder Mapping" at bounding box center [782, 227] width 534 height 35
click at [515, 205] on input "a. Stakeholder Mapping" at bounding box center [515, 199] width 0 height 11
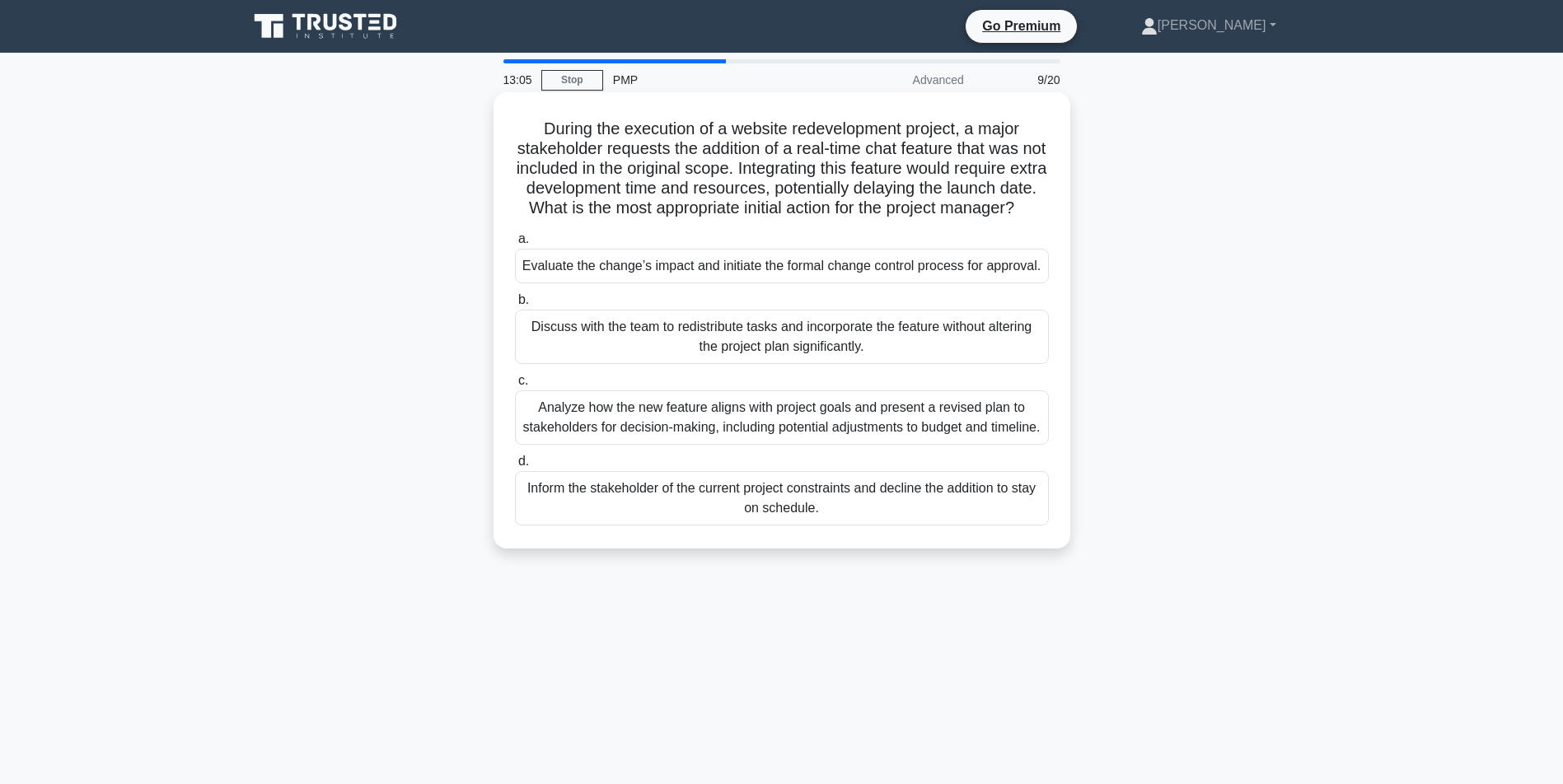
click at [792, 445] on div "Analyze how the new feature aligns with project goals and present a revised pla…" at bounding box center [782, 417] width 534 height 54
click at [515, 386] on input "c. Analyze how the new feature aligns with project goals and present a revised …" at bounding box center [515, 381] width 0 height 11
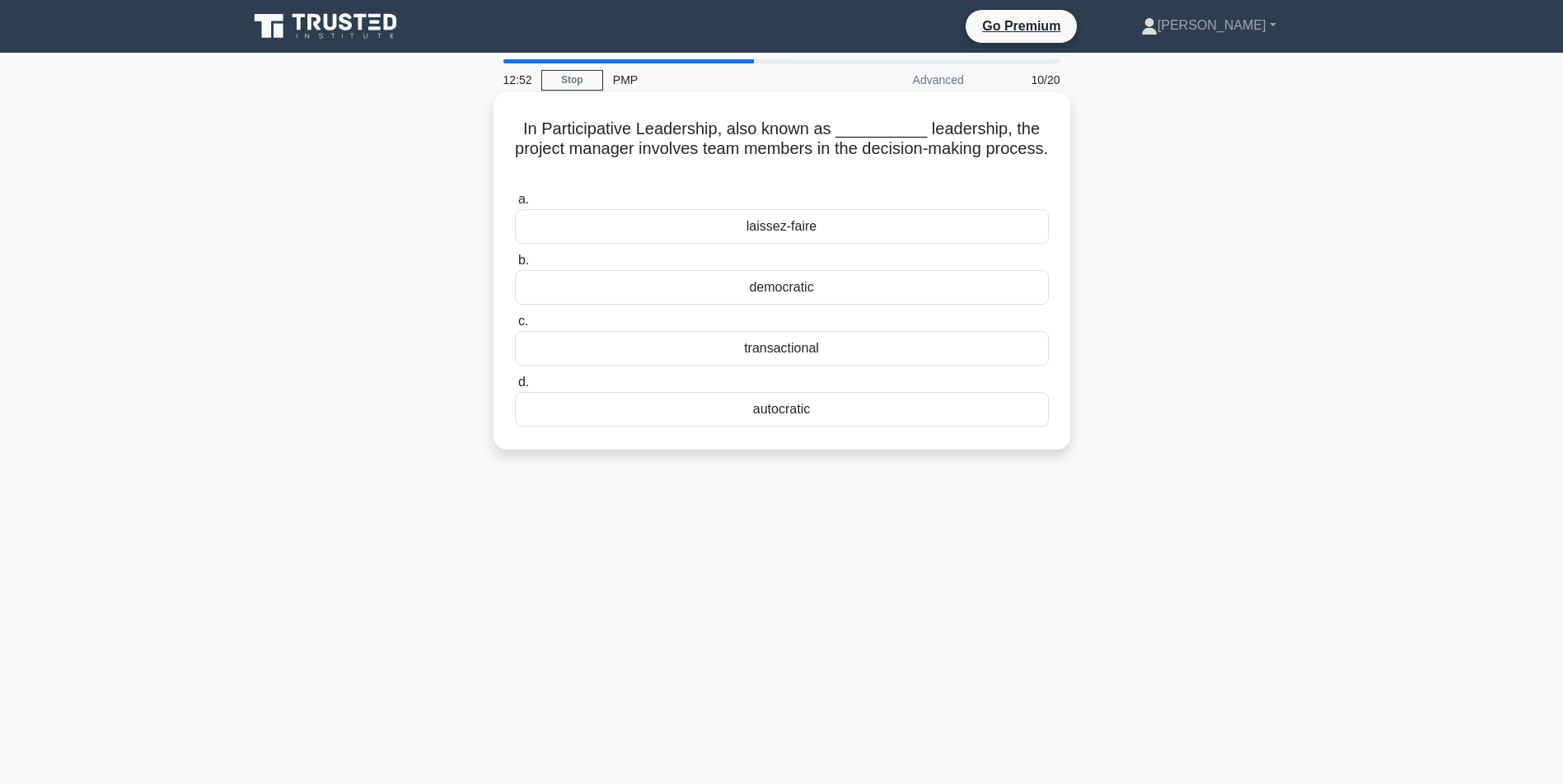
click at [780, 289] on div "democratic" at bounding box center [782, 288] width 534 height 35
click at [515, 266] on input "b. democratic" at bounding box center [515, 261] width 0 height 11
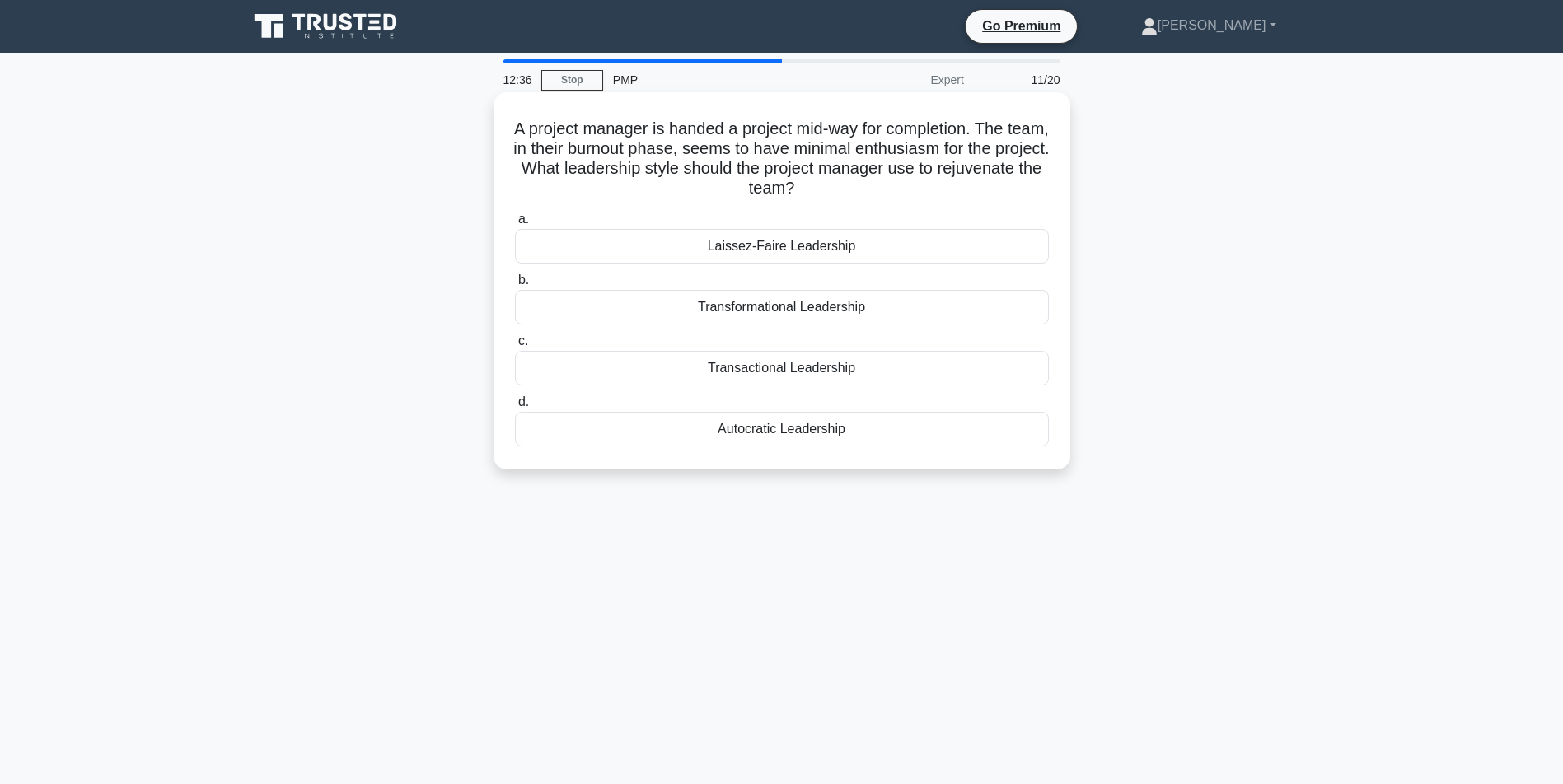
click at [825, 307] on div "Transformational Leadership" at bounding box center [782, 307] width 534 height 35
click at [515, 286] on input "b. Transformational Leadership" at bounding box center [515, 280] width 0 height 11
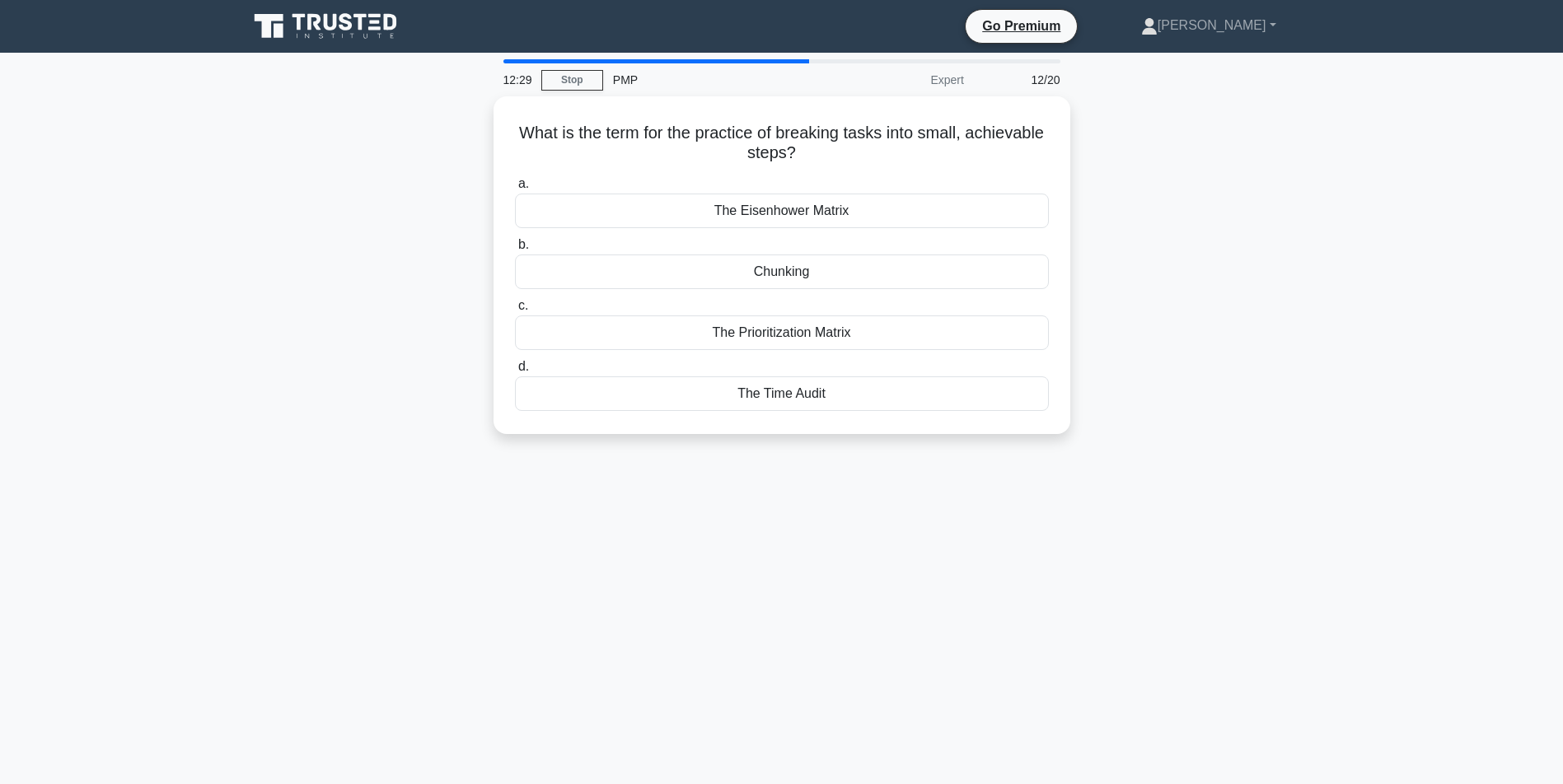
drag, startPoint x: 791, startPoint y: 272, endPoint x: 1106, endPoint y: 450, distance: 361.8
click at [1106, 450] on div "What is the term for the practice of breaking tasks into small, achievable step…" at bounding box center [782, 275] width 1088 height 358
drag, startPoint x: 1106, startPoint y: 450, endPoint x: 1103, endPoint y: 485, distance: 35.1
click at [1103, 485] on div "12:28 Stop PMP Expert 12/20 What is the term for the practice of breaking tasks…" at bounding box center [782, 472] width 1088 height 824
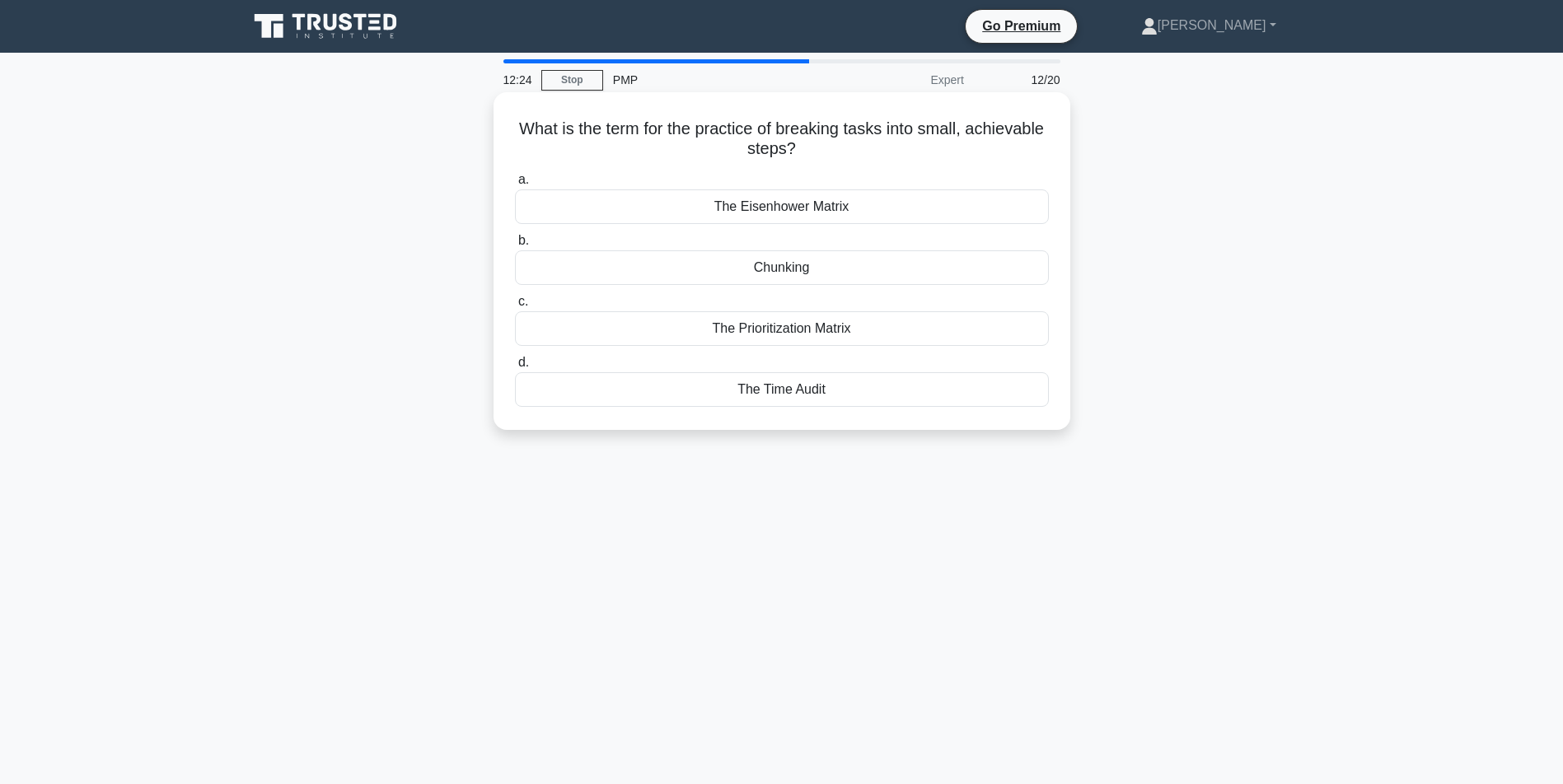
click at [761, 269] on div "Chunking" at bounding box center [782, 267] width 534 height 35
click at [515, 246] on input "b. Chunking" at bounding box center [515, 241] width 0 height 11
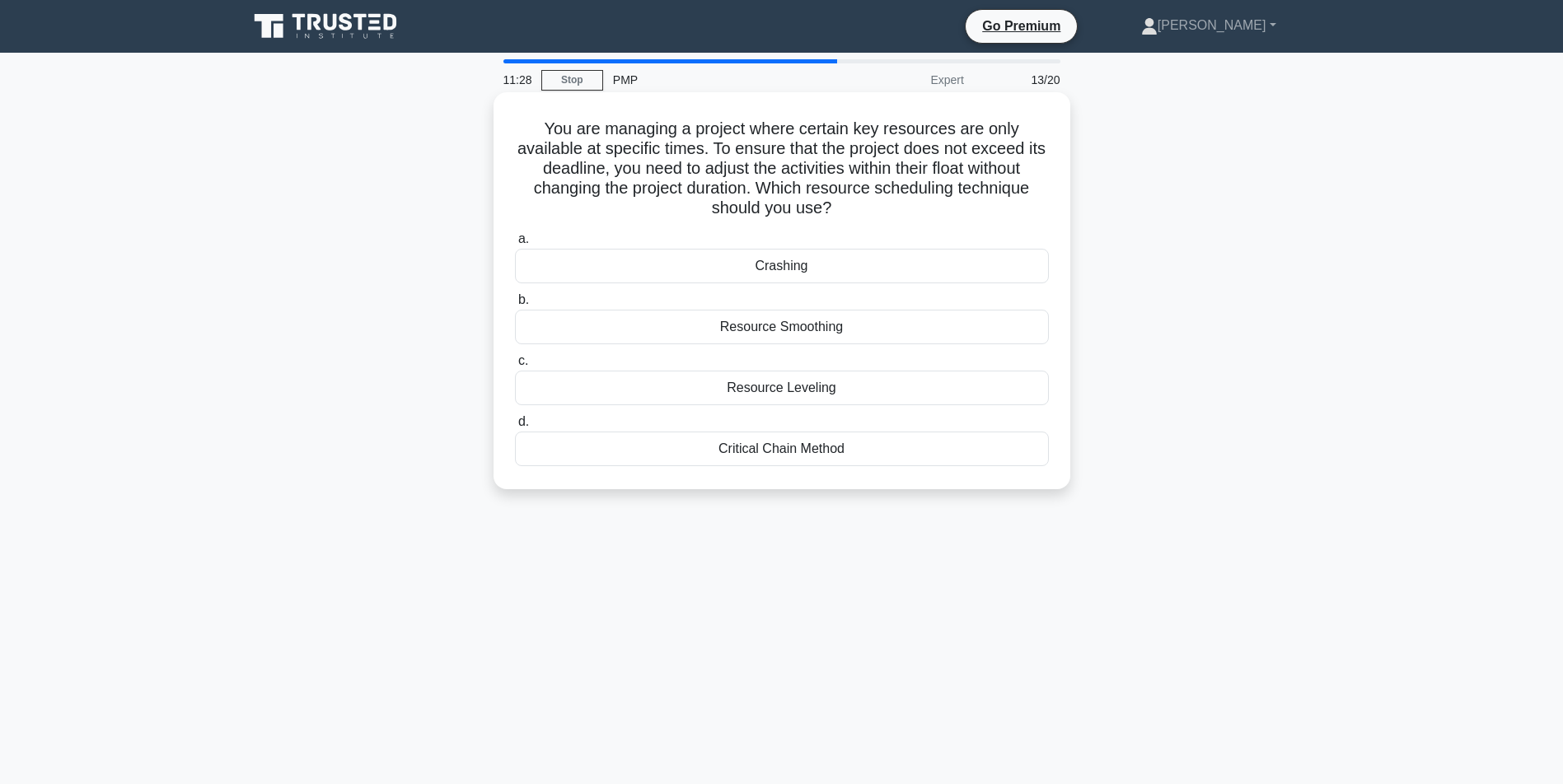
click at [800, 460] on div "Critical Chain Method" at bounding box center [782, 449] width 534 height 35
click at [515, 427] on input "d. Critical Chain Method" at bounding box center [515, 422] width 0 height 11
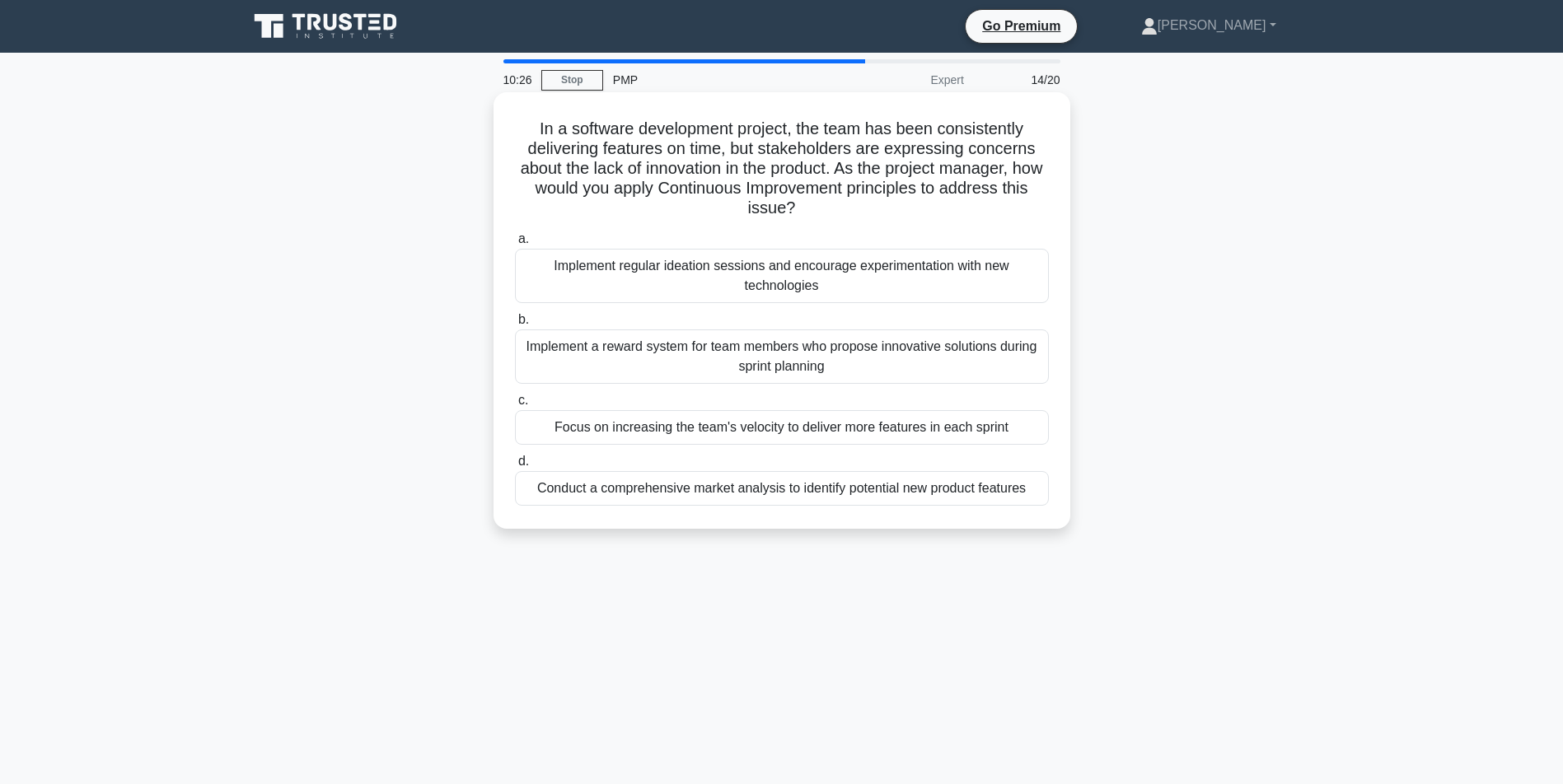
click at [710, 267] on div "Implement regular ideation sessions and encourage experimentation with new tech…" at bounding box center [782, 276] width 534 height 54
click at [515, 244] on input "a. Implement regular ideation sessions and encourage experimentation with new t…" at bounding box center [515, 239] width 0 height 11
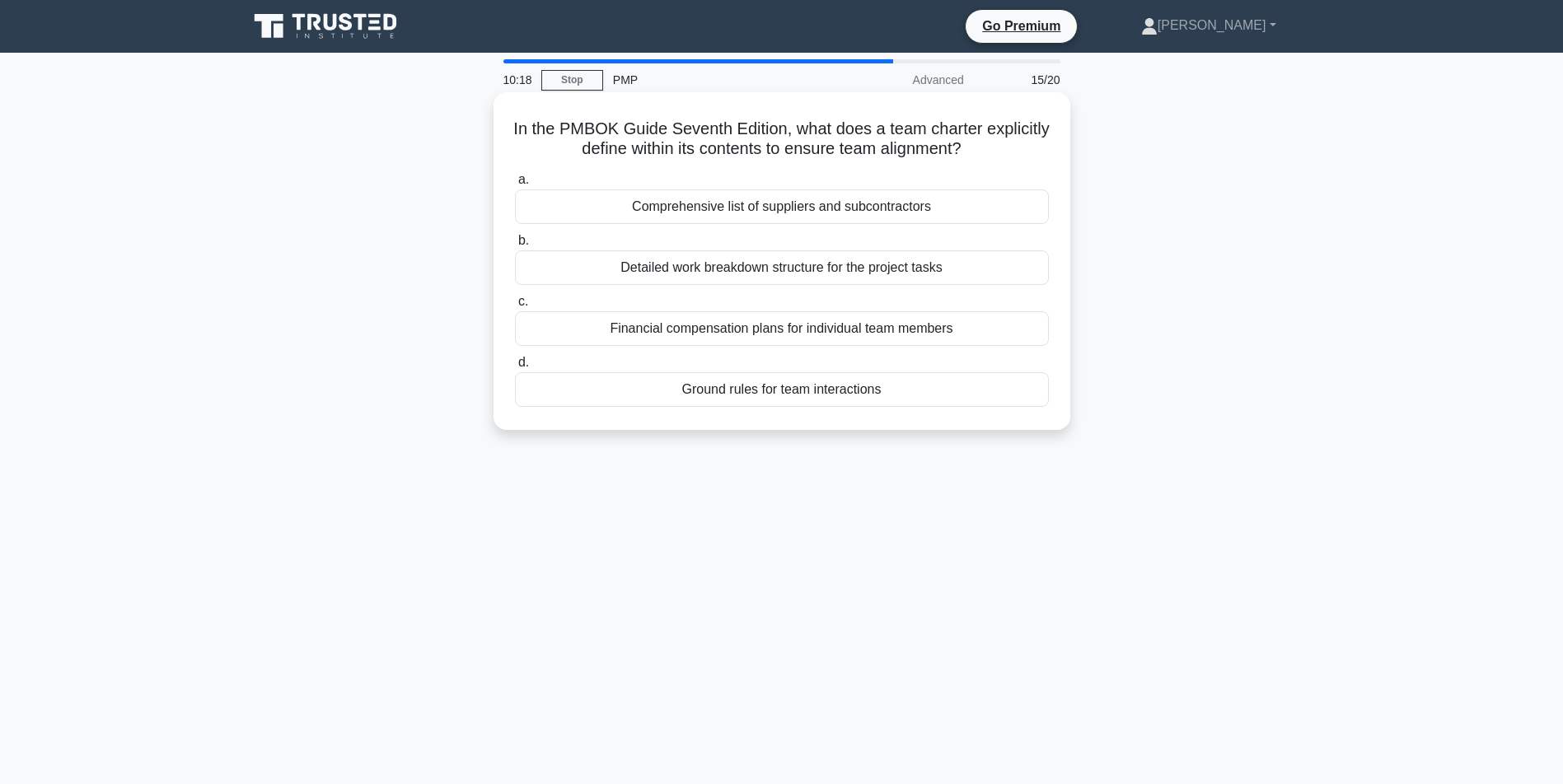
click at [789, 381] on div "Ground rules for team interactions" at bounding box center [782, 390] width 534 height 35
click at [515, 369] on input "d. Ground rules for team interactions" at bounding box center [515, 363] width 0 height 11
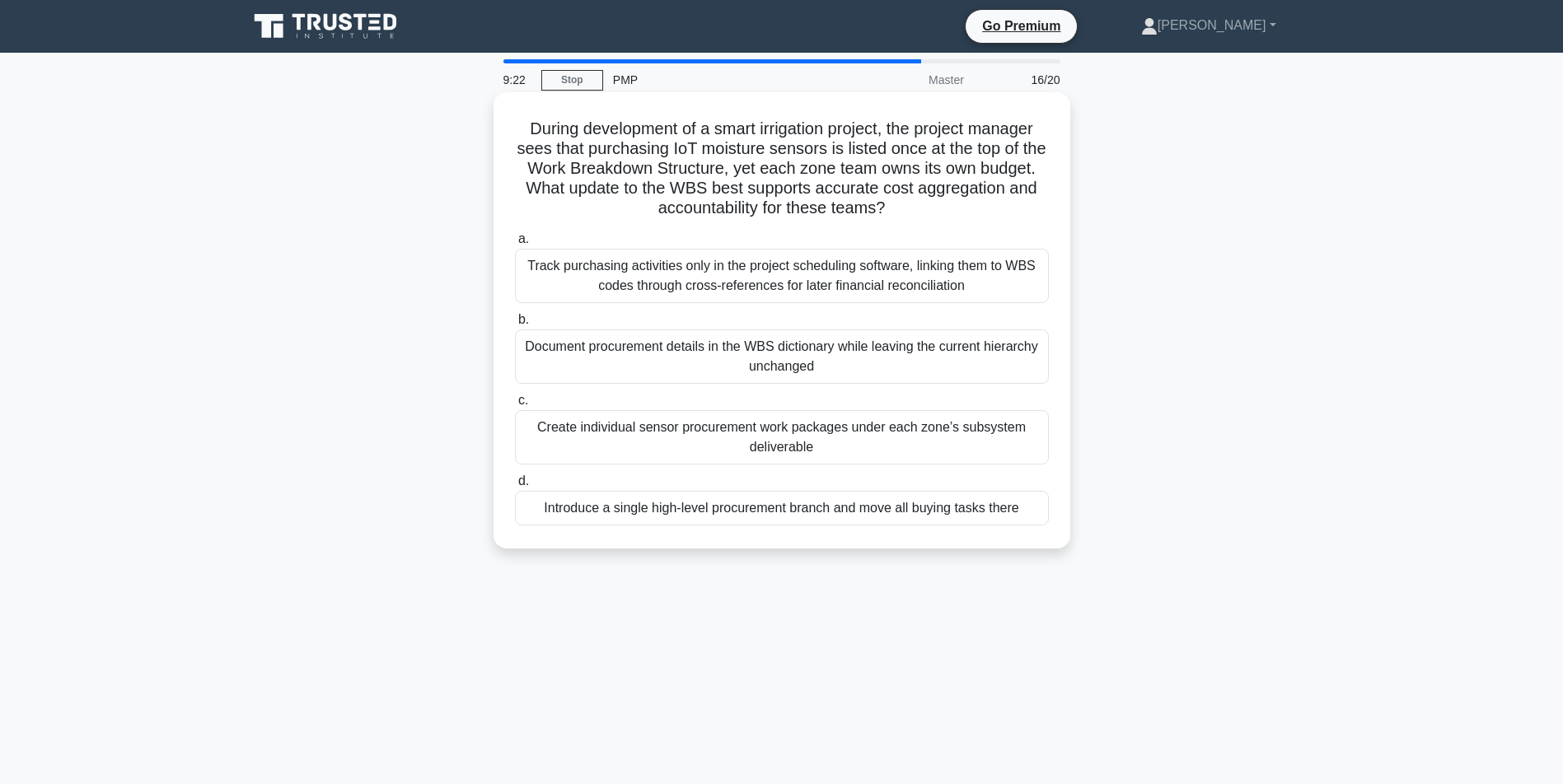
click at [861, 440] on div "Create individual sensor procurement work packages under each zone’s subsystem …" at bounding box center [782, 437] width 534 height 54
click at [515, 406] on input "c. Create individual sensor procurement work packages under each zone’s subsyst…" at bounding box center [515, 401] width 0 height 11
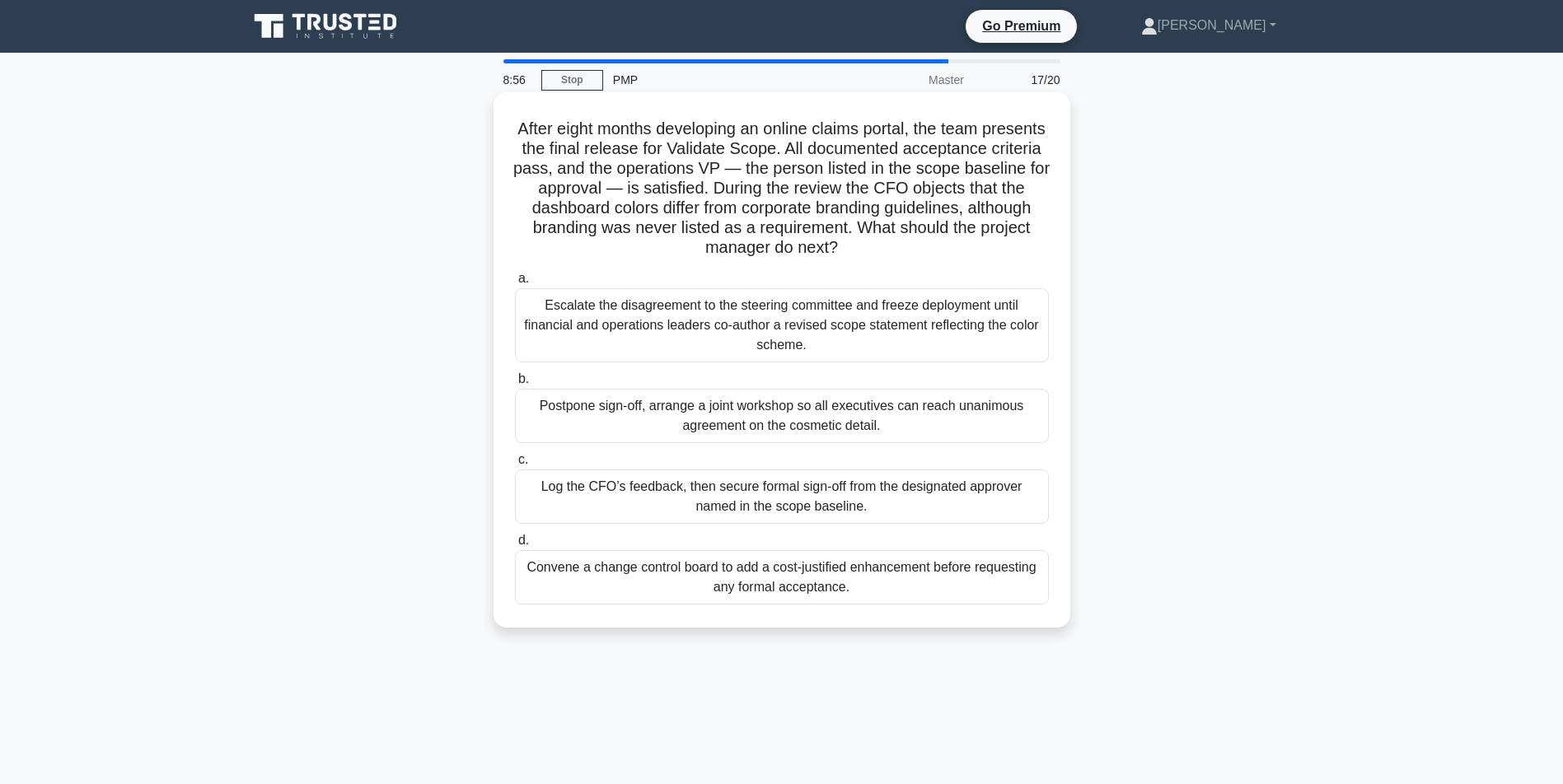
click at [818, 497] on div "Log the CFO’s feedback, then secure formal sign-off from the designated approve…" at bounding box center [782, 496] width 534 height 54
click at [515, 465] on input "c. Log the CFO’s feedback, then secure formal sign-off from the designated appr…" at bounding box center [515, 460] width 0 height 11
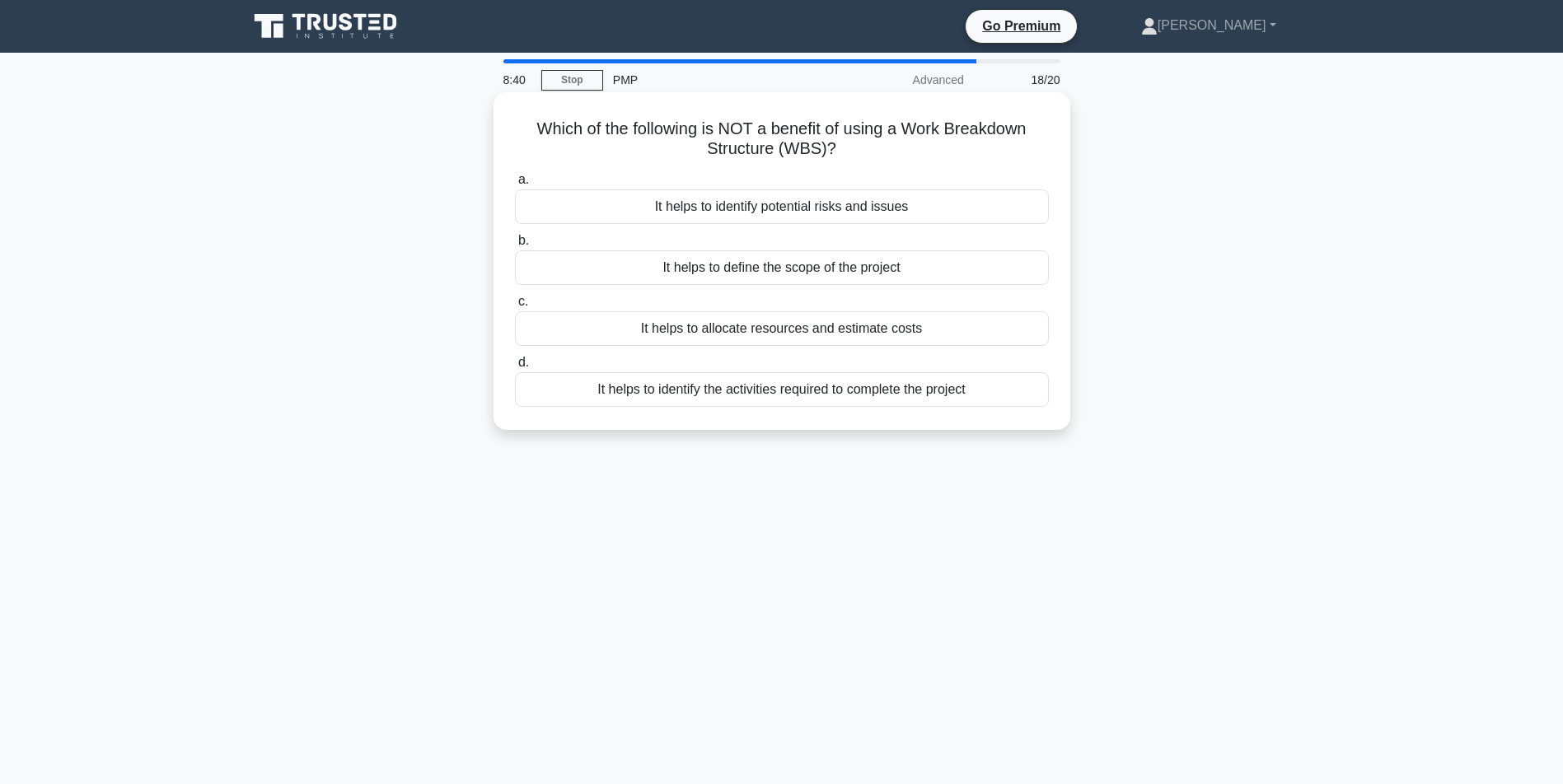
click at [833, 209] on div "It helps to identify potential risks and issues" at bounding box center [782, 207] width 534 height 35
click at [515, 186] on input "a. It helps to identify potential risks and issues" at bounding box center [515, 180] width 0 height 11
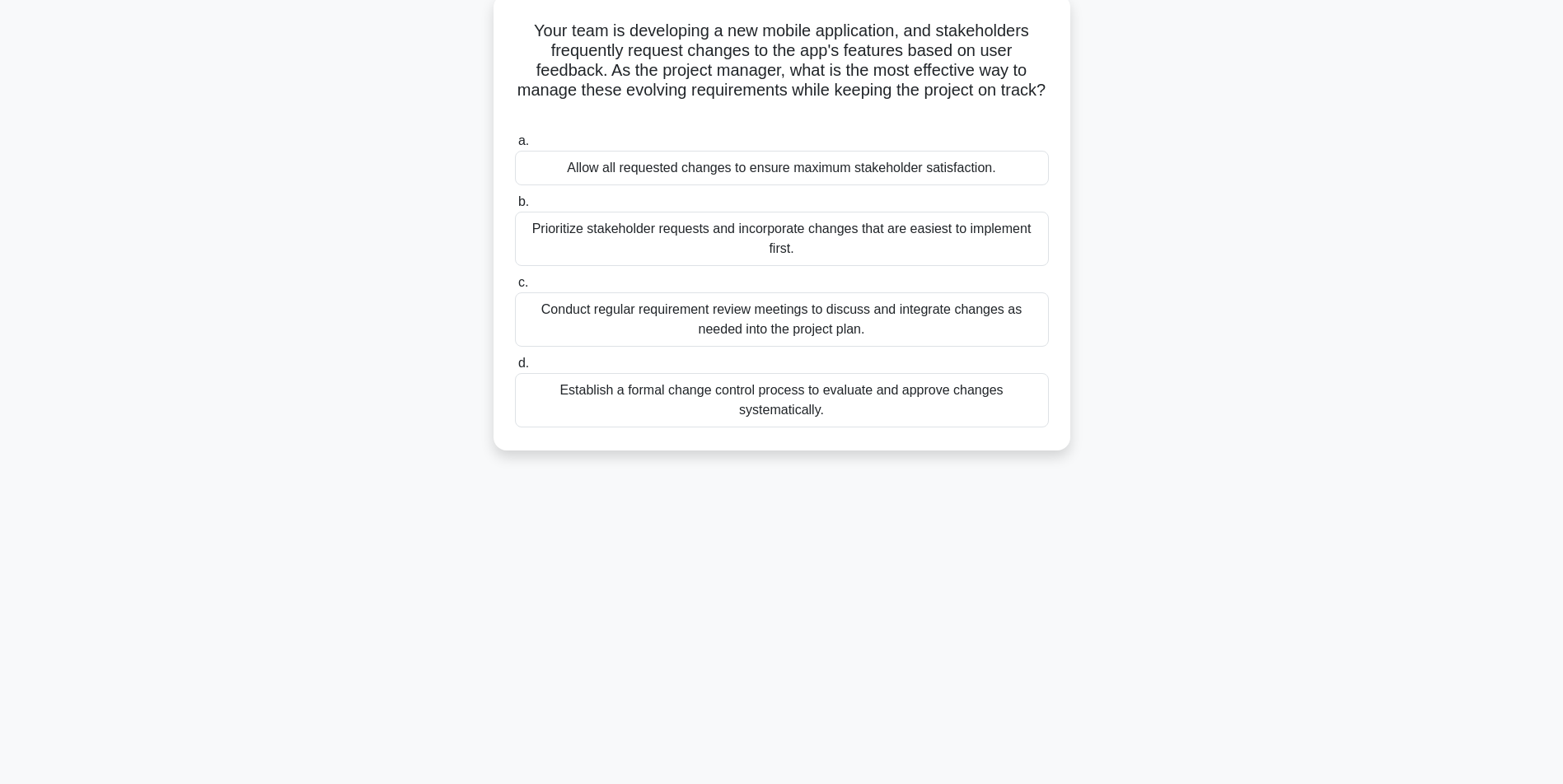
scroll to position [106, 0]
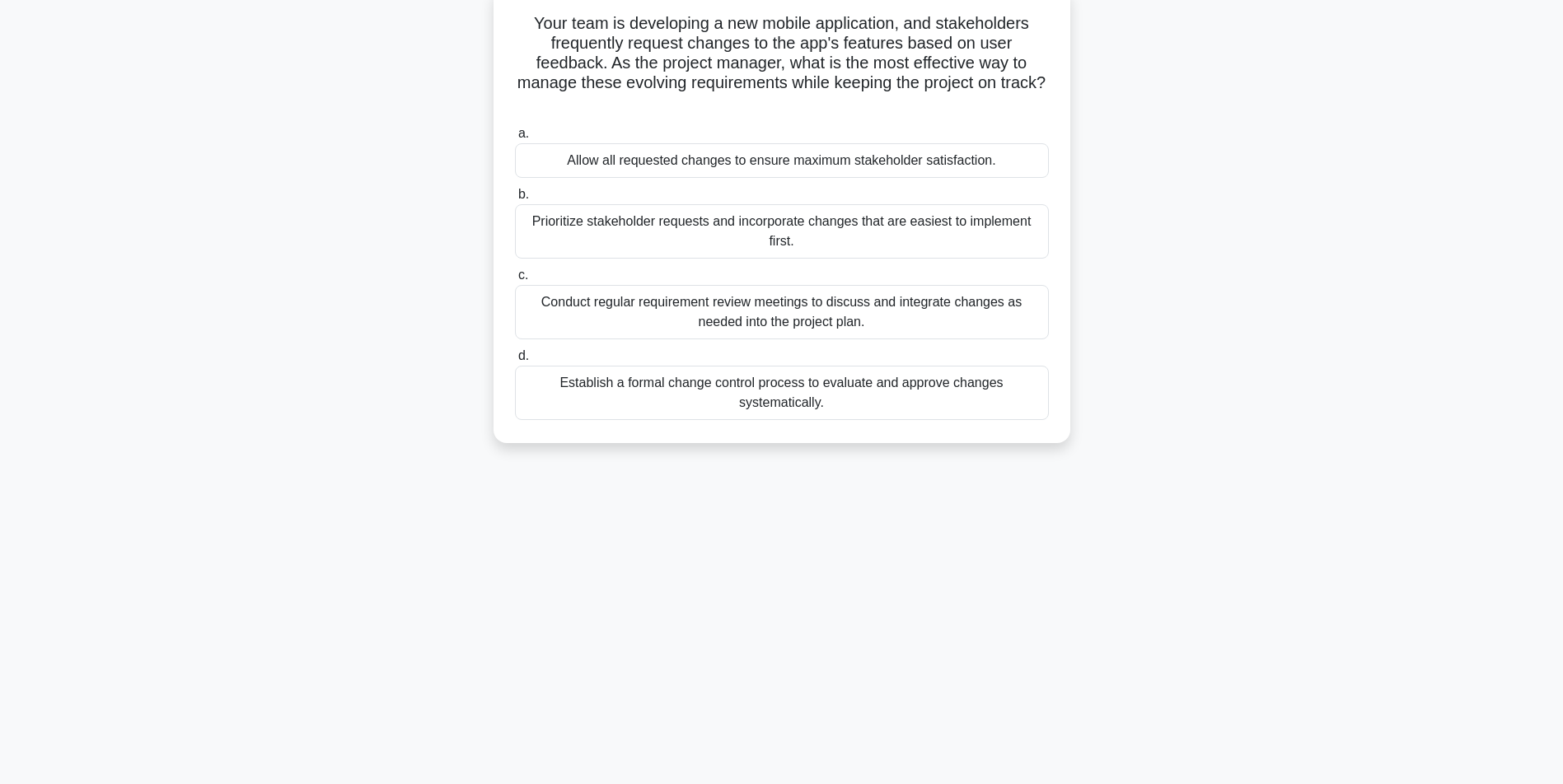
drag, startPoint x: 767, startPoint y: 403, endPoint x: 767, endPoint y: 394, distance: 9.0
click at [767, 394] on div "Establish a formal change control process to evaluate and approve changes syste…" at bounding box center [782, 392] width 534 height 54
click at [515, 361] on input "d. Establish a formal change control process to evaluate and approve changes sy…" at bounding box center [515, 357] width 0 height 11
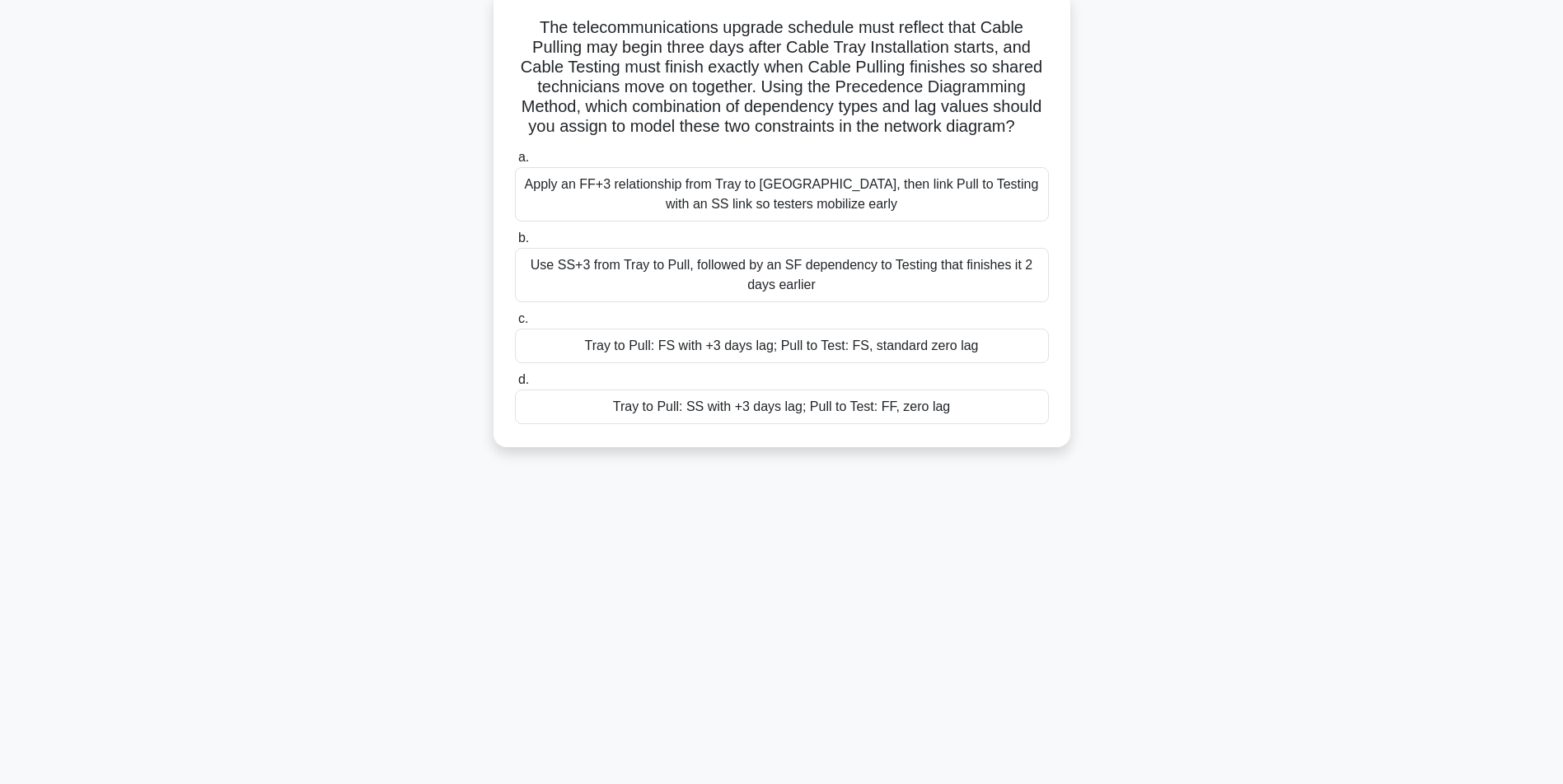
scroll to position [0, 0]
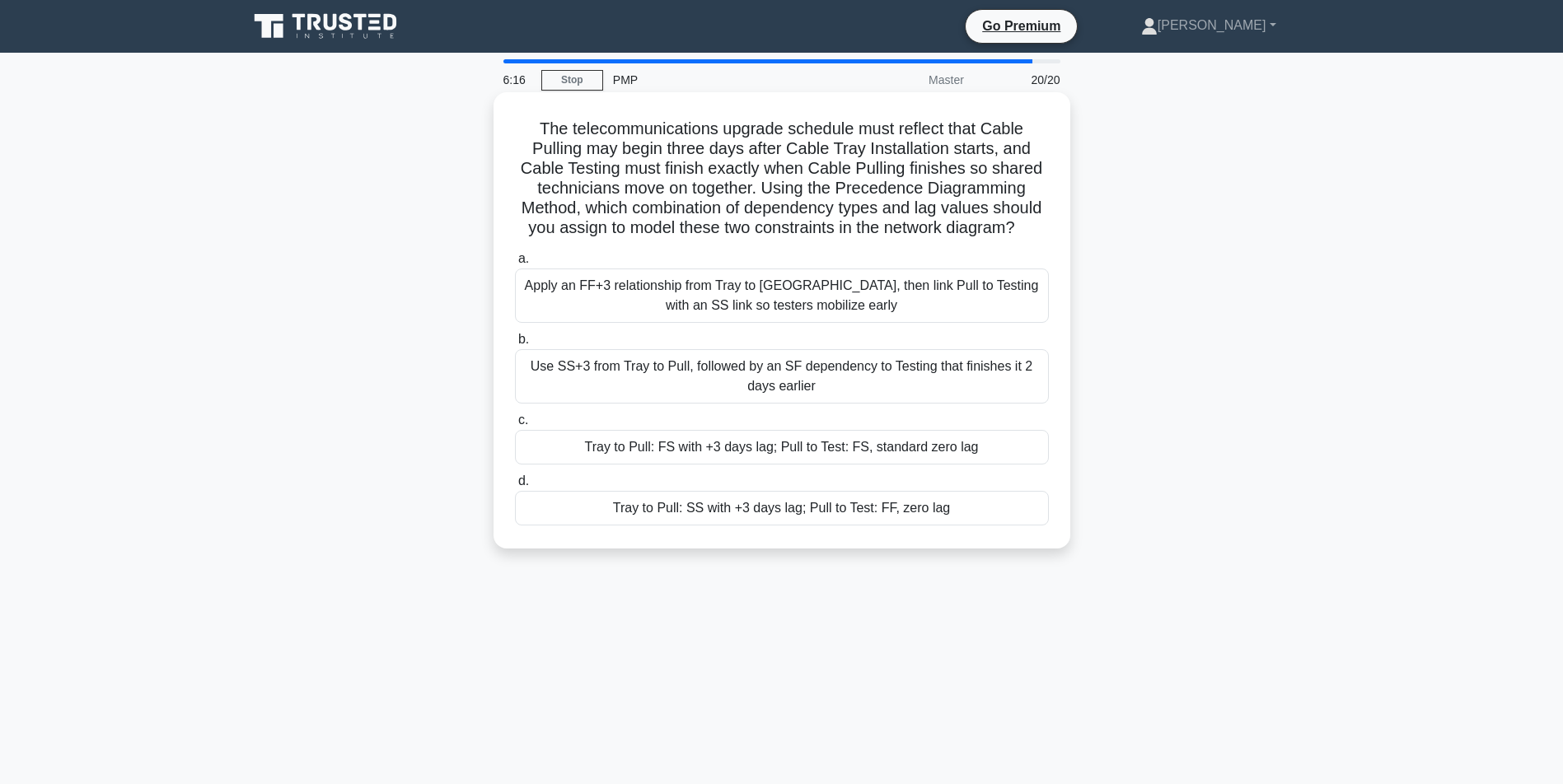
click at [780, 464] on div "Tray to Pull: FS with +3 days lag; Pull to Test: FS, standard zero lag" at bounding box center [782, 448] width 534 height 35
click at [515, 426] on input "c. Tray to Pull: FS with +3 days lag; Pull to Test: FS, standard zero lag" at bounding box center [515, 421] width 0 height 11
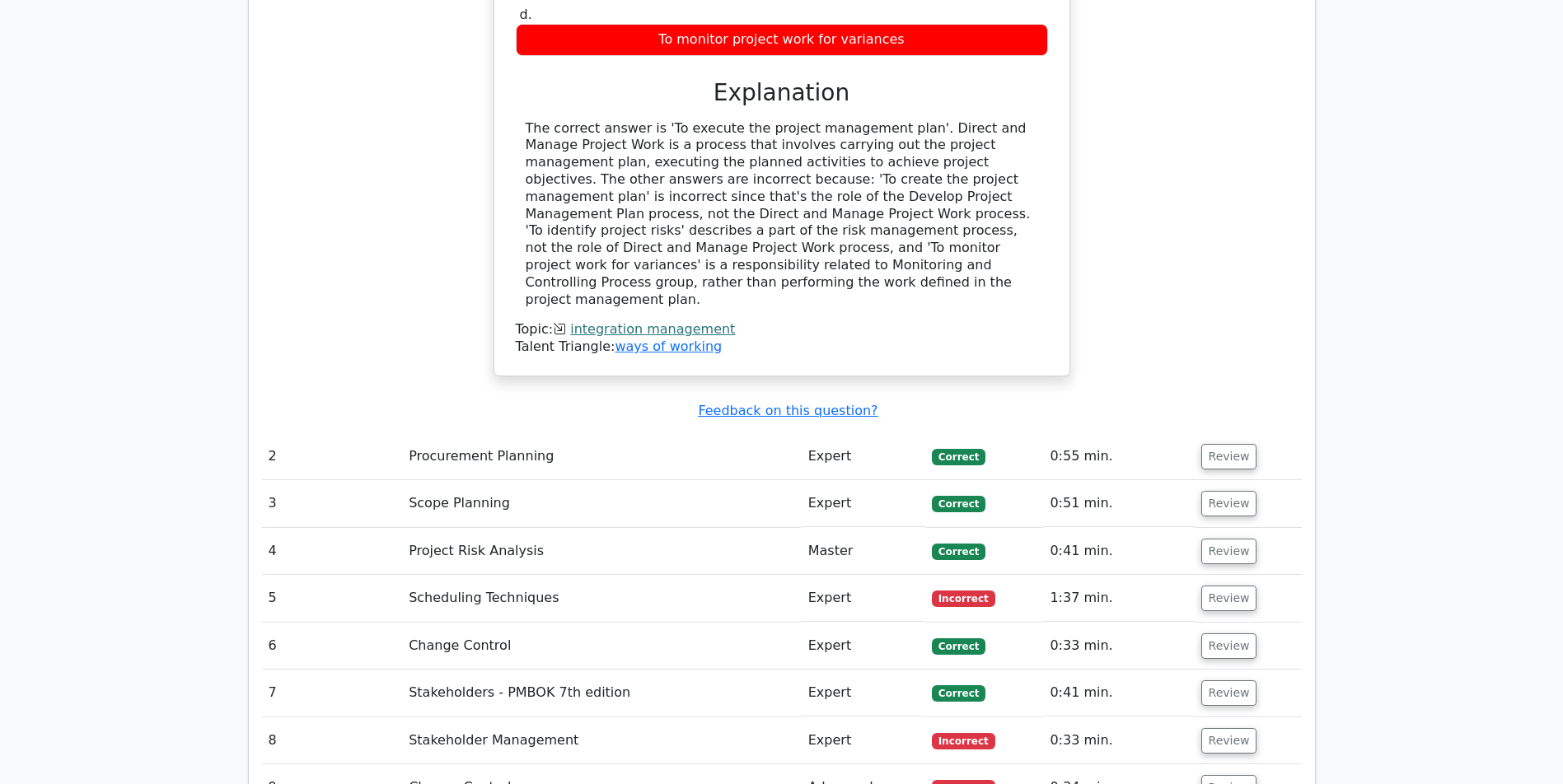
scroll to position [2284, 0]
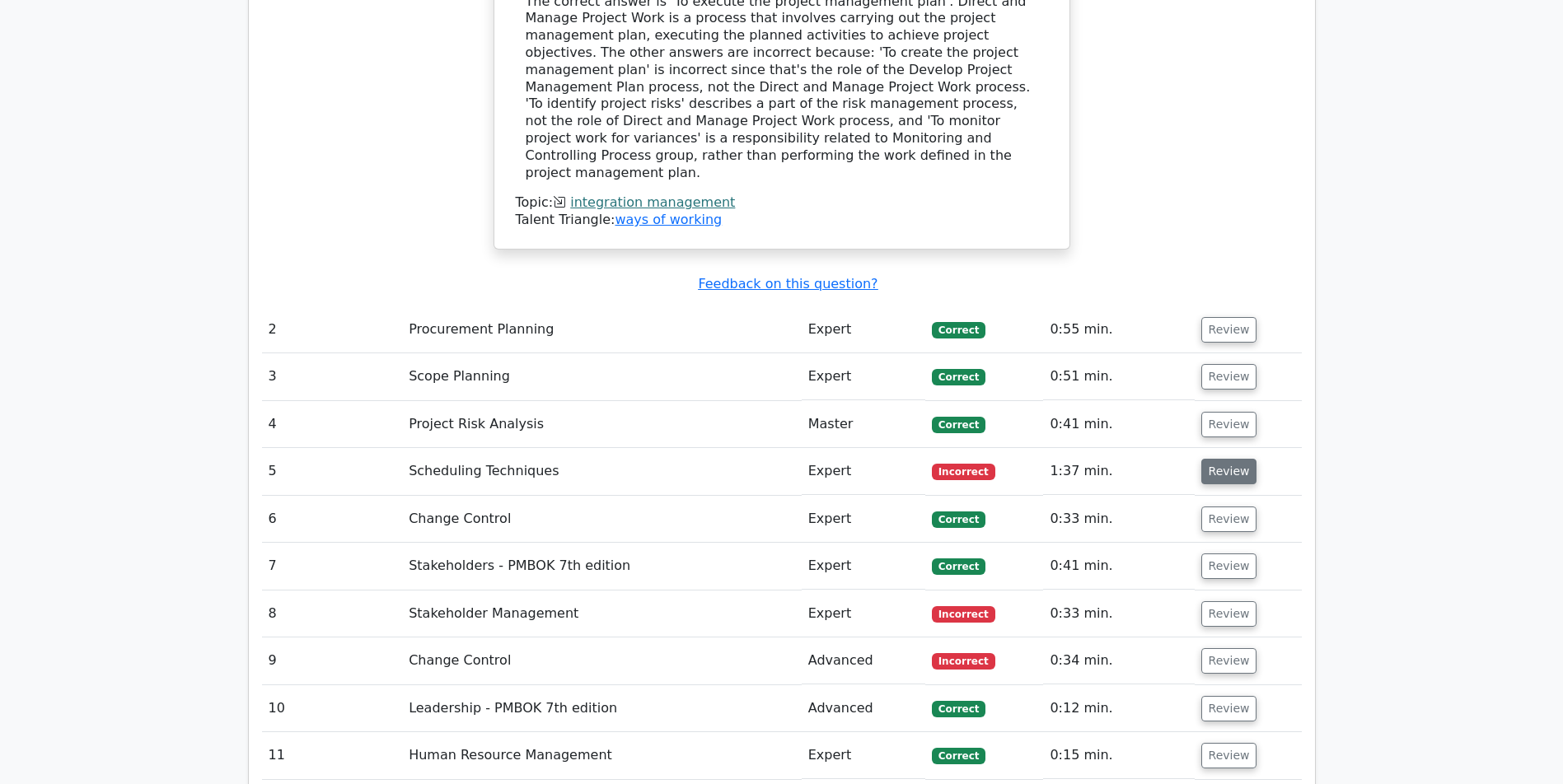
click at [1202, 472] on button "Review" at bounding box center [1229, 472] width 56 height 26
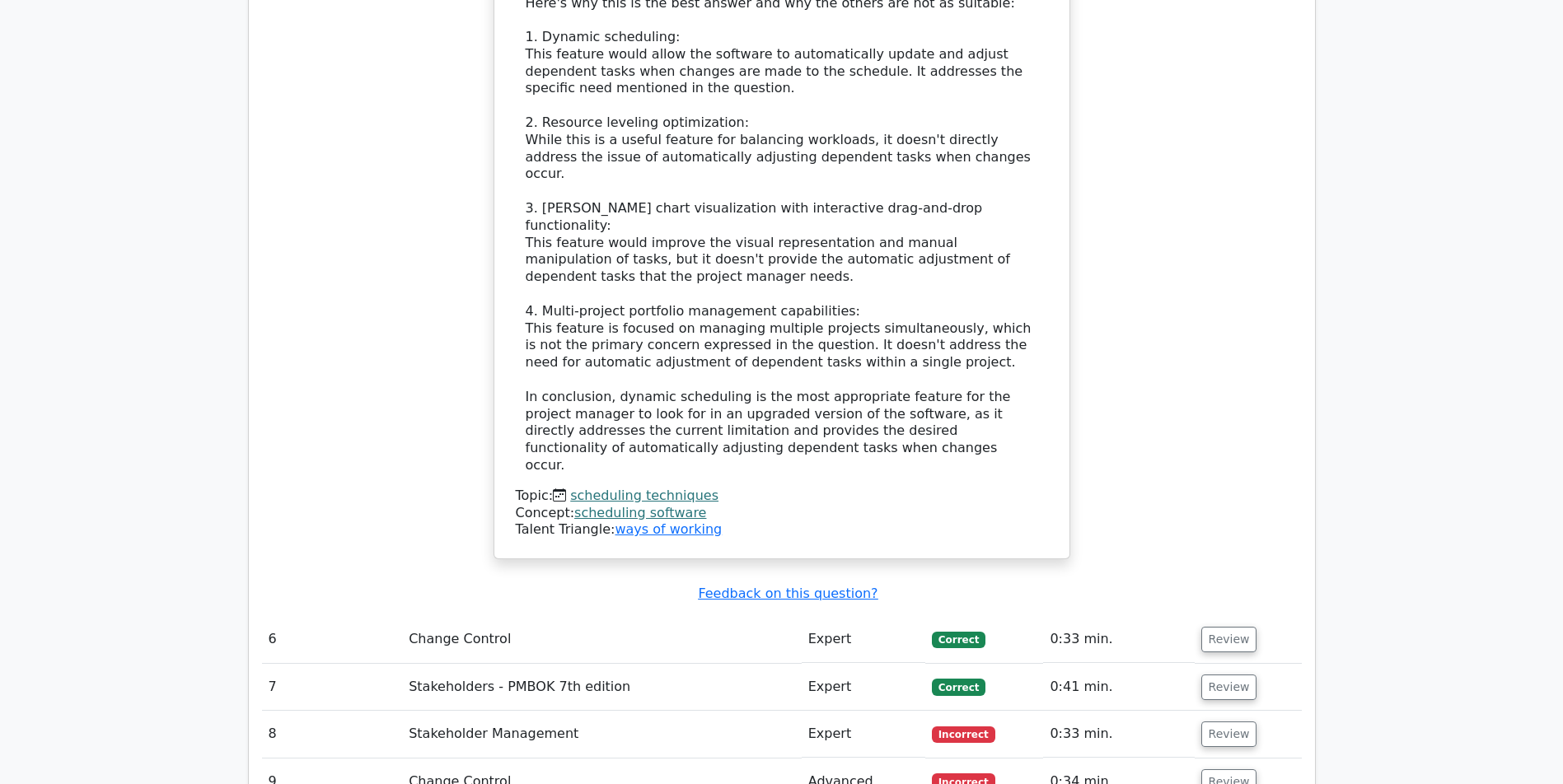
scroll to position [3566, 0]
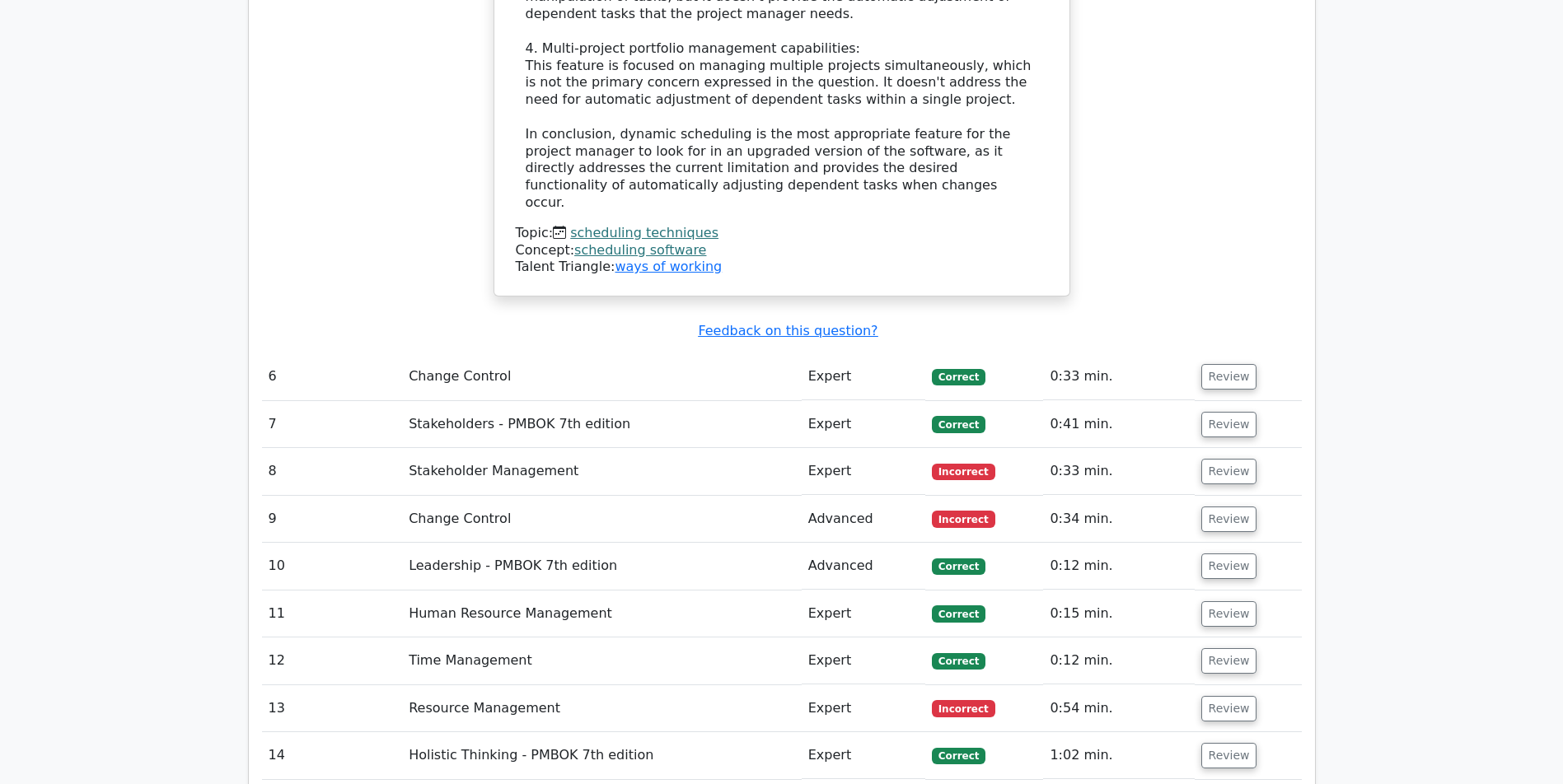
click at [1242, 448] on td "Review" at bounding box center [1248, 471] width 107 height 47
click at [1230, 459] on button "Review" at bounding box center [1229, 472] width 56 height 26
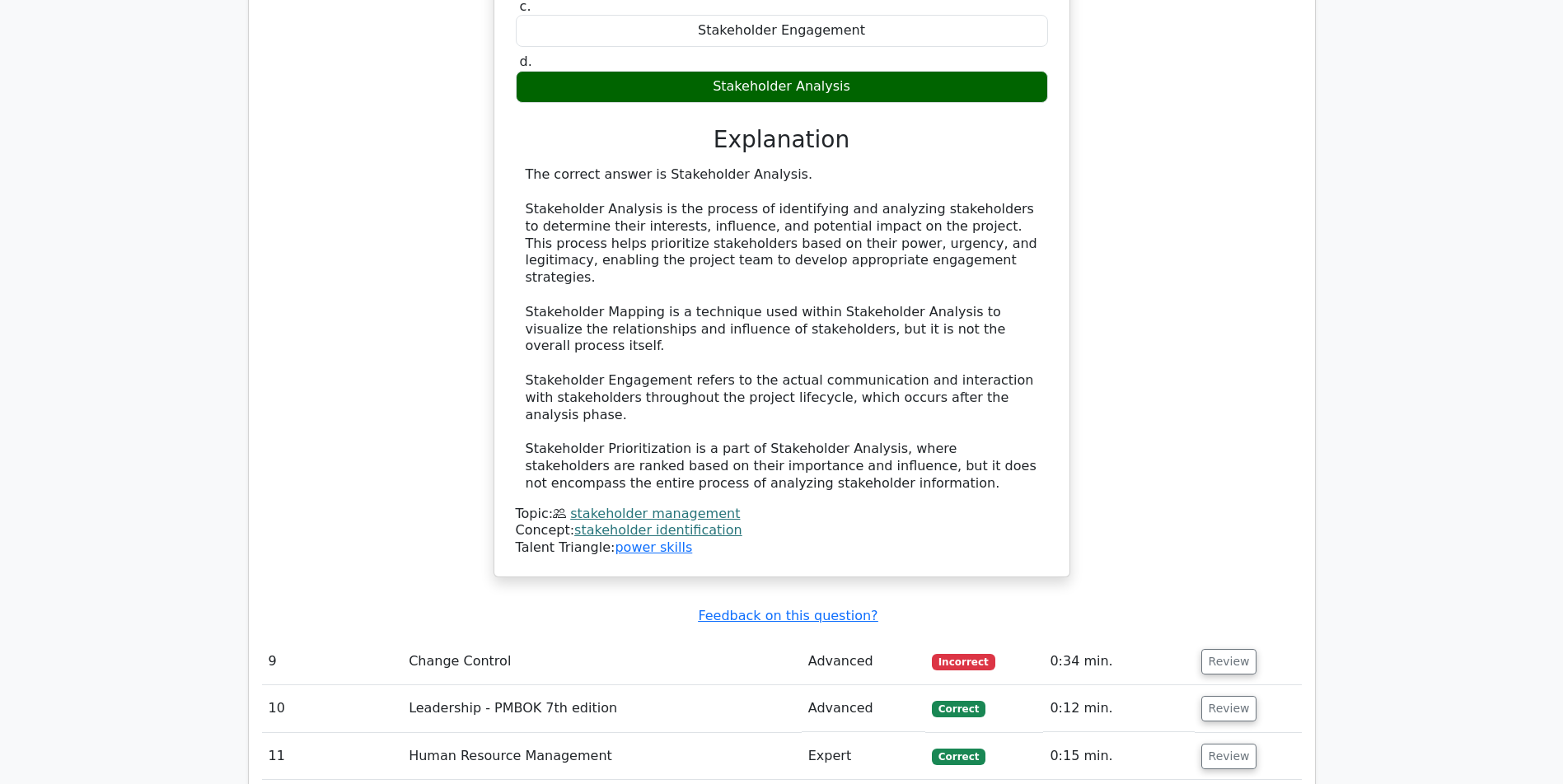
scroll to position [4526, 0]
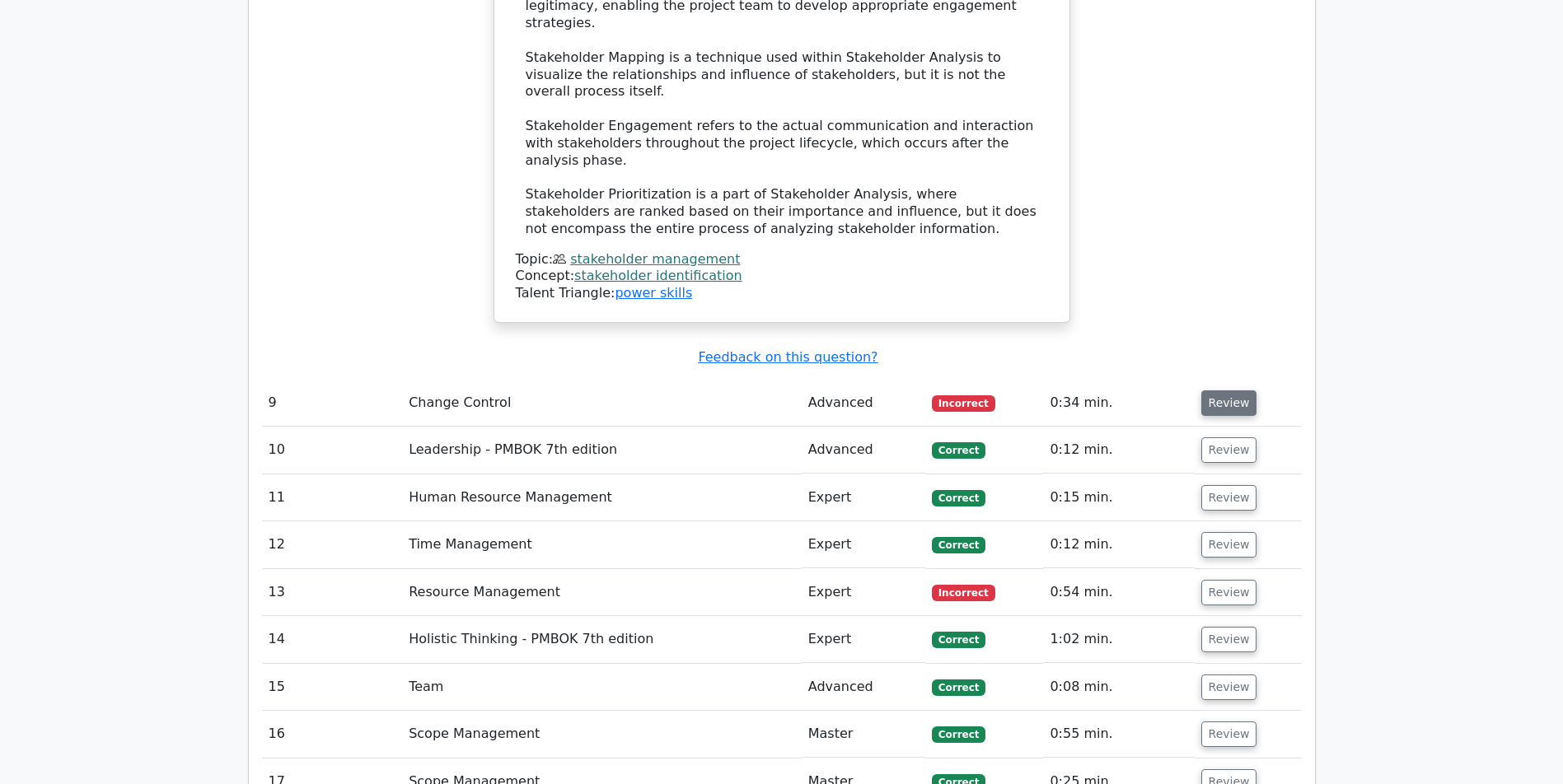
click at [1205, 391] on button "Review" at bounding box center [1229, 403] width 56 height 26
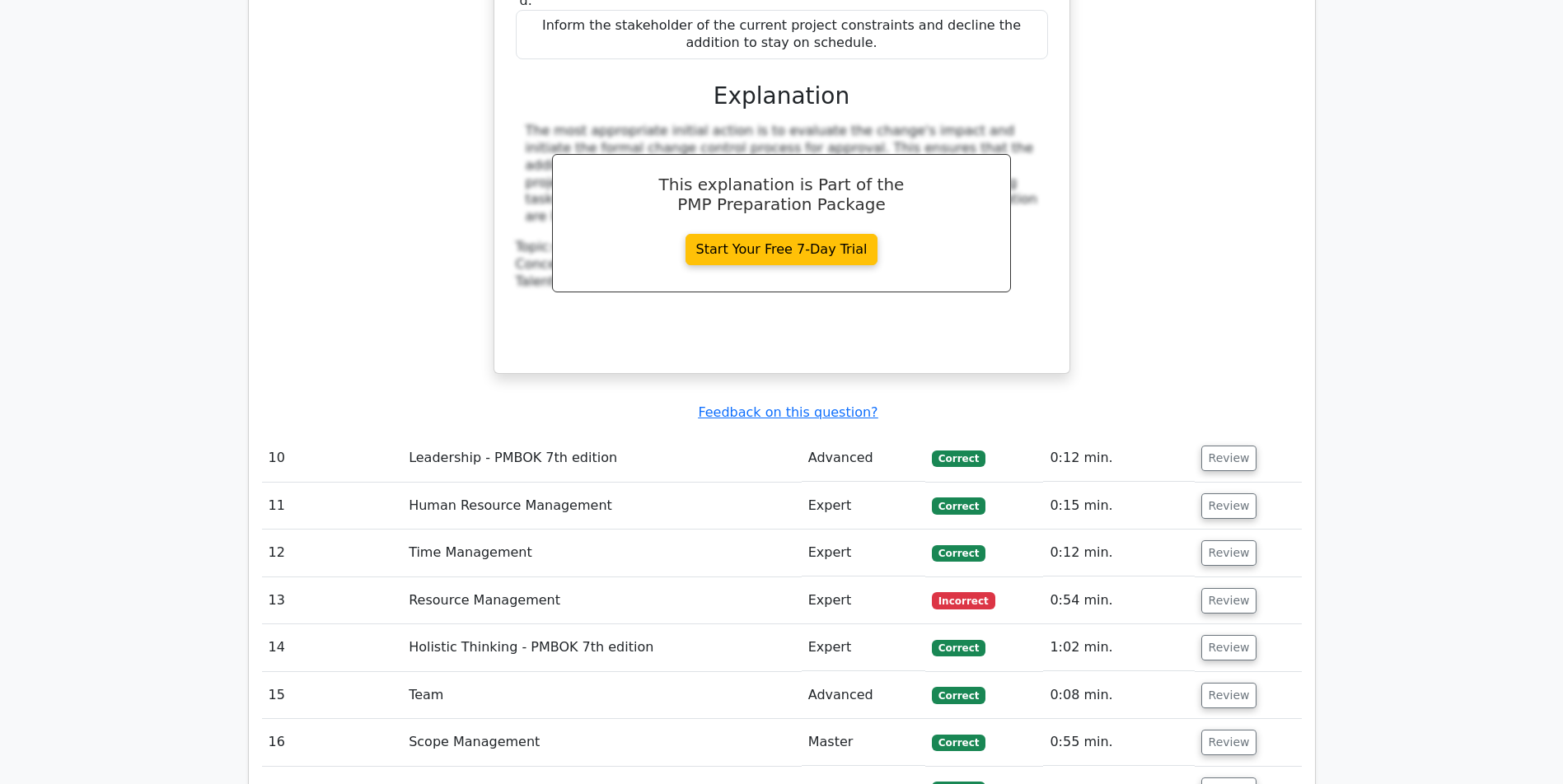
scroll to position [5613, 0]
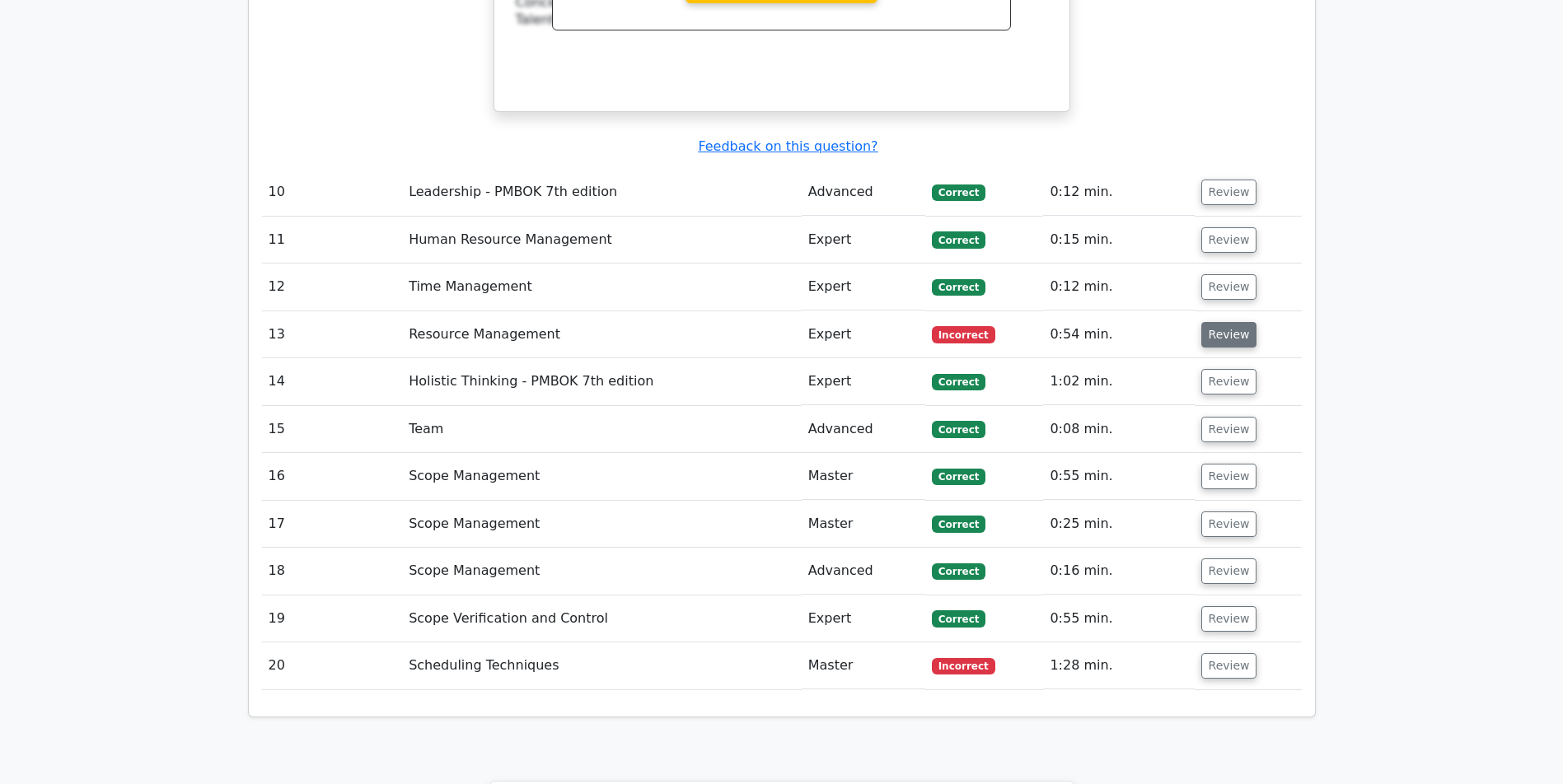
click at [1224, 322] on button "Review" at bounding box center [1229, 335] width 56 height 26
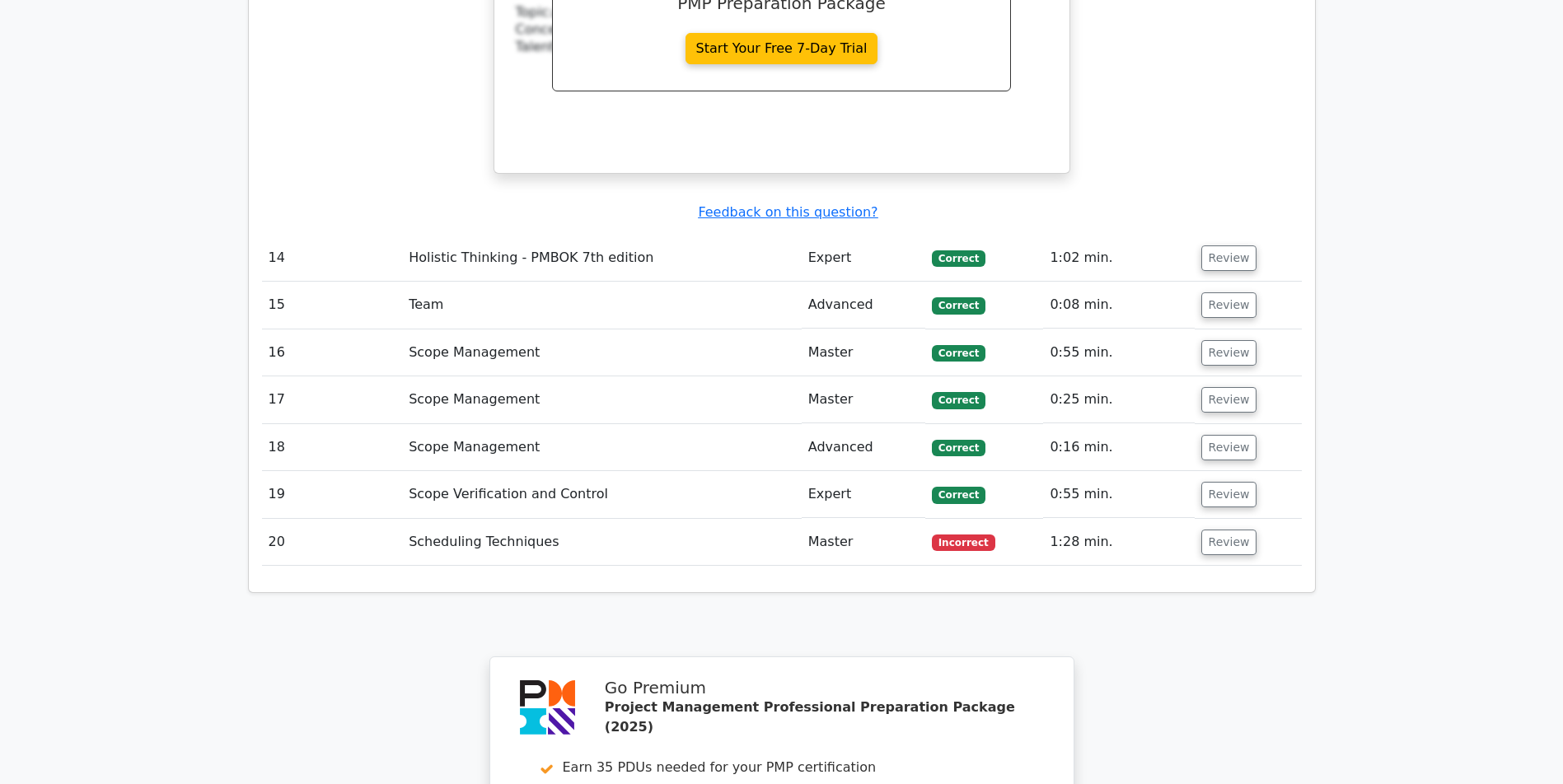
scroll to position [6530, 0]
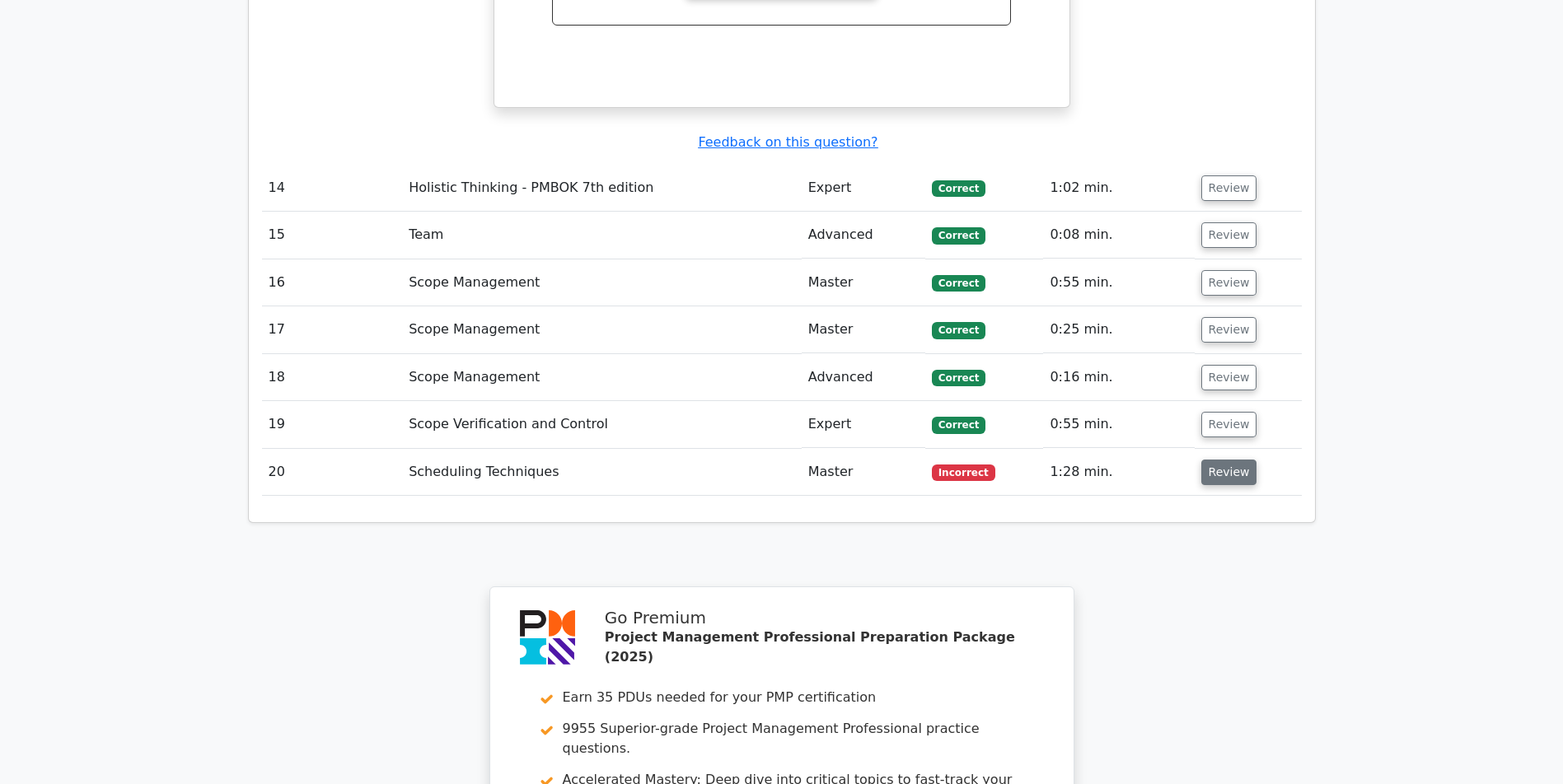
click at [1229, 460] on button "Review" at bounding box center [1229, 472] width 56 height 26
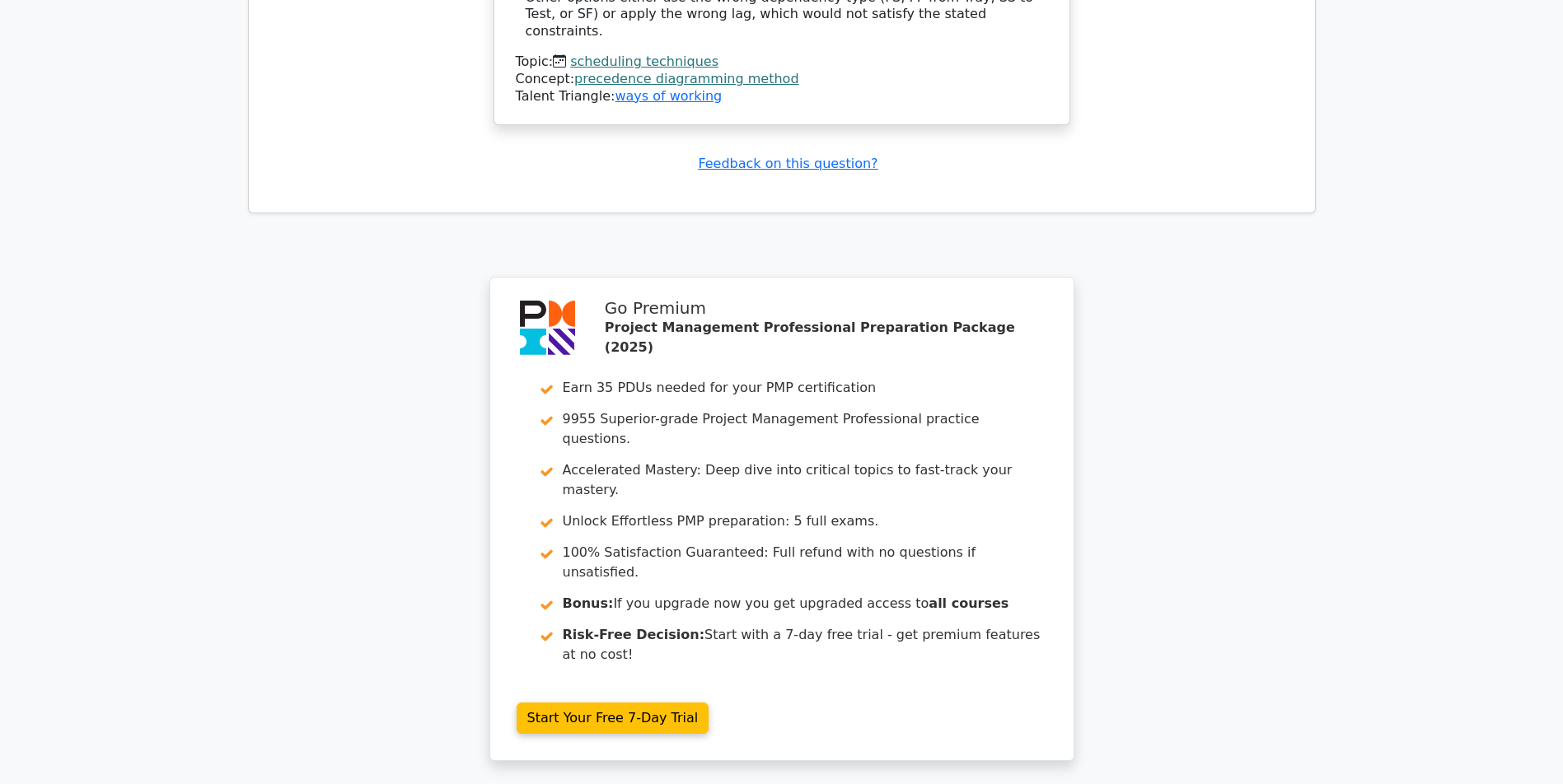
scroll to position [7456, 0]
